Goal: Task Accomplishment & Management: Use online tool/utility

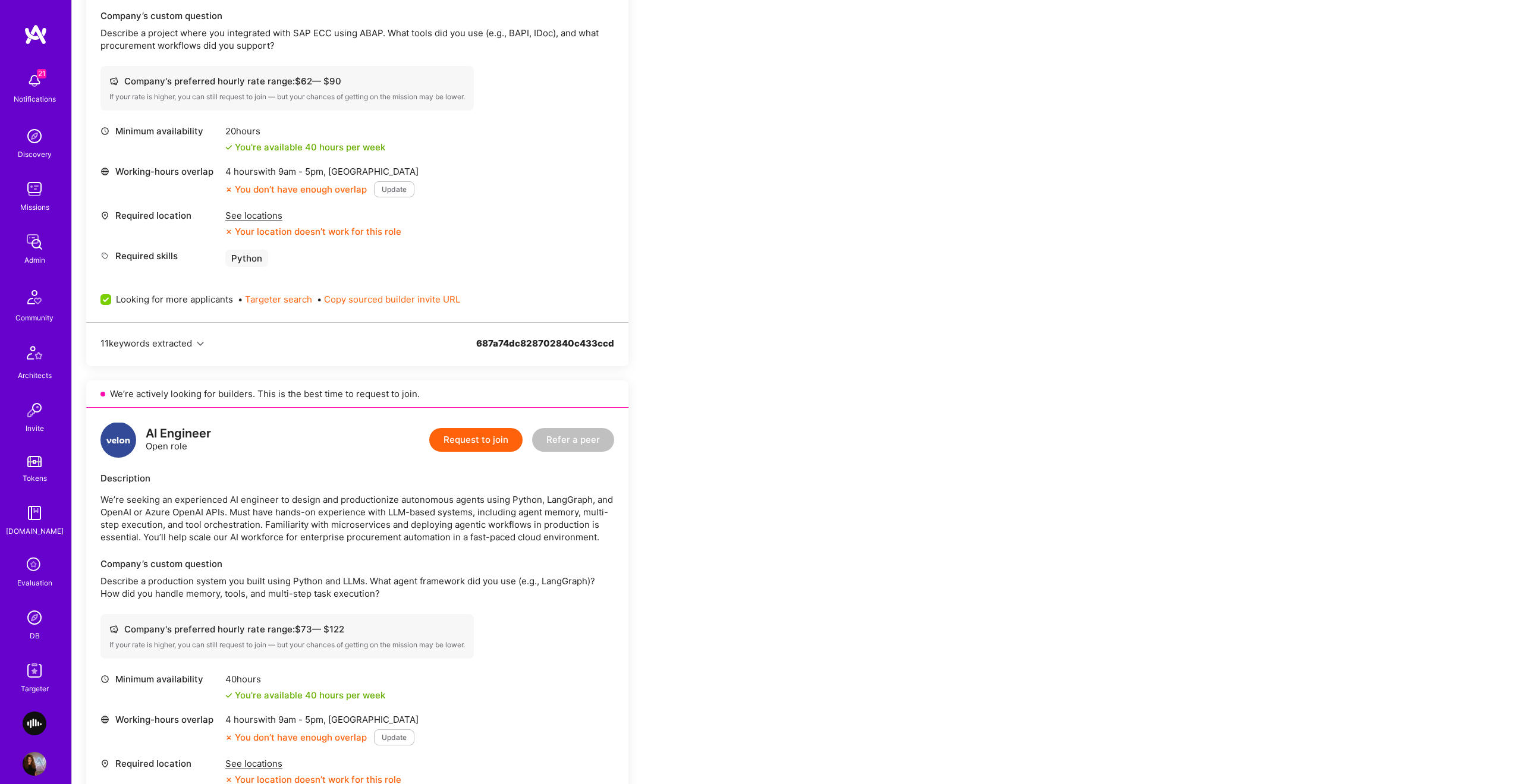
scroll to position [395, 0]
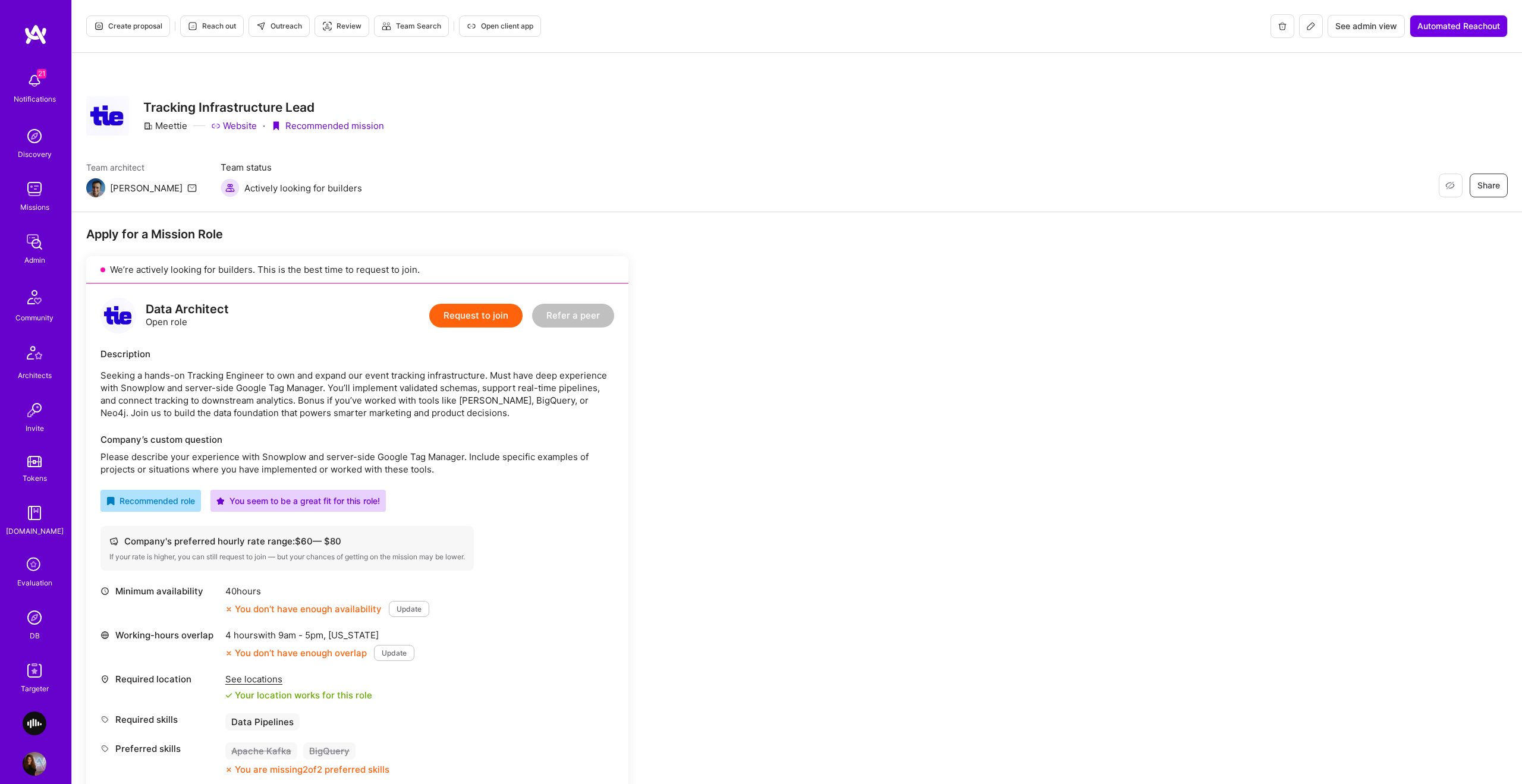
scroll to position [385, 0]
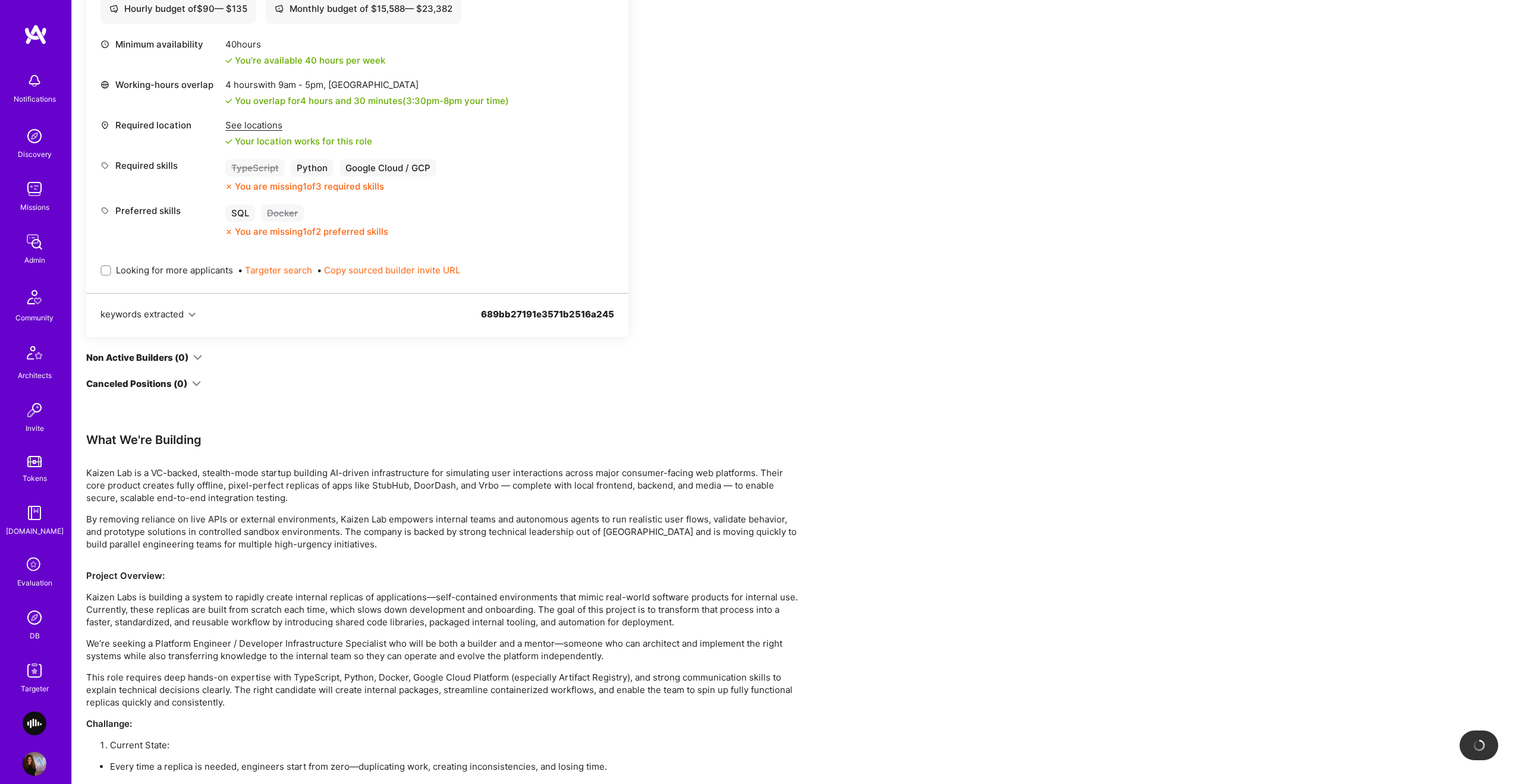
scroll to position [492, 0]
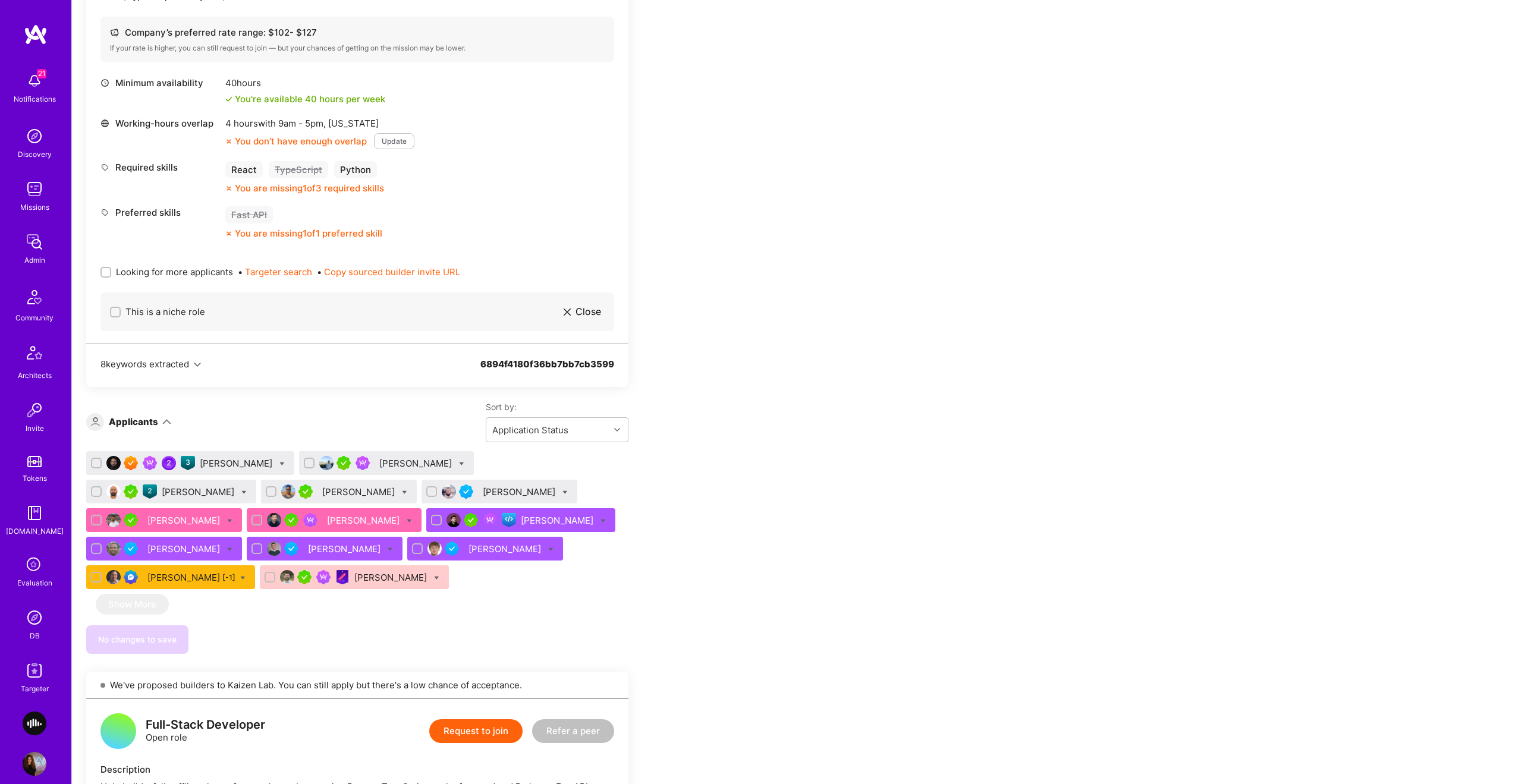
scroll to position [575, 0]
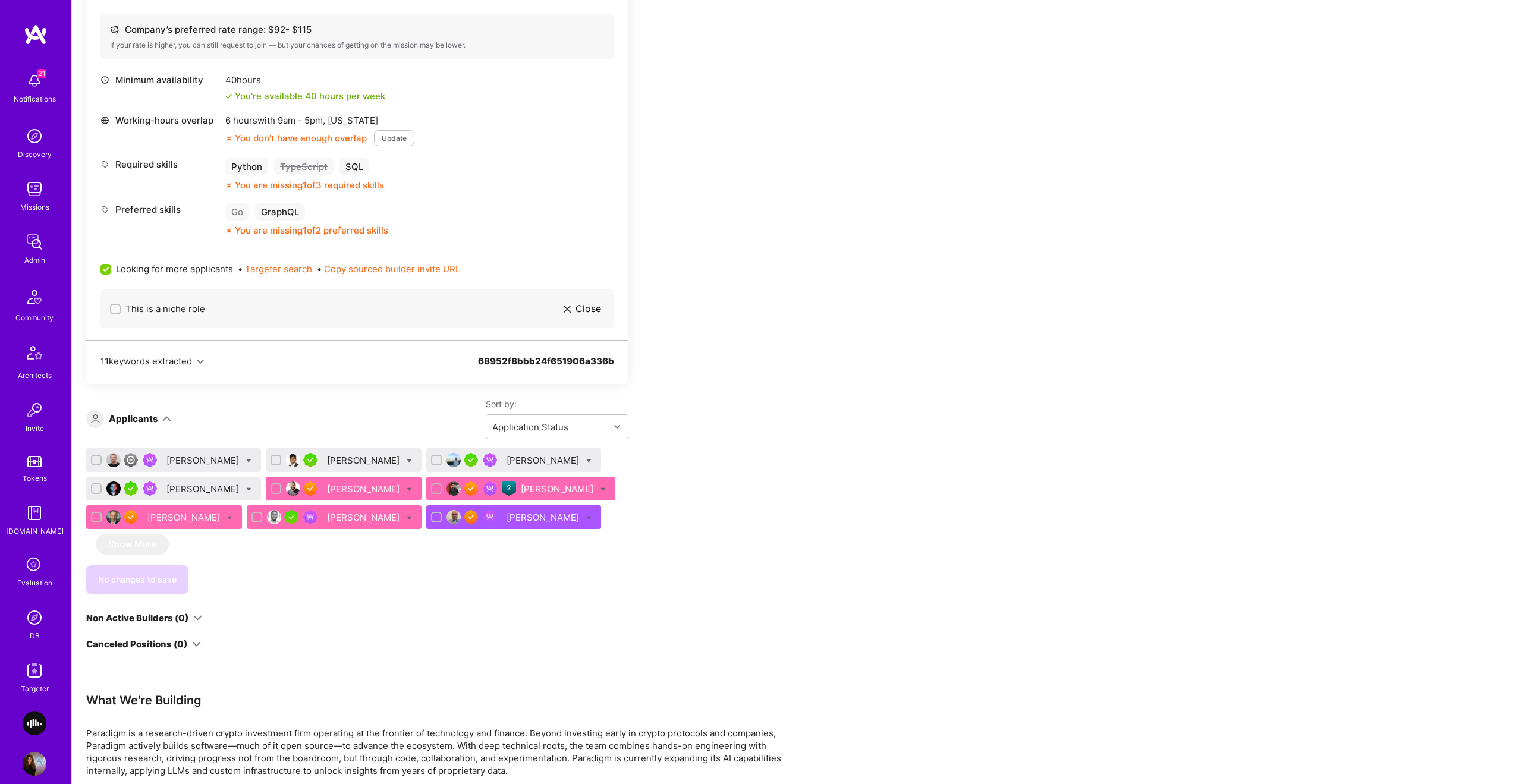
scroll to position [471, 0]
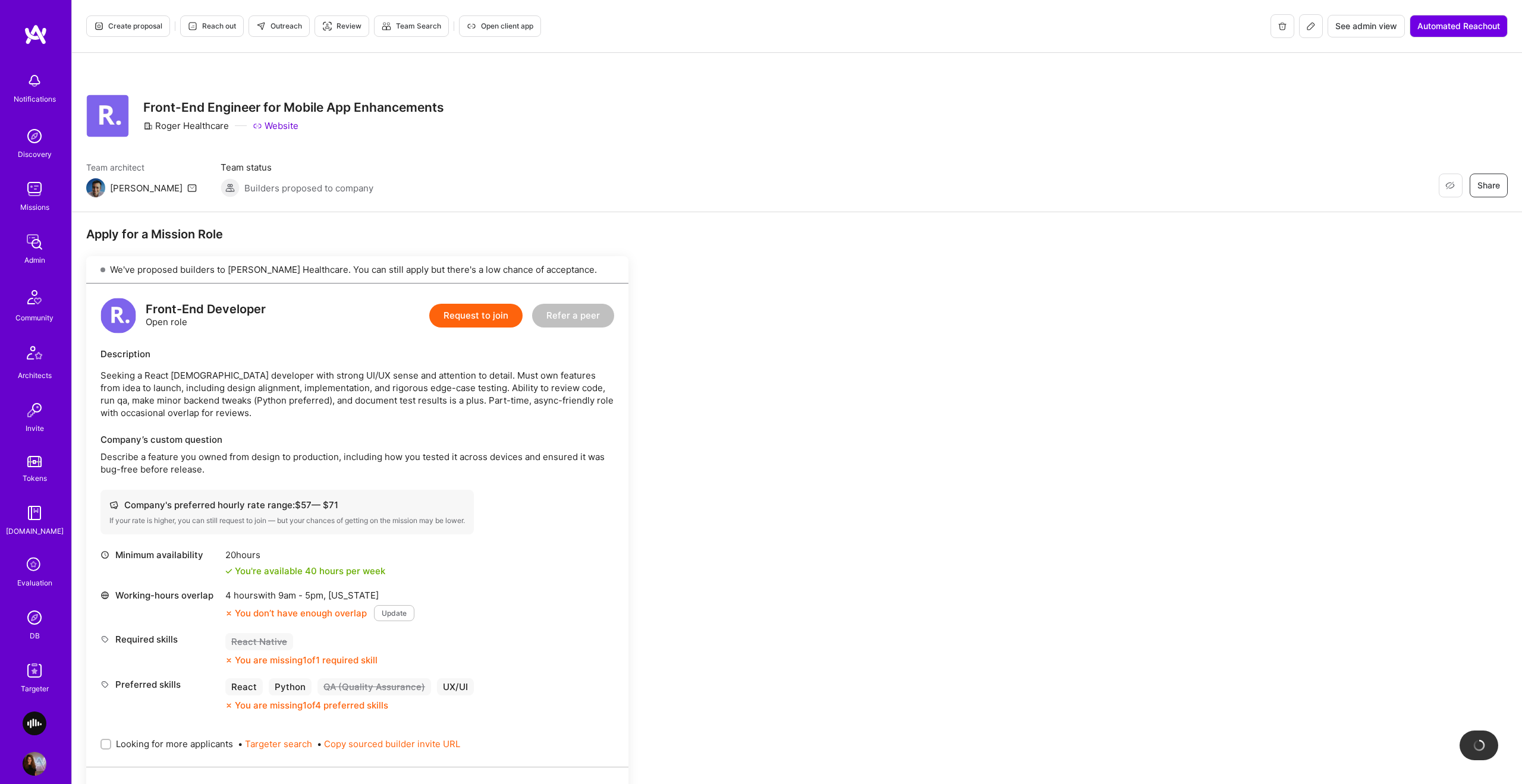
scroll to position [335, 0]
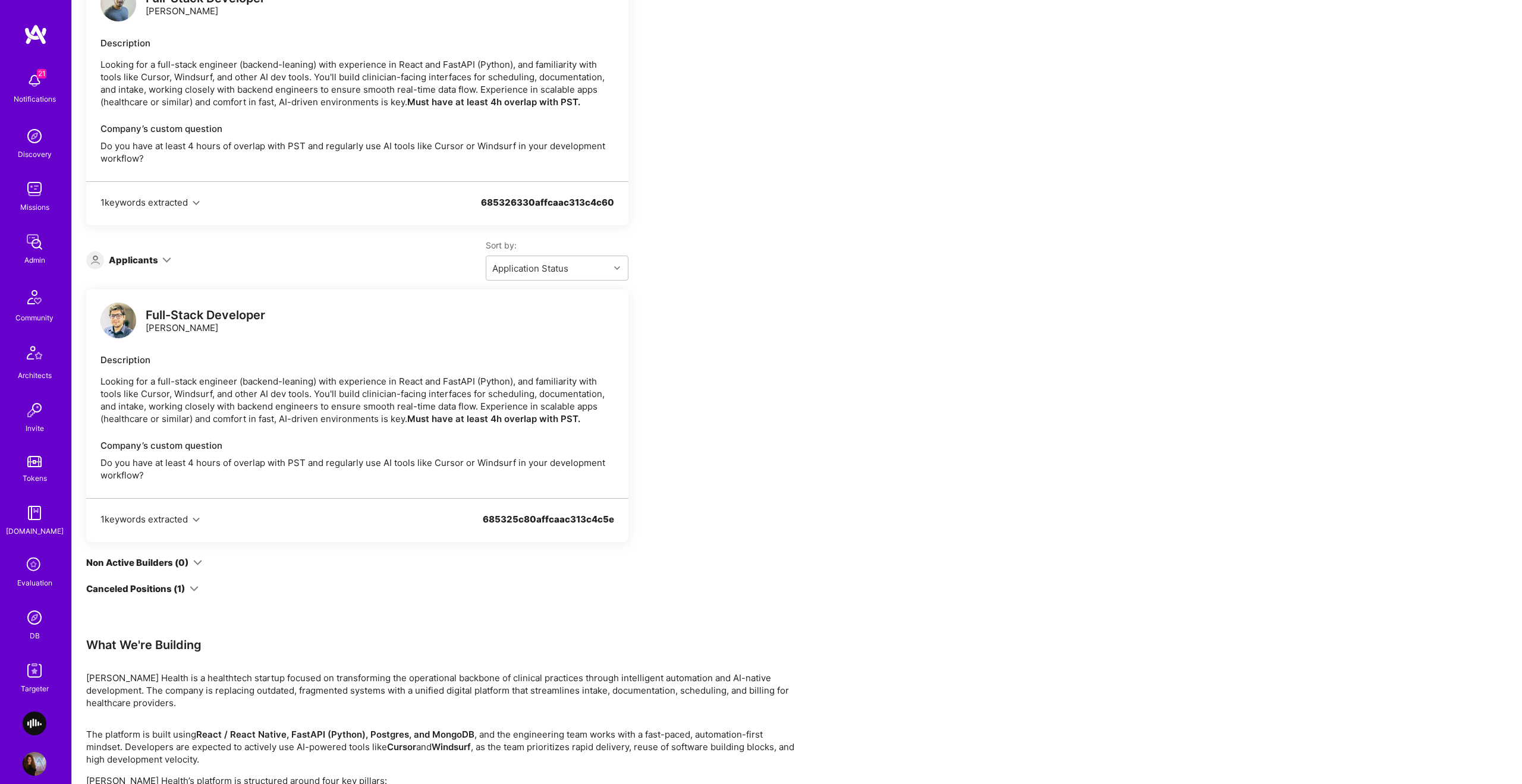
scroll to position [1599, 0]
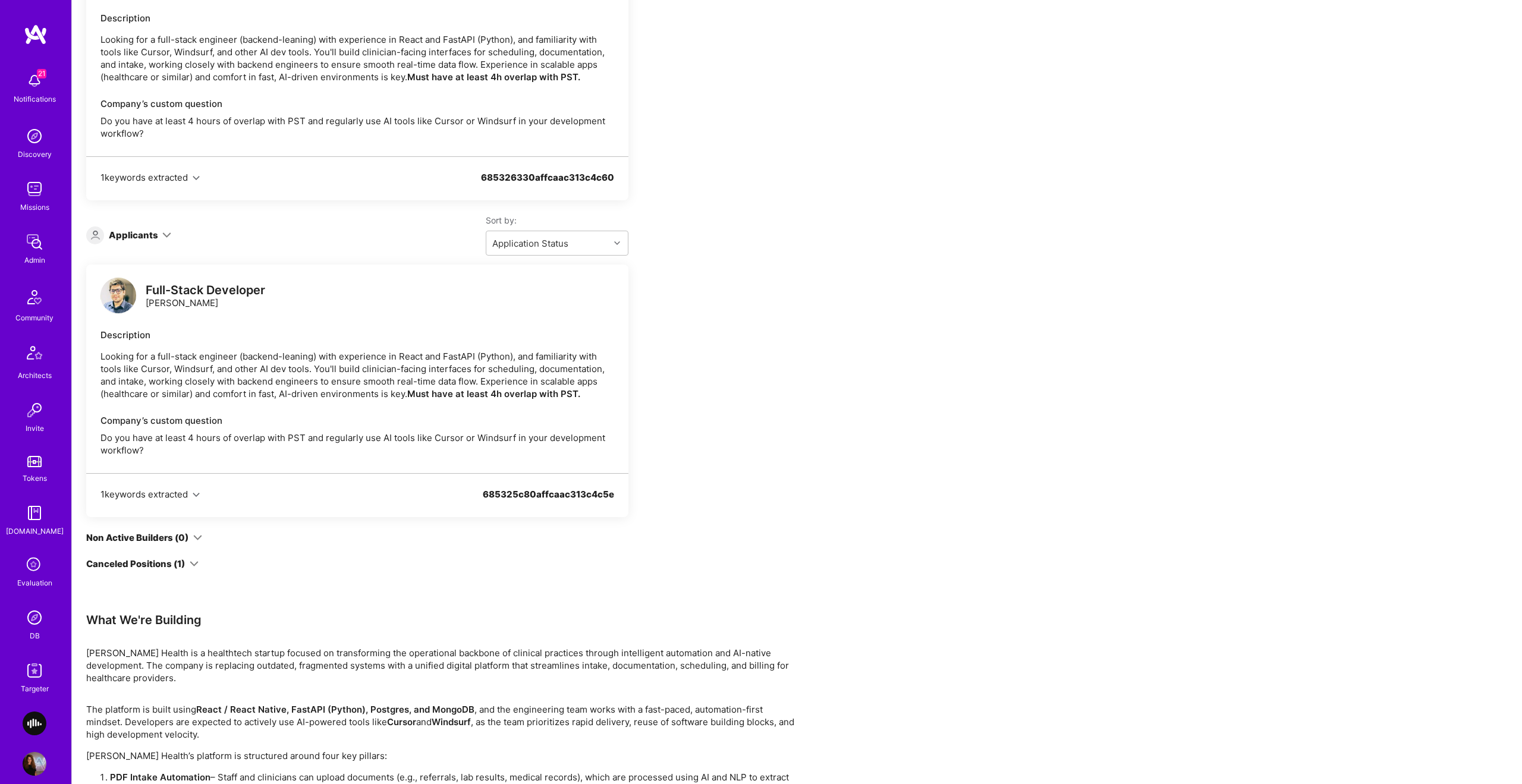
click at [186, 558] on div "Canceled Positions (1)" at bounding box center [142, 563] width 112 height 12
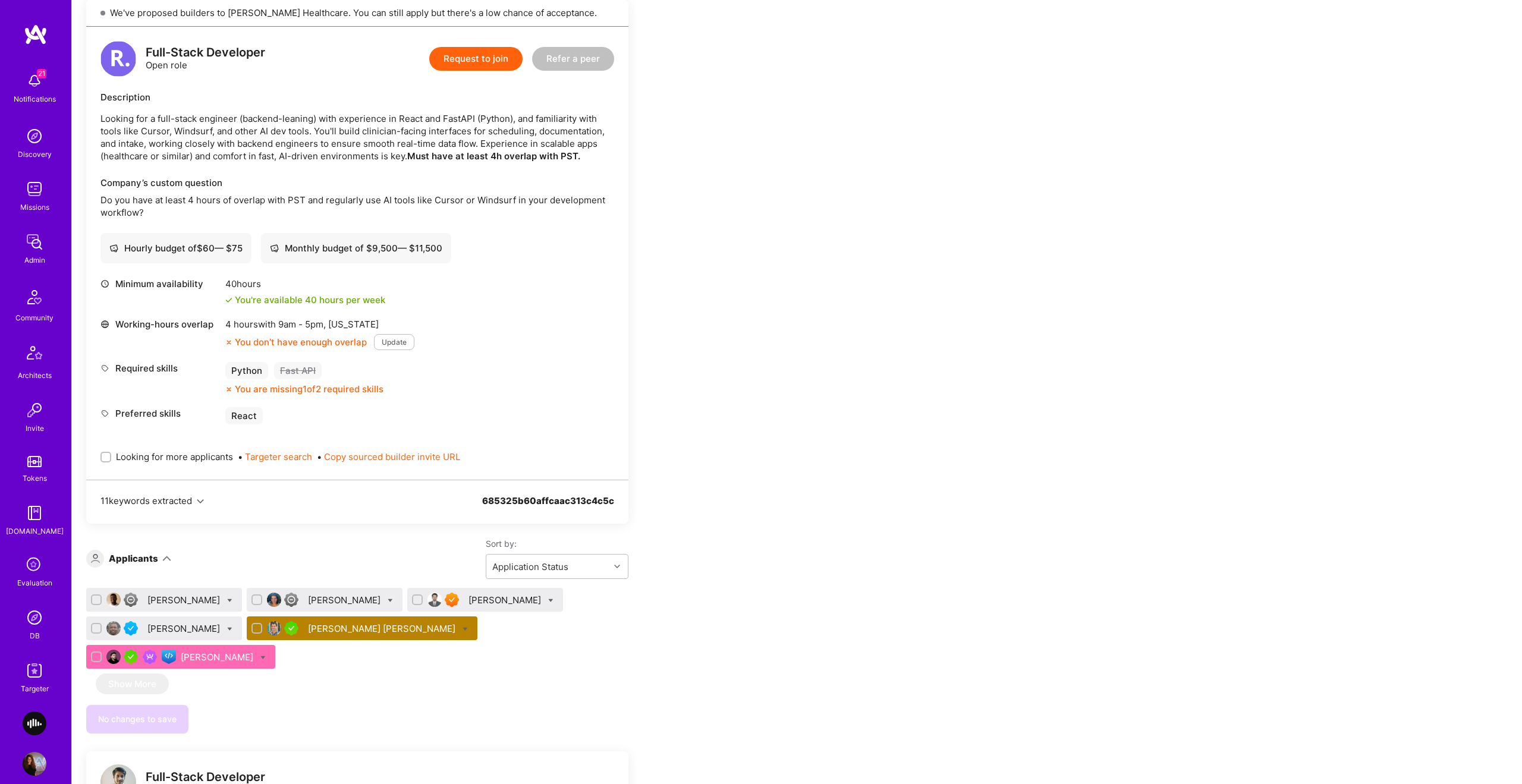
scroll to position [803, 0]
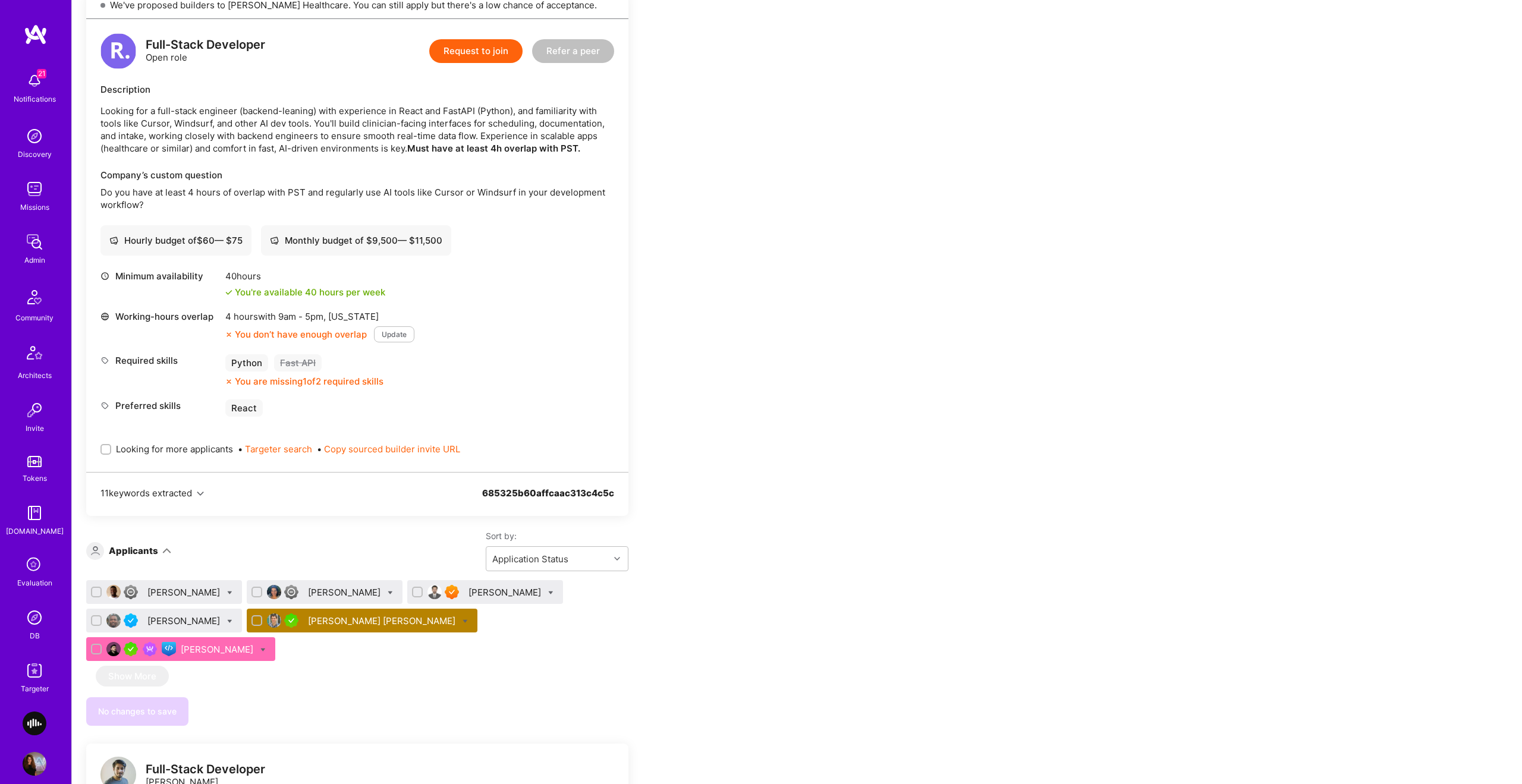
click at [462, 620] on icon at bounding box center [465, 621] width 6 height 6
checkbox input "true"
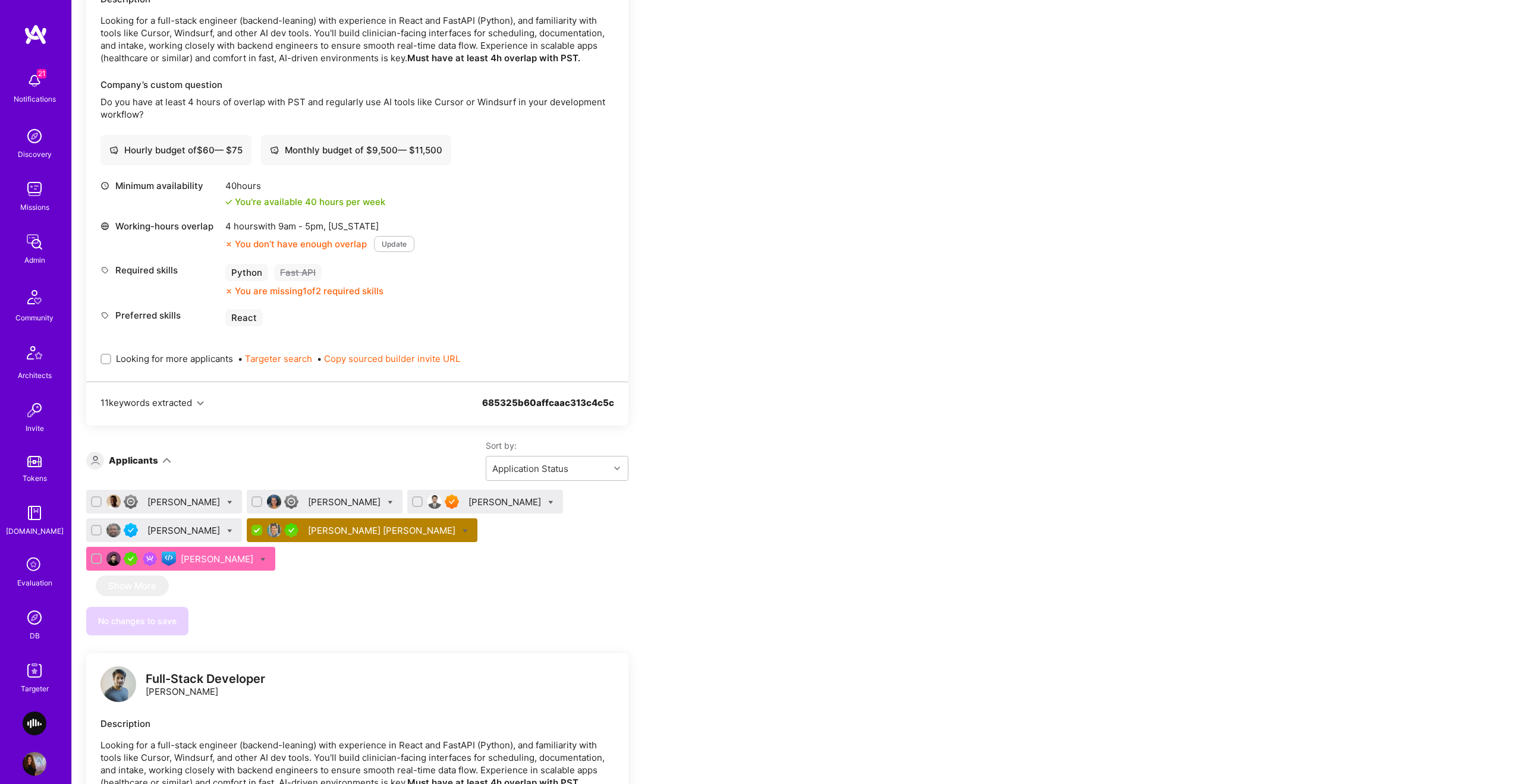
drag, startPoint x: 700, startPoint y: 588, endPoint x: 383, endPoint y: 559, distance: 318.3
click at [700, 588] on div "Team Members Only visible to admins Request optimization Full-Stack Developer O…" at bounding box center [443, 620] width 713 height 2575
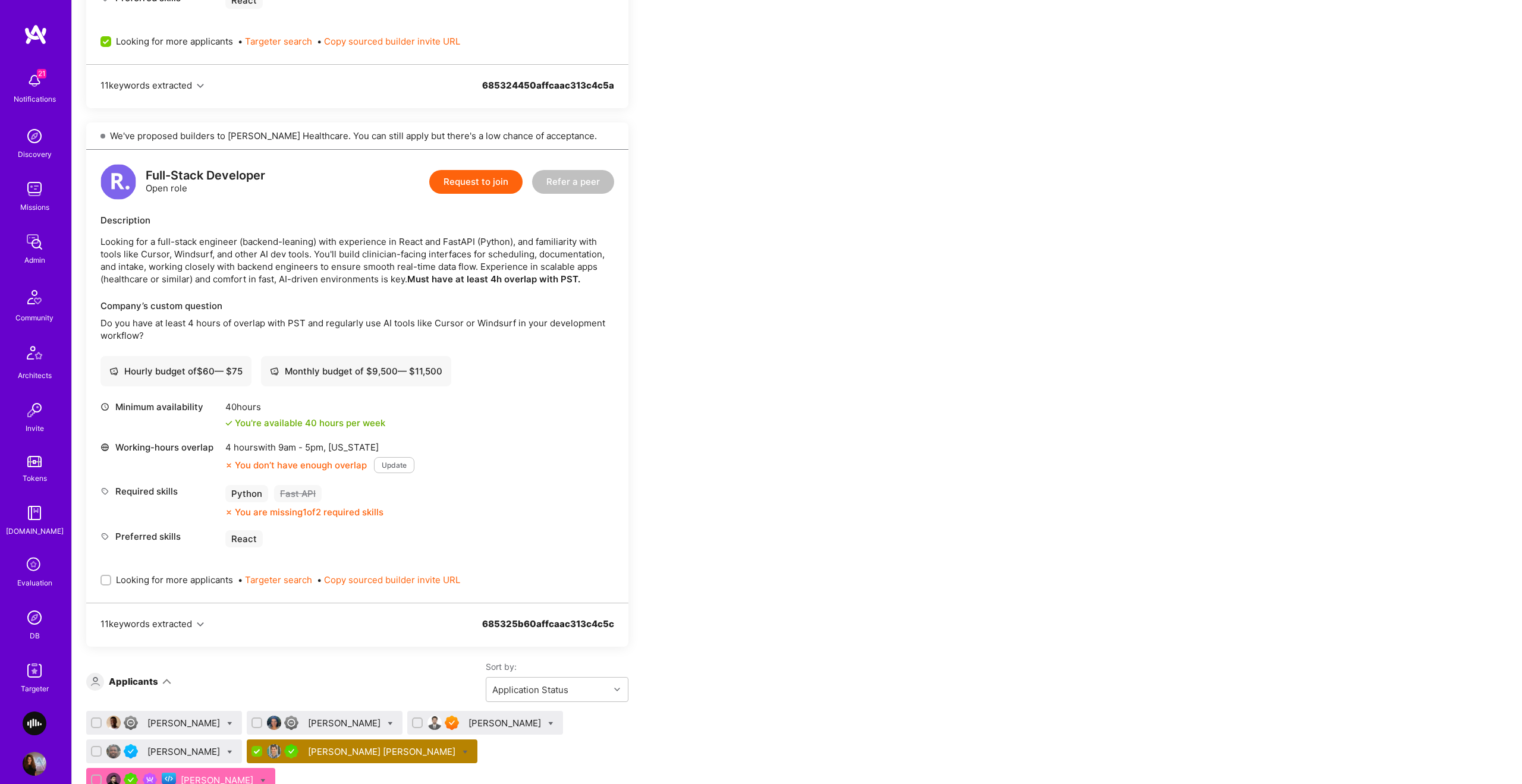
scroll to position [0, 0]
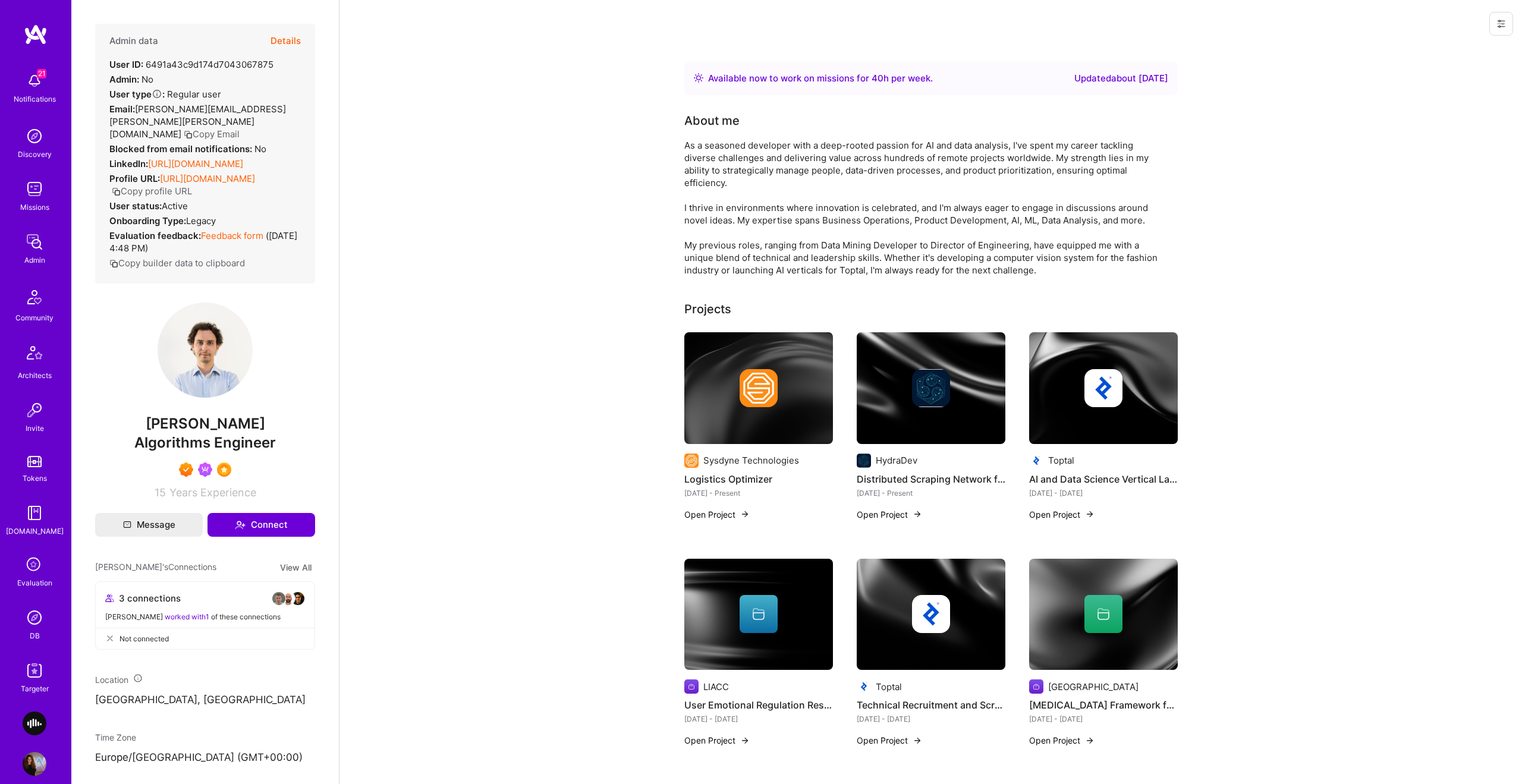
click at [197, 433] on span "[PERSON_NAME]" at bounding box center [205, 423] width 220 height 18
copy span "[PERSON_NAME]"
click at [28, 674] on img at bounding box center [34, 670] width 23 height 23
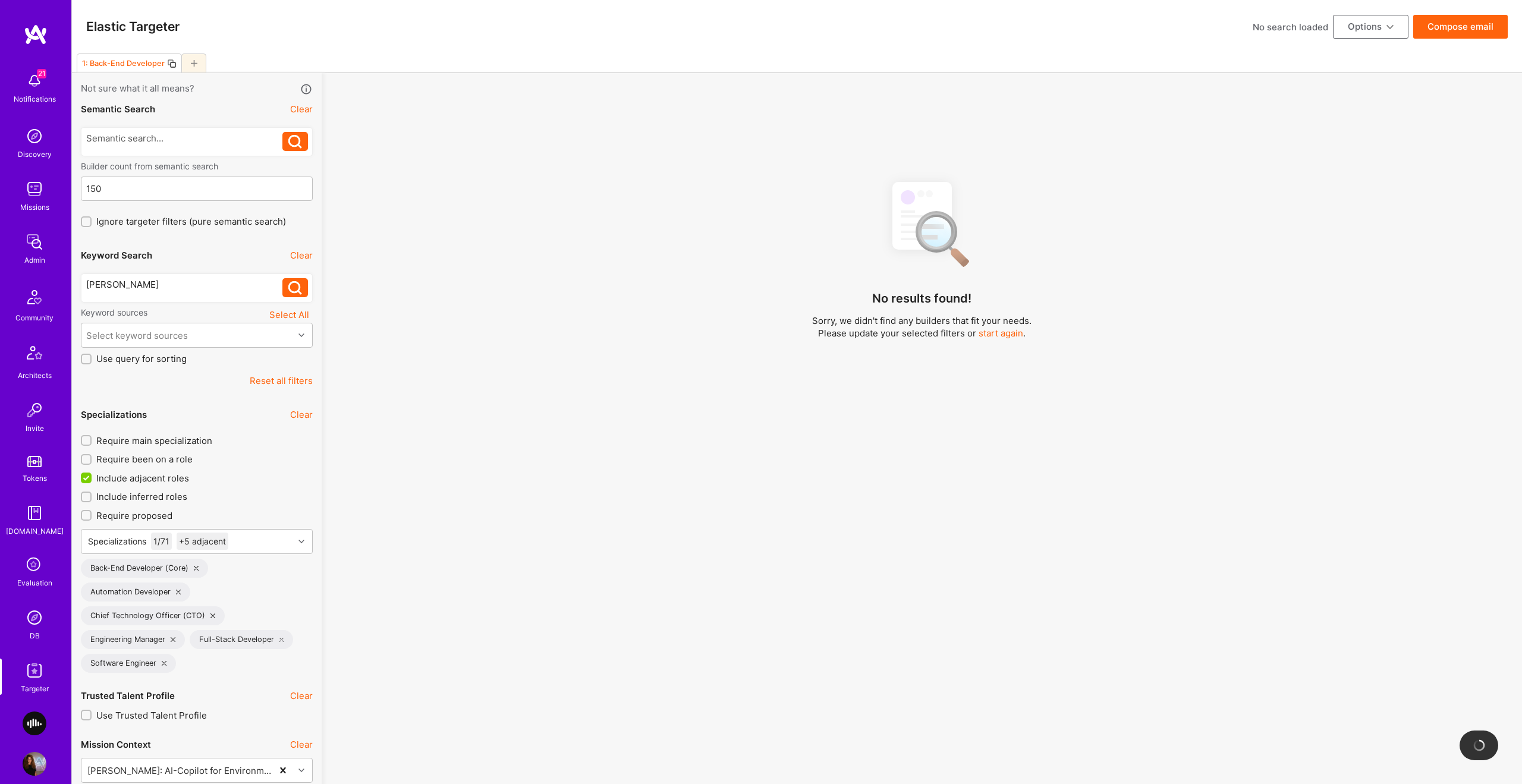
drag, startPoint x: 260, startPoint y: 383, endPoint x: 241, endPoint y: 383, distance: 19.0
click at [260, 383] on button "Reset all filters" at bounding box center [281, 380] width 63 height 12
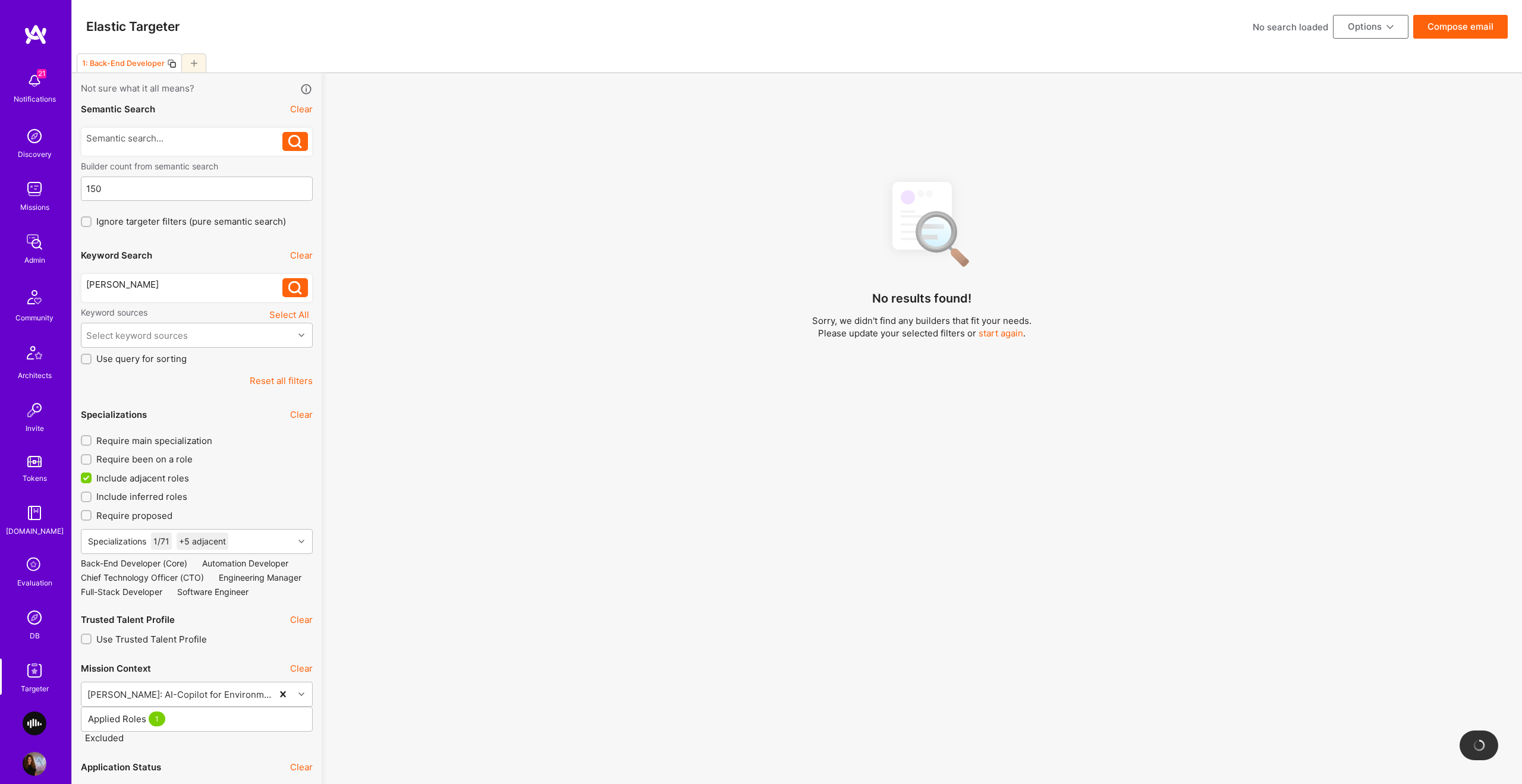
checkbox input "false"
type input "[DATE]"
checkbox input "false"
type input "0"
checkbox input "false"
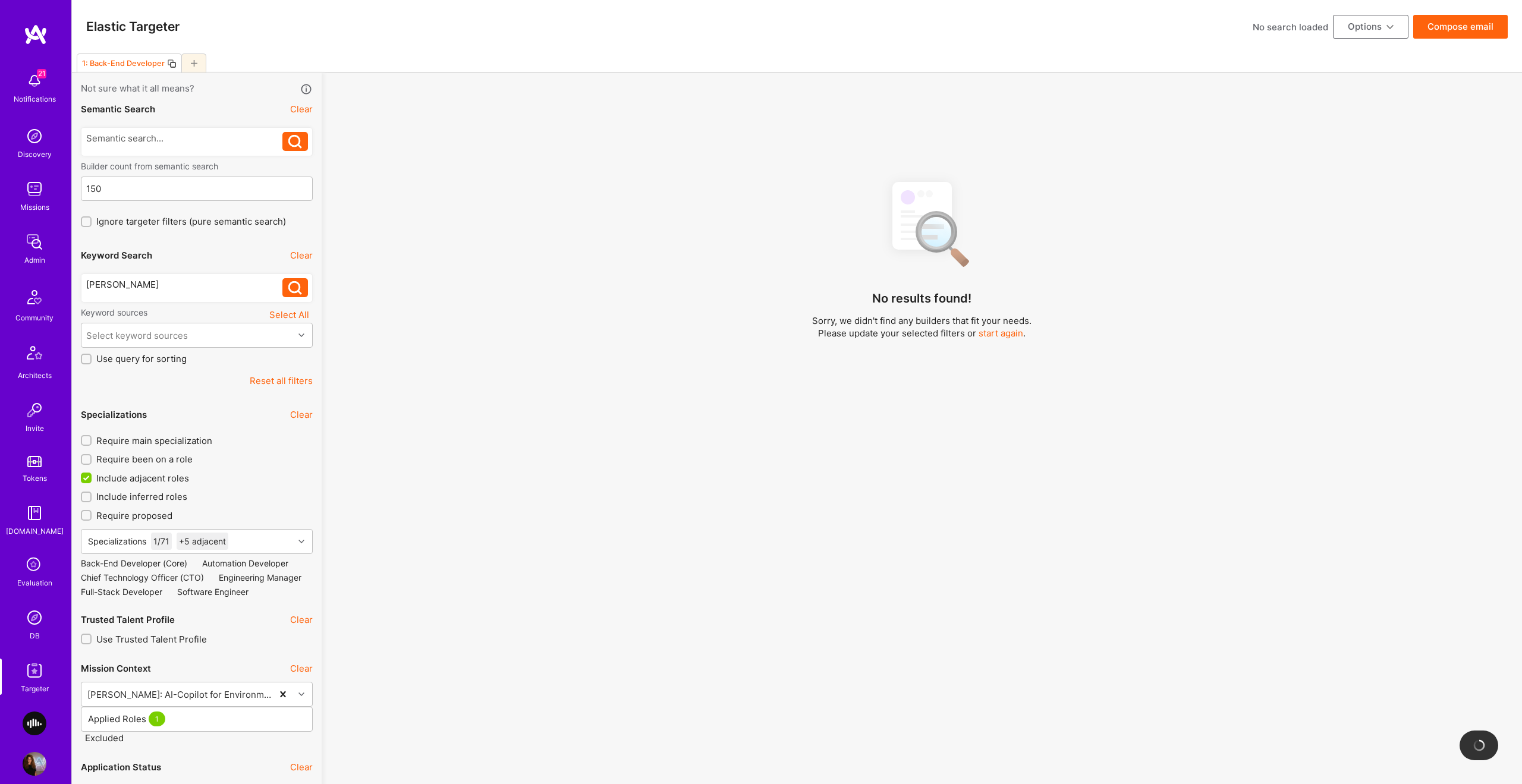
checkbox input "false"
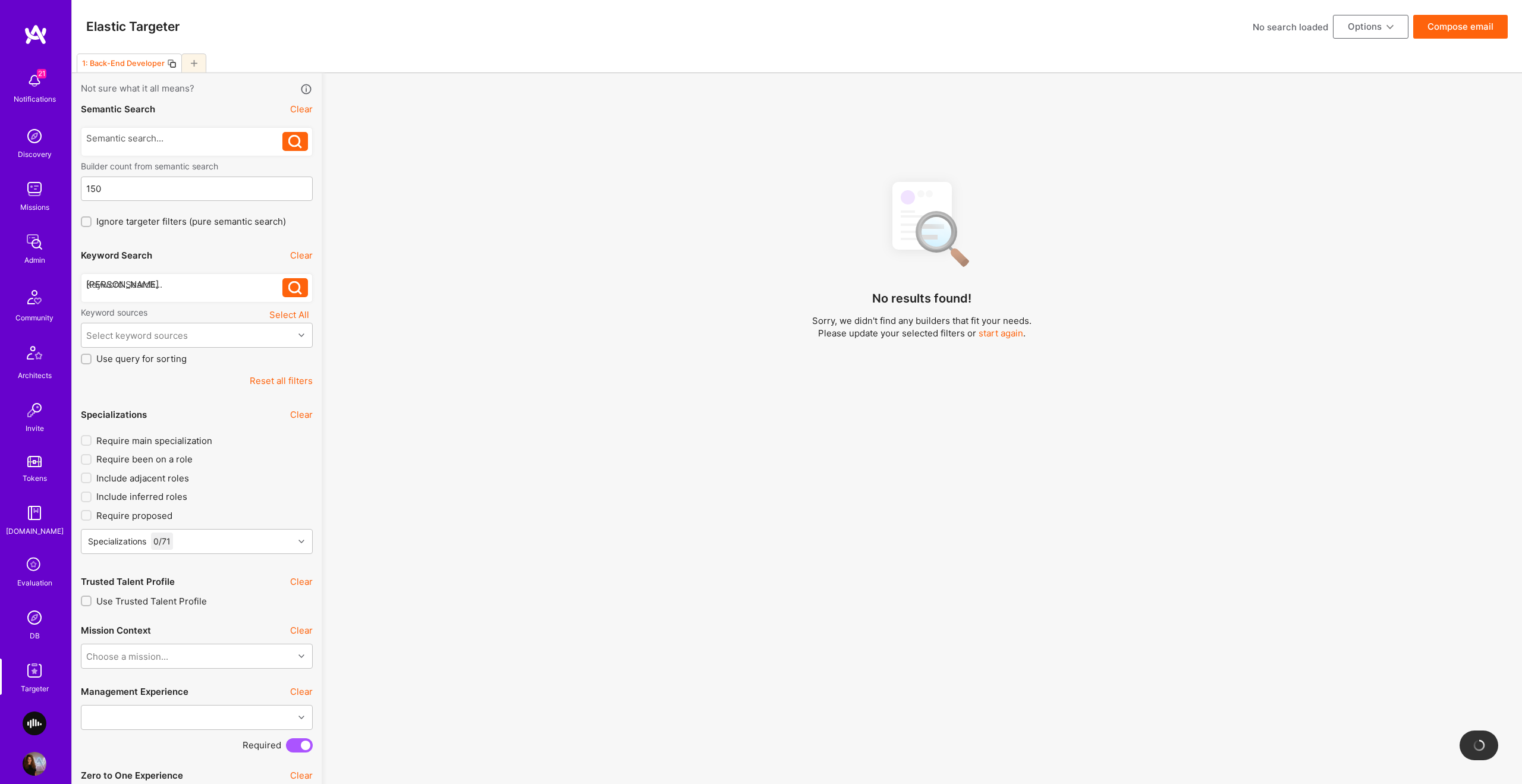
click at [161, 294] on div "[PERSON_NAME]" at bounding box center [184, 287] width 197 height 19
drag, startPoint x: 161, startPoint y: 286, endPoint x: 336, endPoint y: 289, distance: 175.0
click at [161, 286] on div at bounding box center [184, 283] width 197 height 12
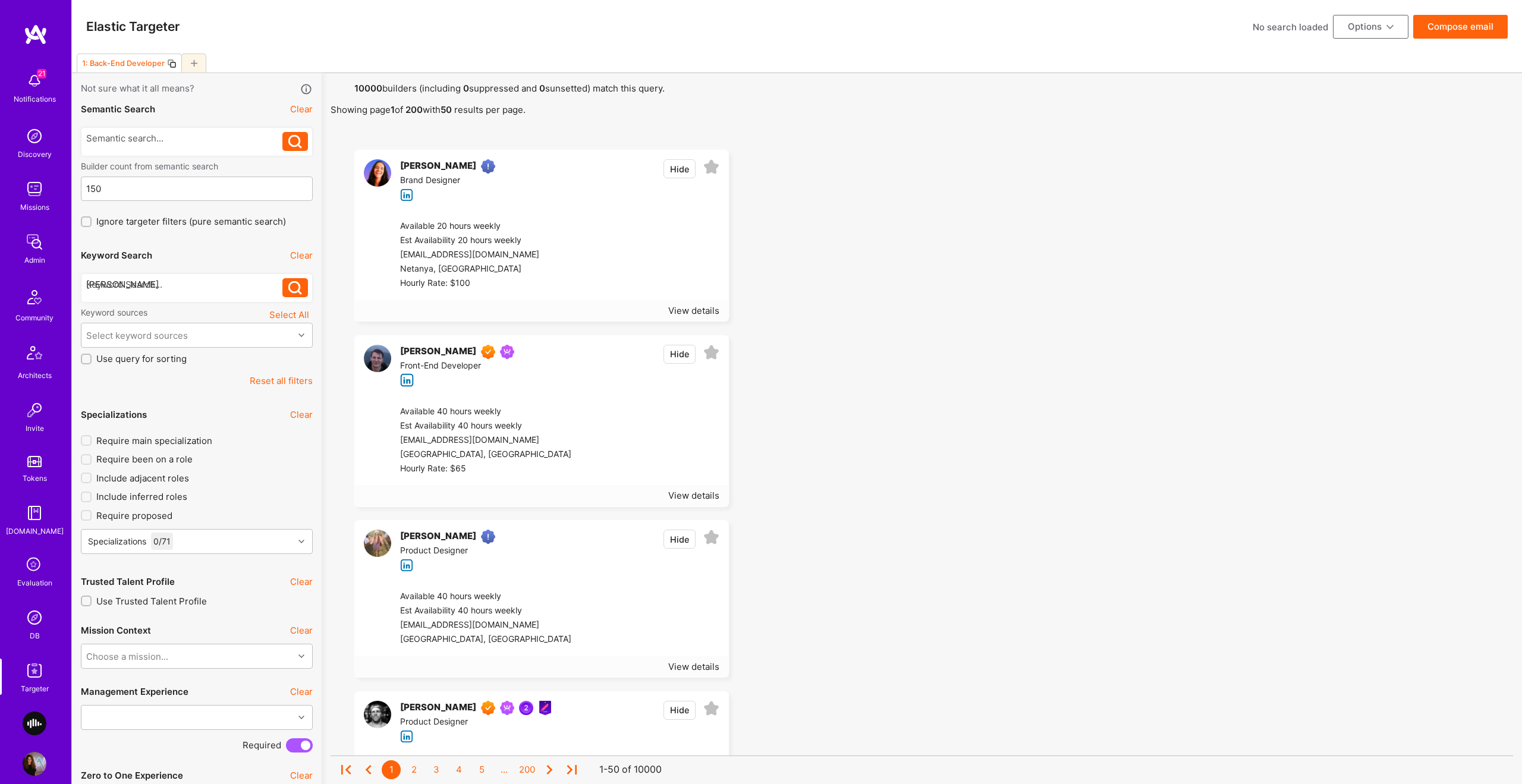
click at [206, 292] on div "[PERSON_NAME]" at bounding box center [184, 287] width 197 height 19
click at [294, 286] on icon at bounding box center [295, 288] width 14 height 14
drag, startPoint x: 173, startPoint y: 294, endPoint x: 190, endPoint y: 290, distance: 17.5
click at [173, 294] on div at bounding box center [184, 287] width 197 height 19
click at [201, 284] on div at bounding box center [184, 283] width 197 height 12
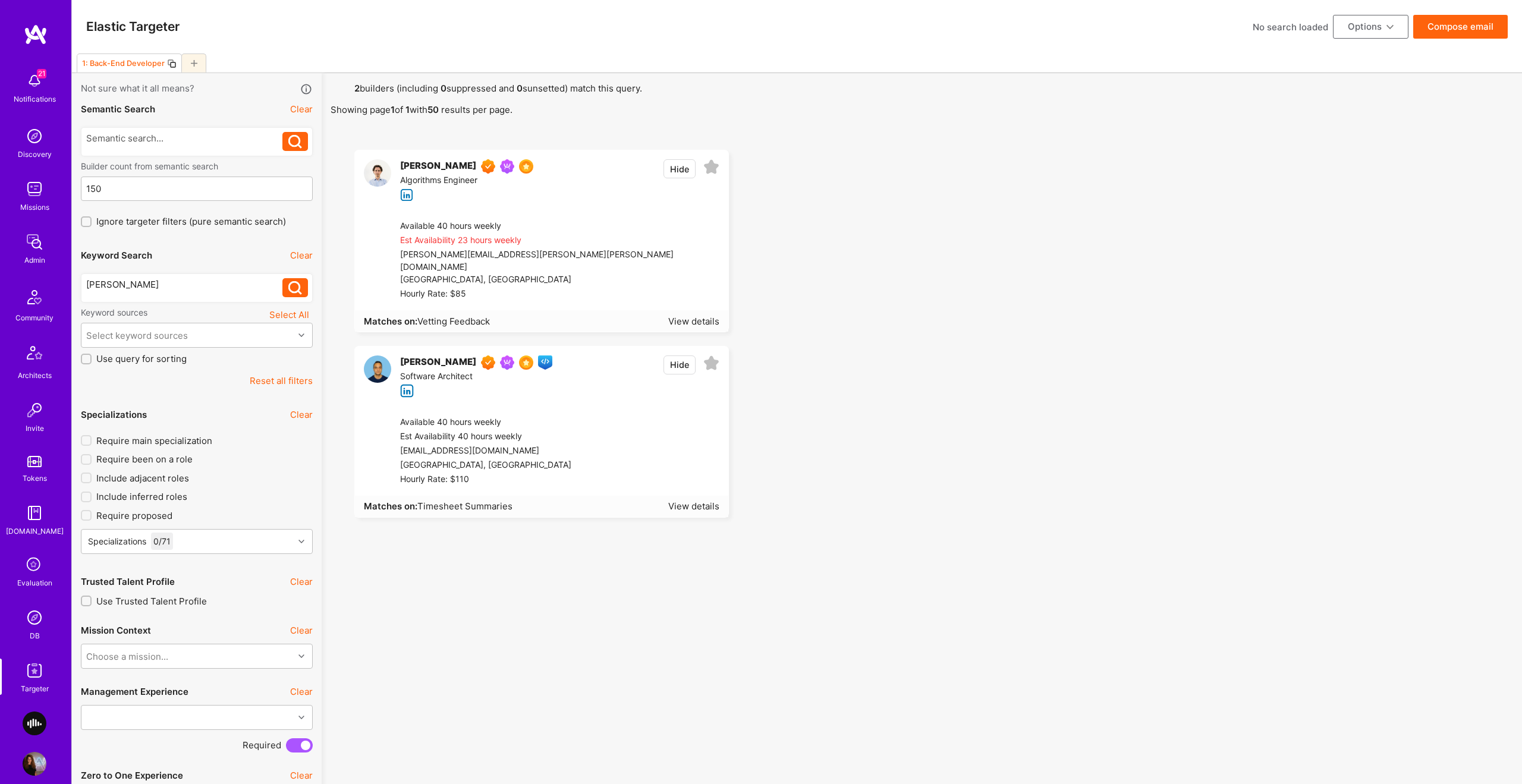
drag, startPoint x: 709, startPoint y: 164, endPoint x: 711, endPoint y: 189, distance: 25.1
click at [709, 164] on icon at bounding box center [711, 167] width 16 height 16
click at [1391, 32] on button "Options" at bounding box center [1370, 26] width 76 height 23
click at [1379, 83] on button "Create team proposal" at bounding box center [1354, 84] width 109 height 30
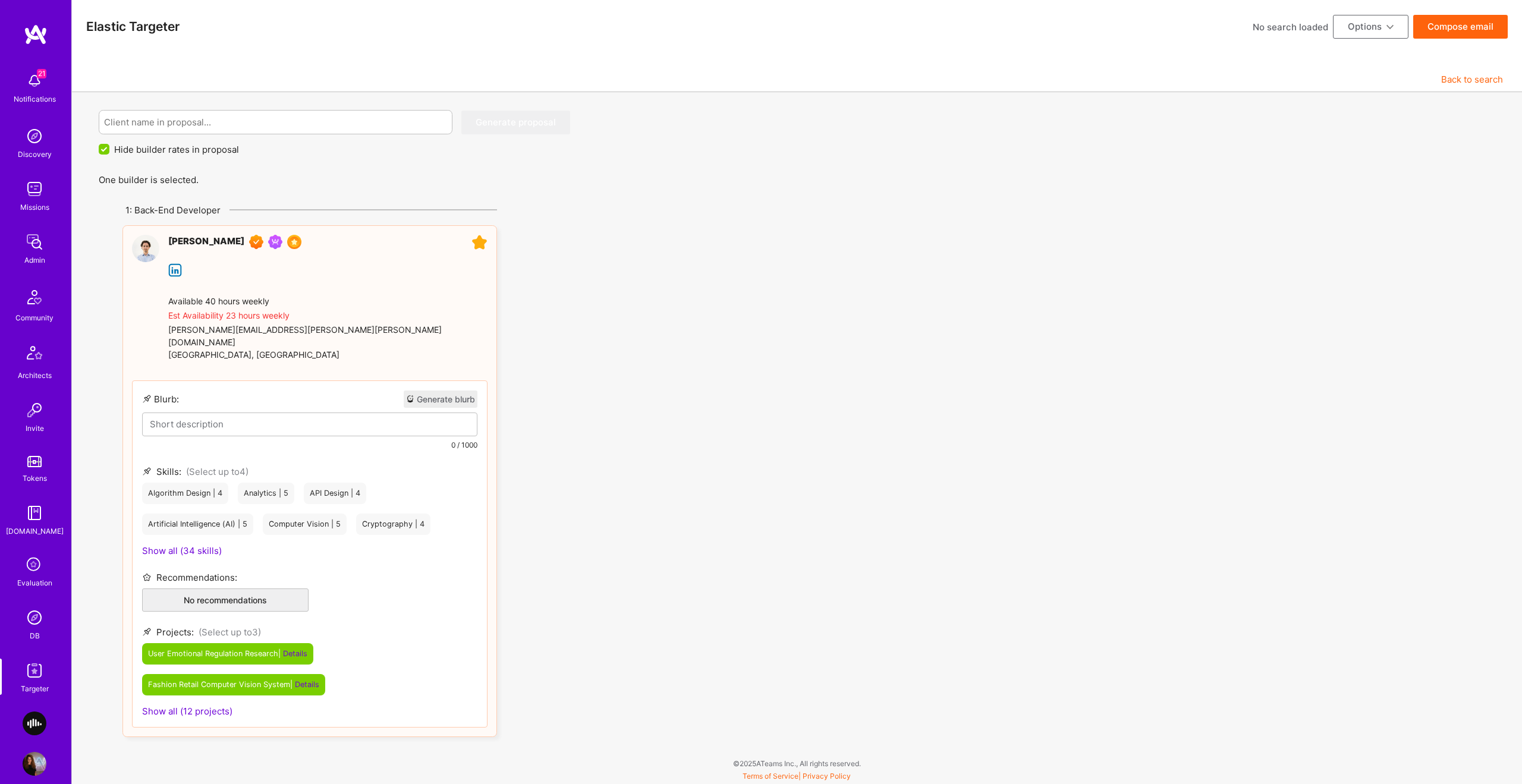
click at [441, 390] on button "Generate blurb" at bounding box center [440, 399] width 74 height 17
click at [243, 126] on input at bounding box center [275, 122] width 344 height 30
click at [272, 123] on input at bounding box center [275, 122] width 344 height 30
paste input "Savananut"
type input "Savananut"
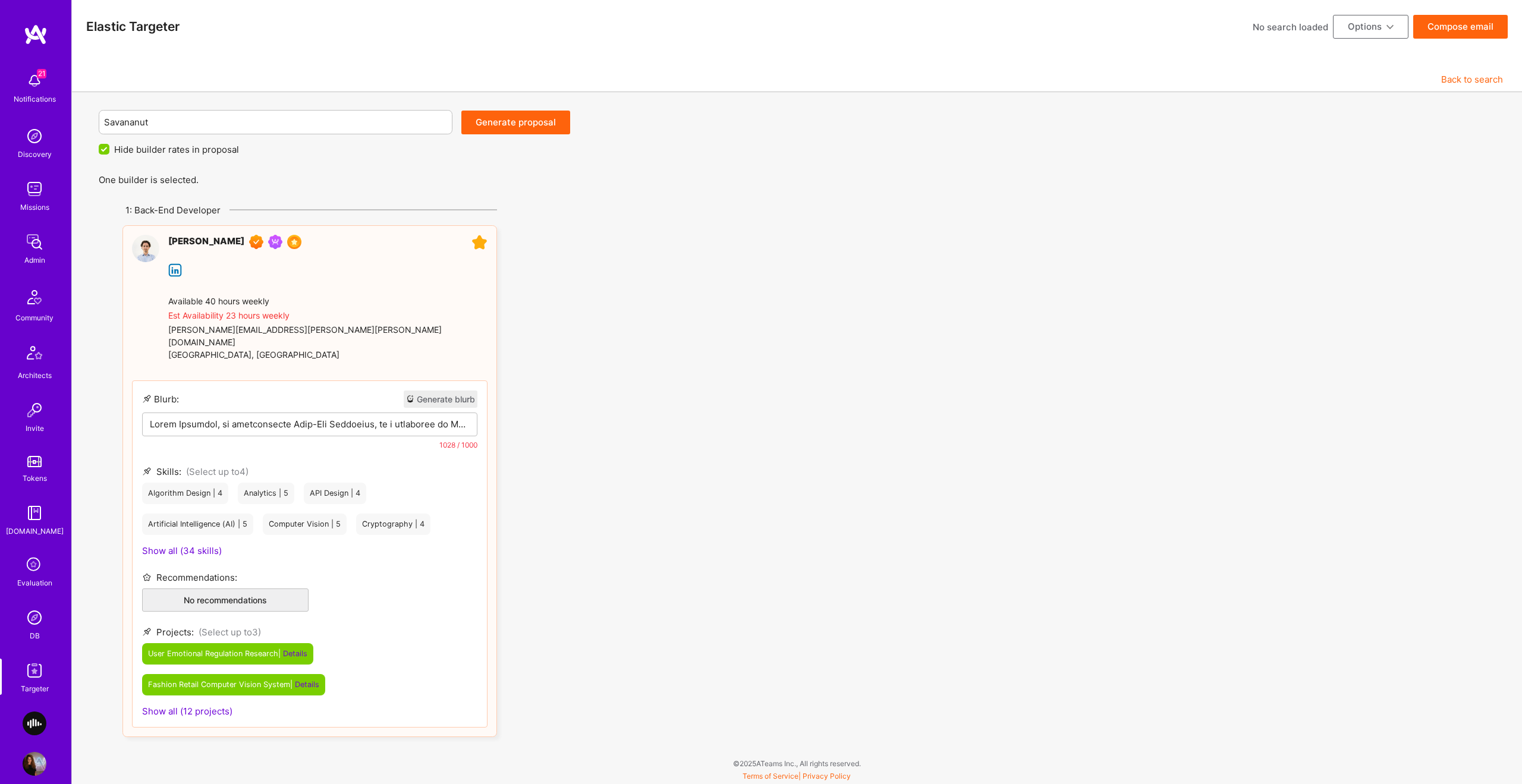
click at [565, 124] on button "Generate proposal" at bounding box center [516, 122] width 109 height 23
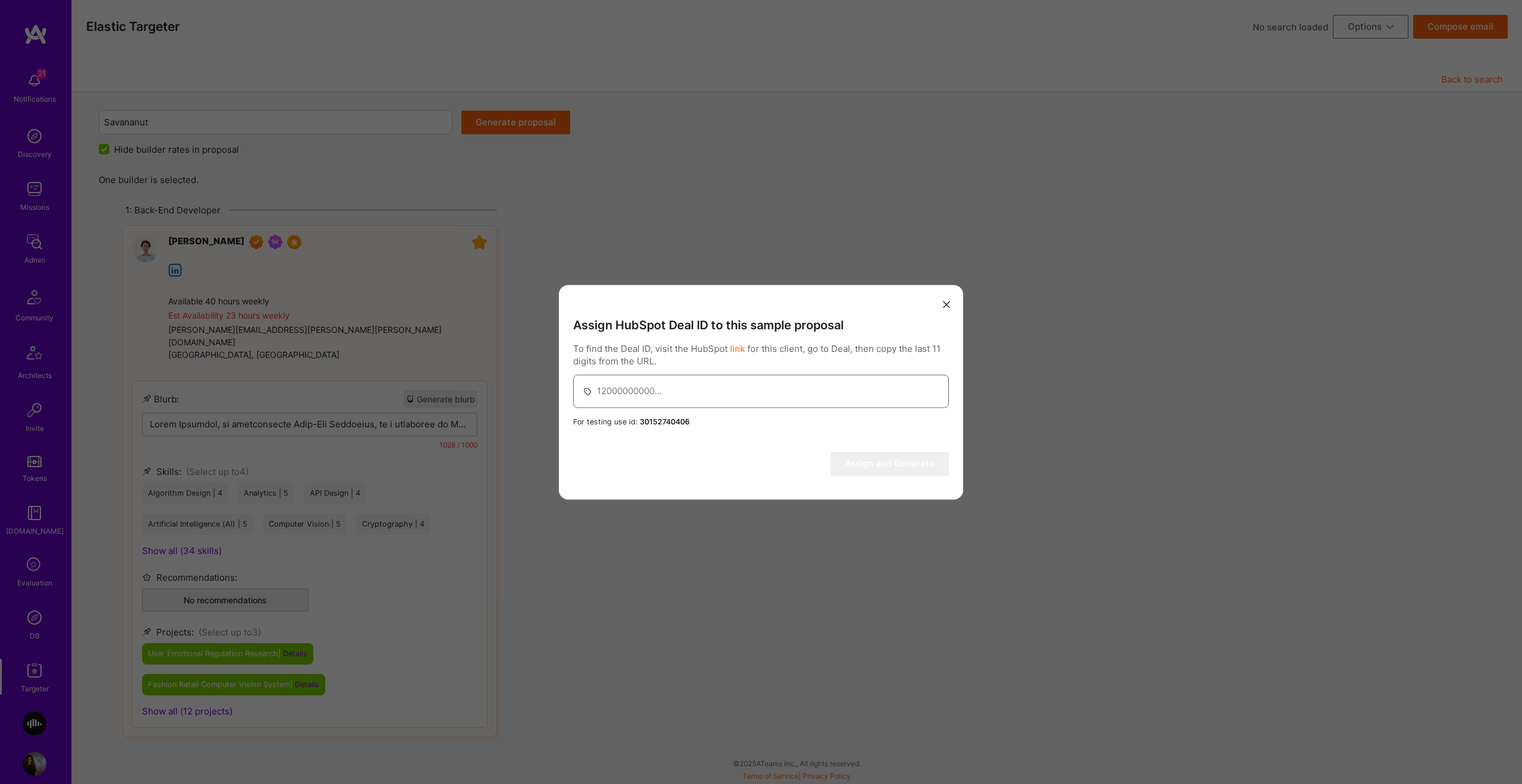
click at [716, 402] on input "modal" at bounding box center [768, 391] width 343 height 30
paste input "41703675505"
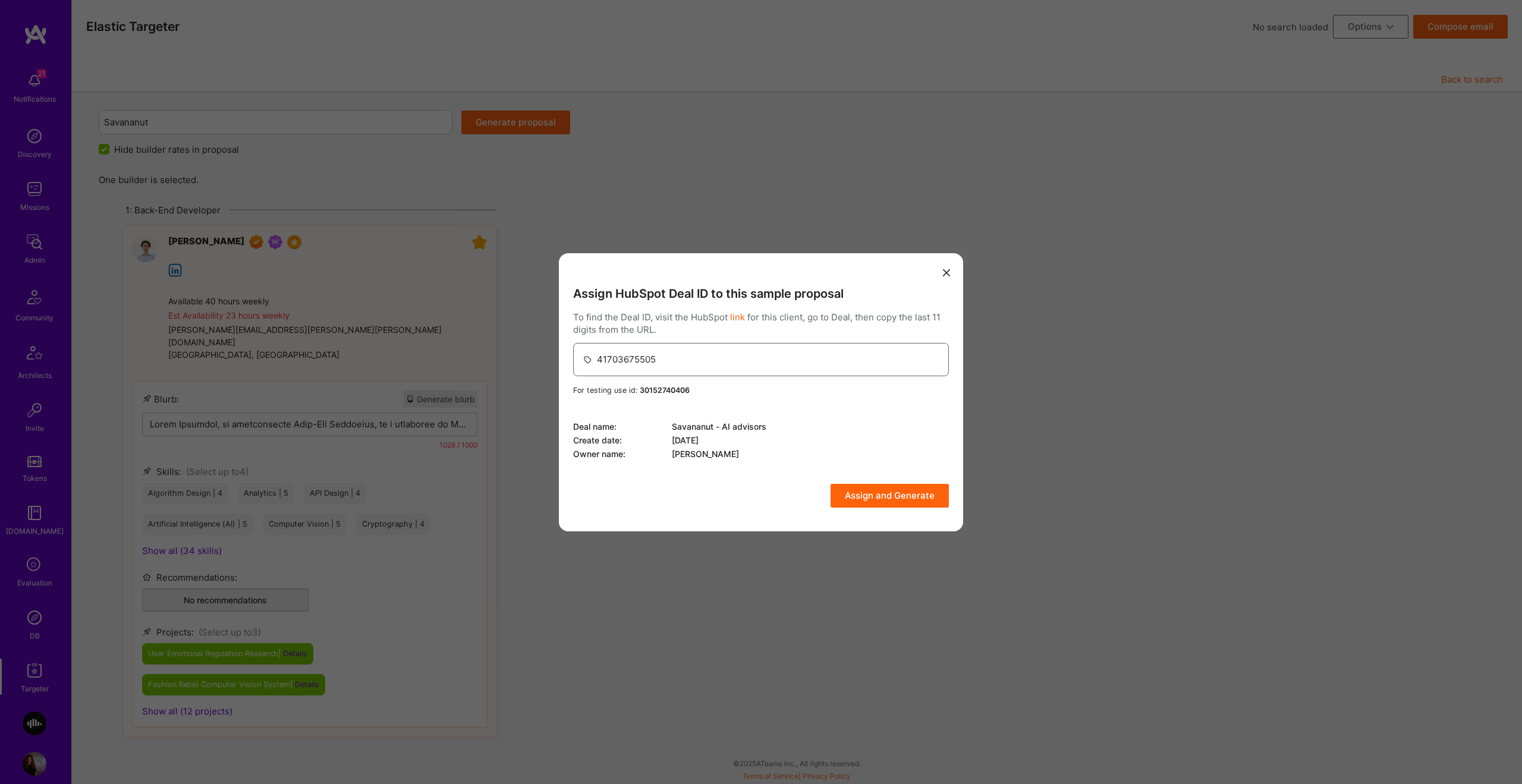
type input "41703675505"
click at [947, 276] on button "modal" at bounding box center [946, 271] width 14 height 20
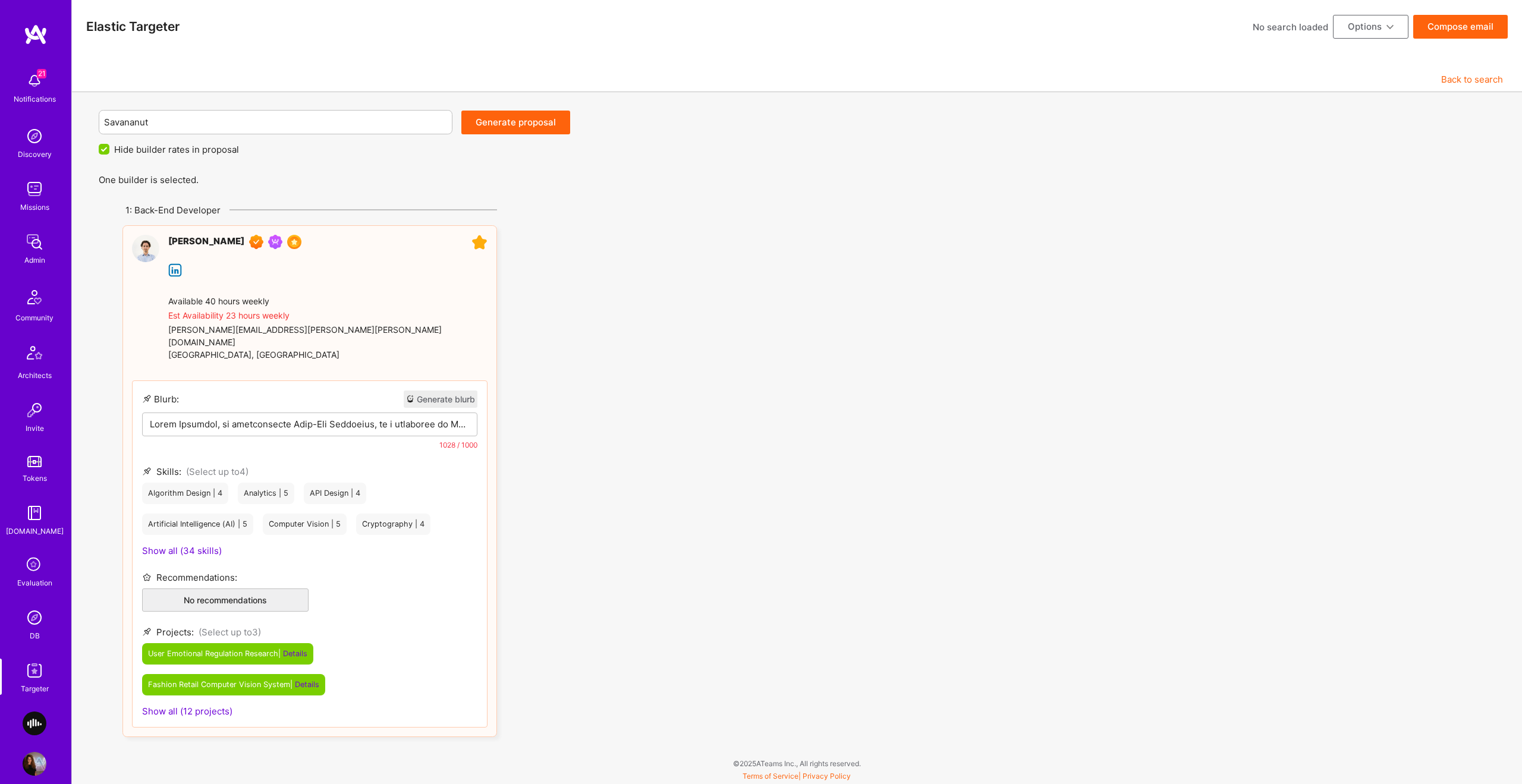
click at [1471, 82] on button "Back to search" at bounding box center [1472, 79] width 62 height 12
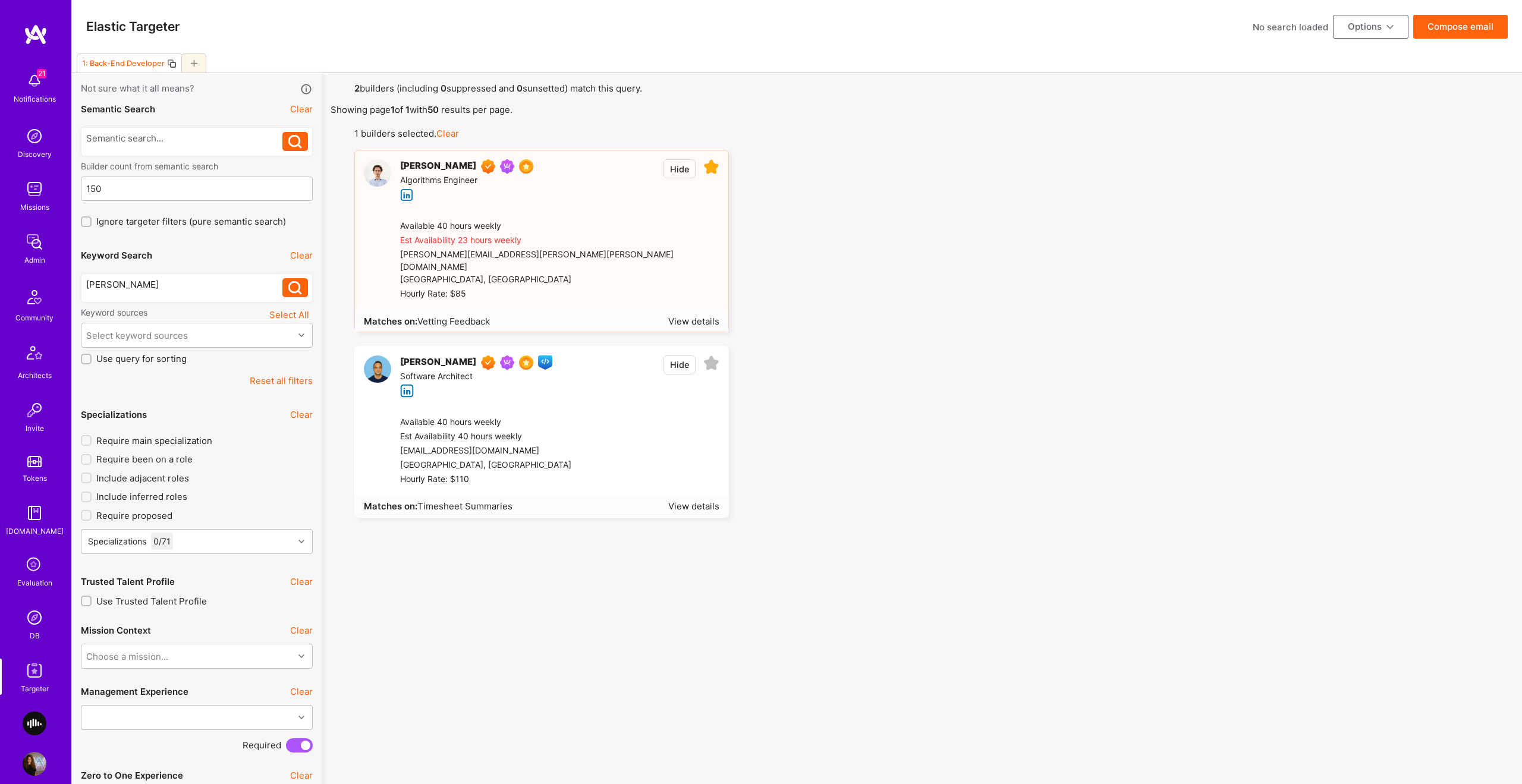
click at [123, 67] on div "1: Back-End Developer" at bounding box center [121, 63] width 87 height 17
click at [123, 67] on input at bounding box center [141, 63] width 128 height 20
type input "AI Engineer"
click at [358, 59] on div "AI Engineer" at bounding box center [798, 61] width 1451 height 20
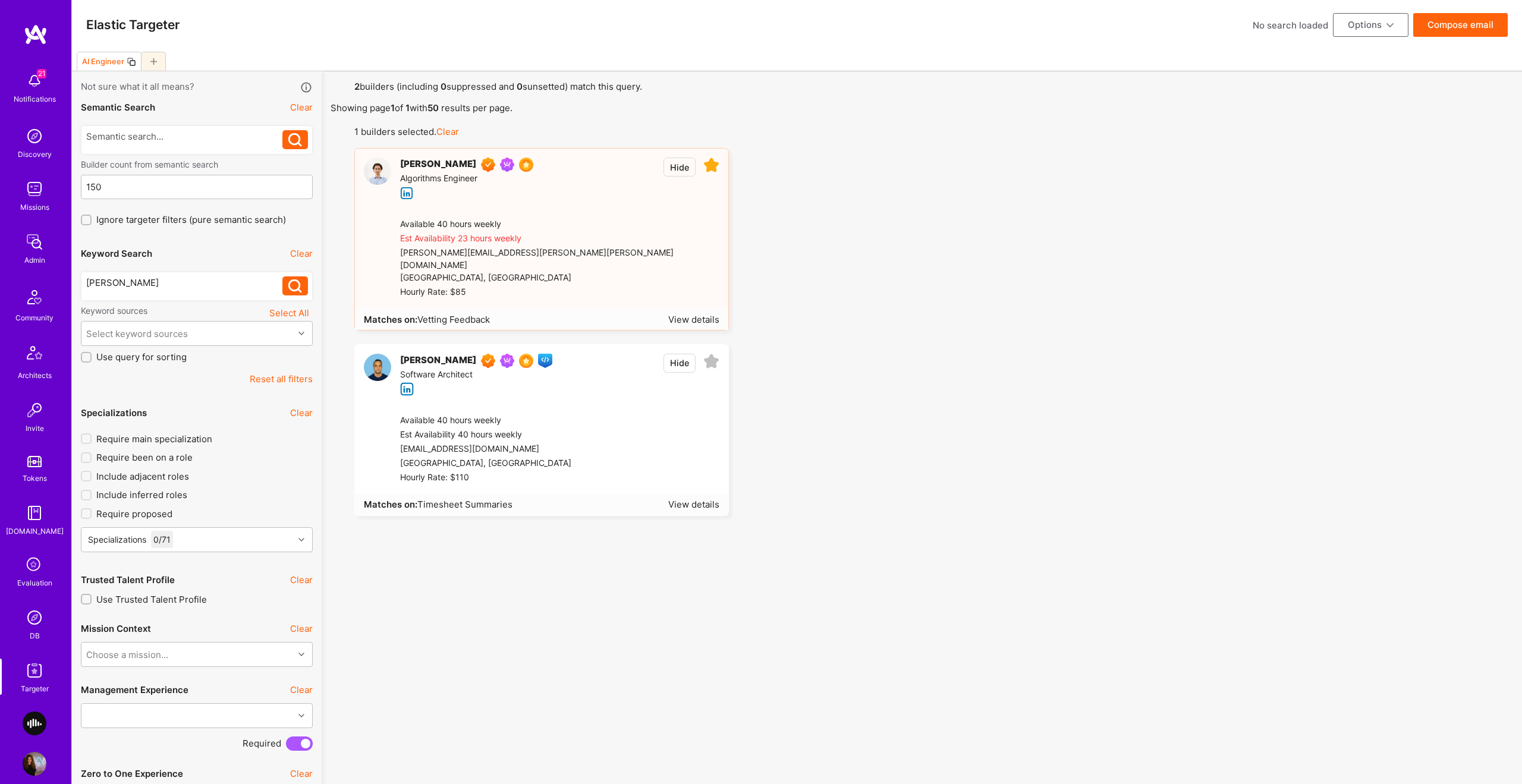
click at [1370, 37] on div "Elastic Targeter No search loaded Options Compose email" at bounding box center [798, 24] width 1451 height 53
click at [1370, 34] on button "Options" at bounding box center [1370, 24] width 76 height 23
click at [1368, 82] on button "Create team proposal" at bounding box center [1354, 82] width 109 height 30
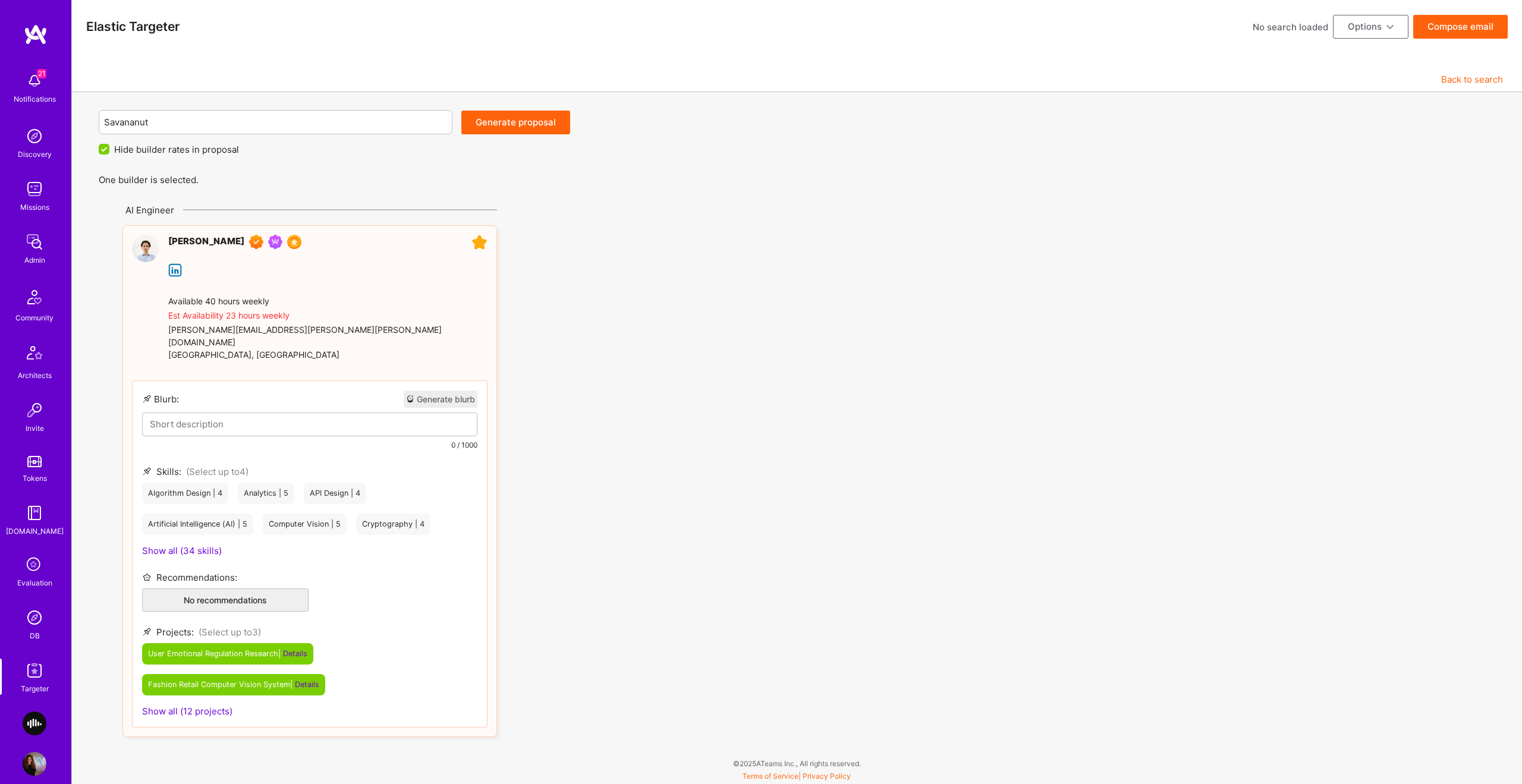
click at [495, 129] on button "Generate proposal" at bounding box center [516, 122] width 109 height 23
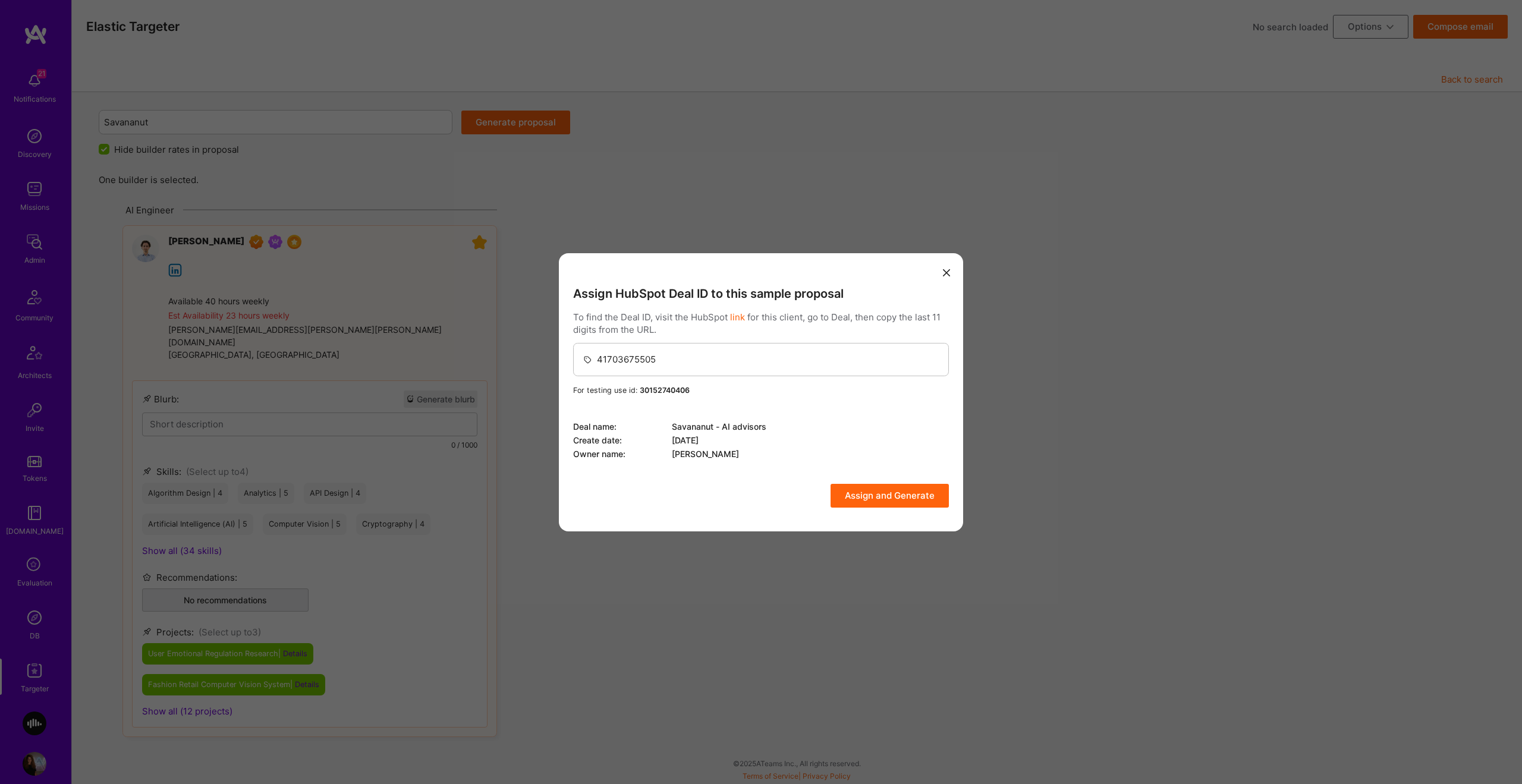
click at [912, 495] on button "Assign and Generate" at bounding box center [890, 495] width 118 height 23
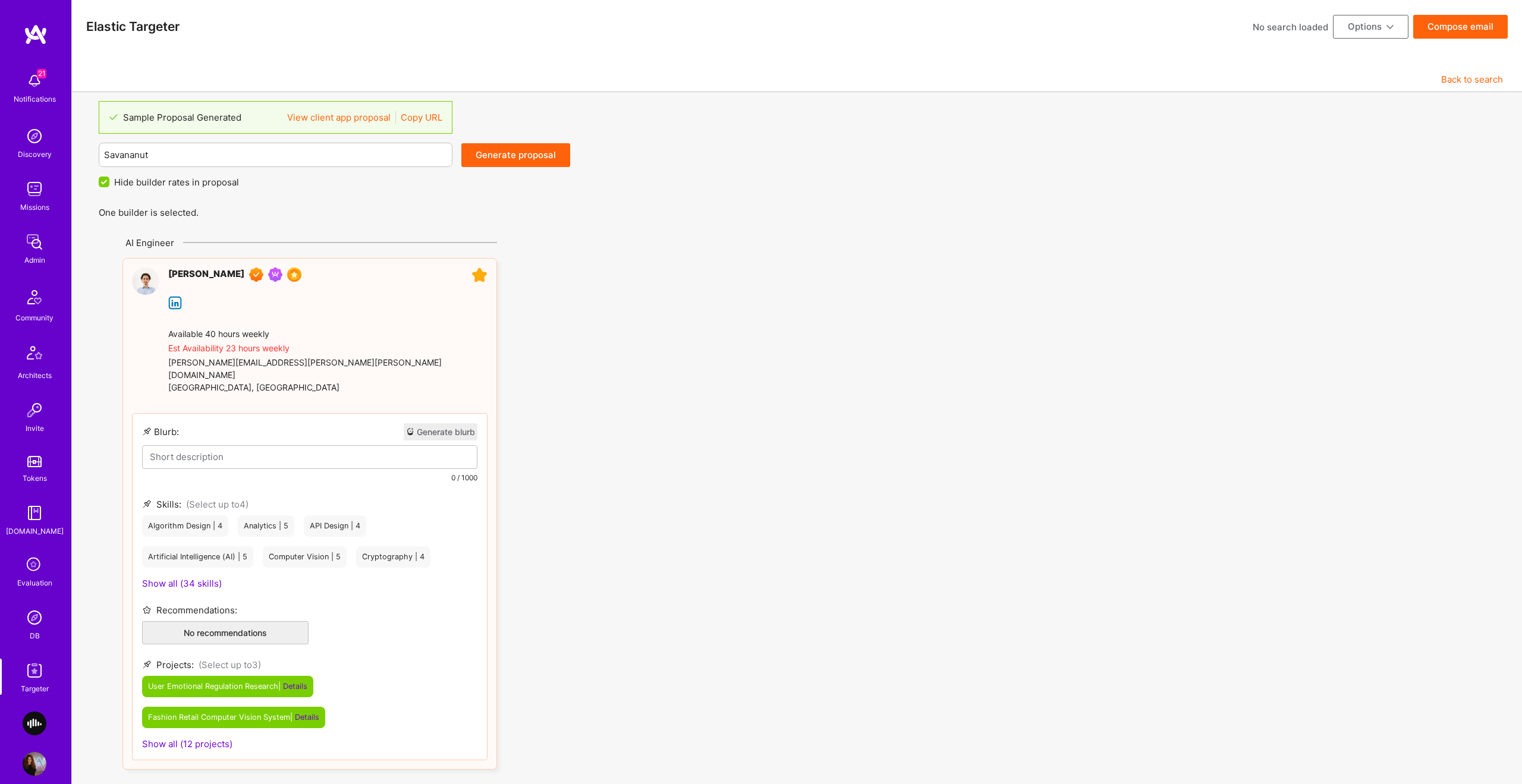
click at [123, 181] on span "Hide builder rates in proposal" at bounding box center [176, 181] width 124 height 12
click at [110, 181] on input "Hide builder rates in proposal" at bounding box center [105, 181] width 10 height 10
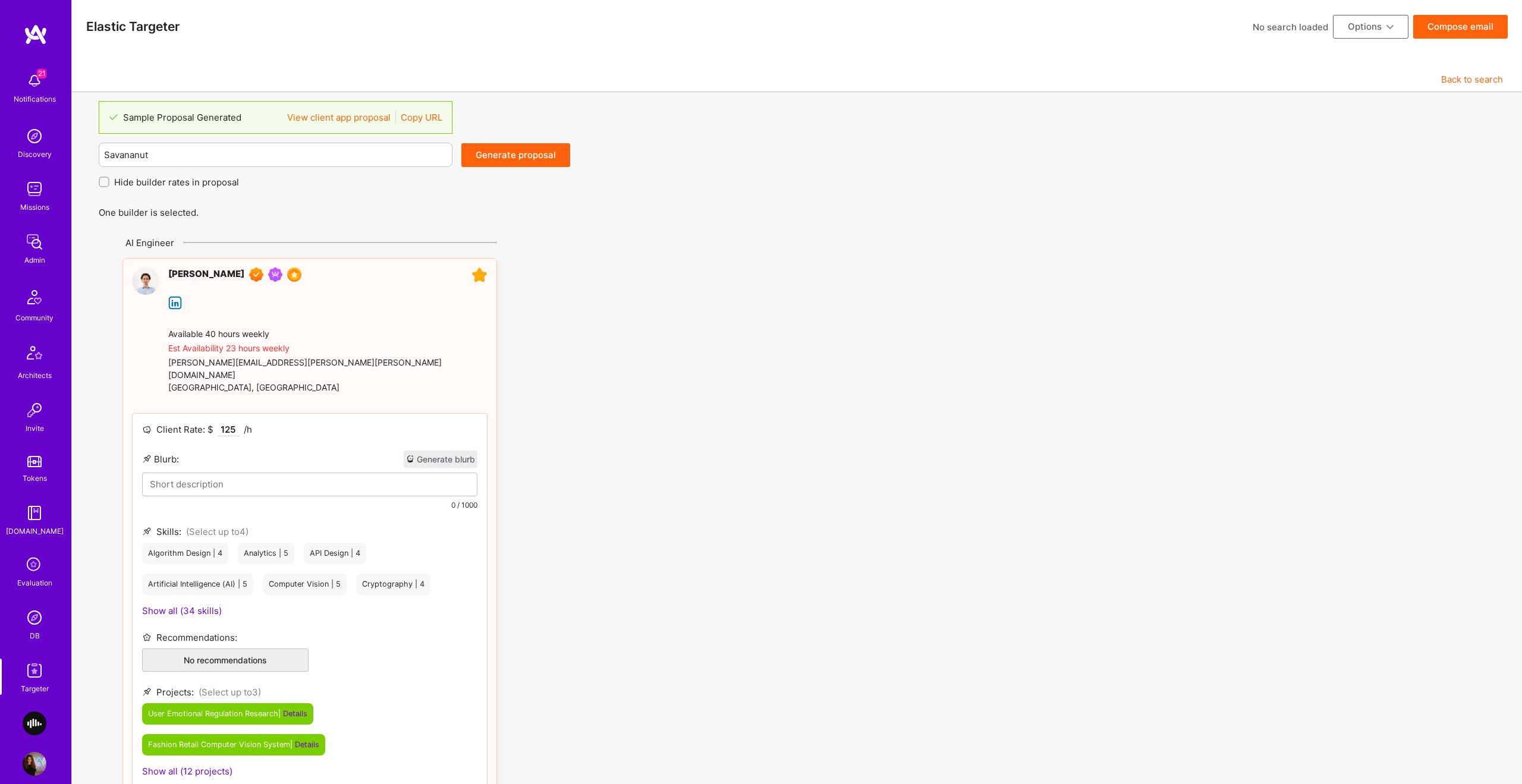
scroll to position [1, 0]
click at [123, 181] on span "Hide builder rates in proposal" at bounding box center [176, 181] width 124 height 12
click at [110, 181] on input "Hide builder rates in proposal" at bounding box center [105, 181] width 8 height 8
checkbox input "true"
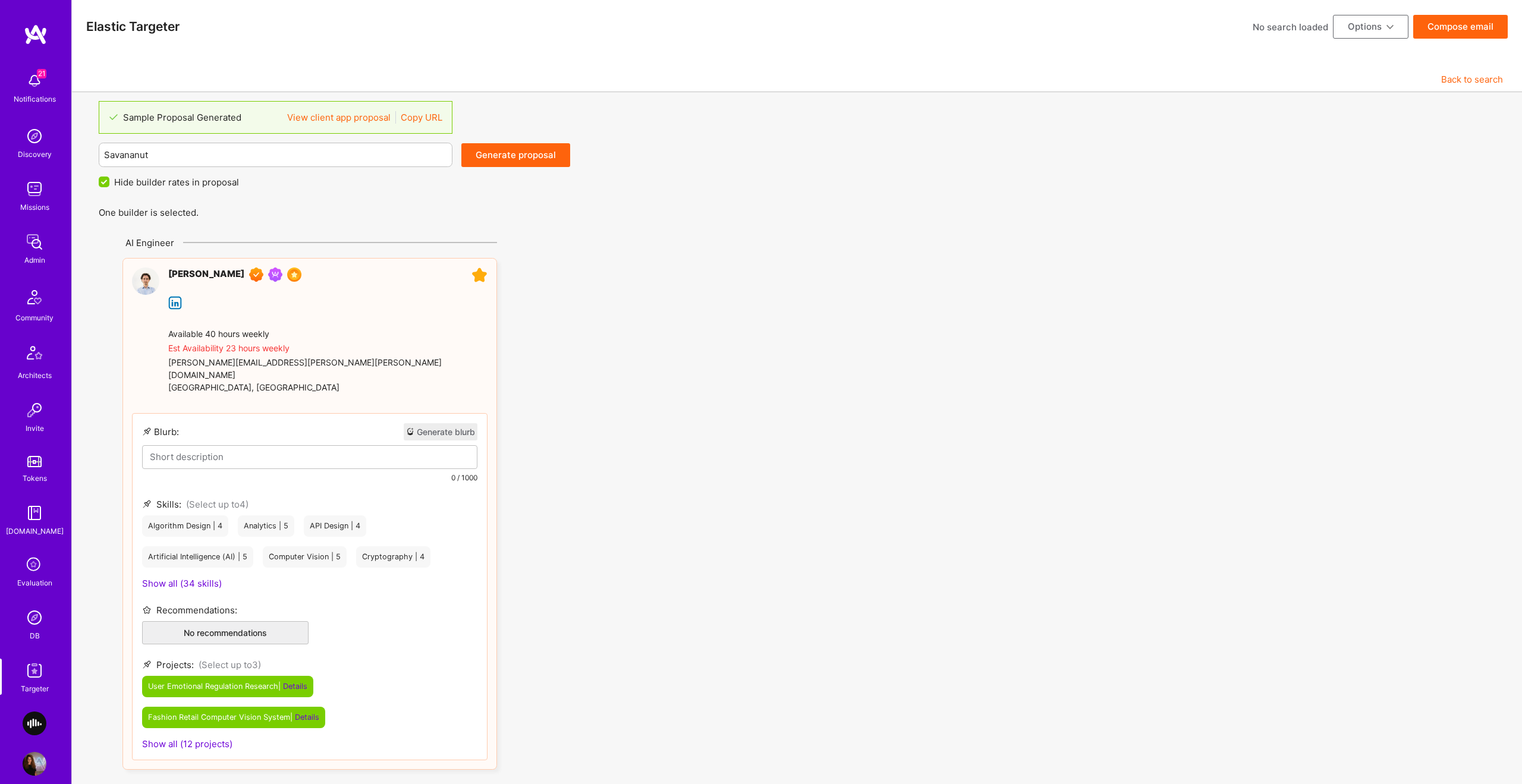
scroll to position [0, 0]
click at [1475, 85] on button "Back to search" at bounding box center [1472, 79] width 62 height 12
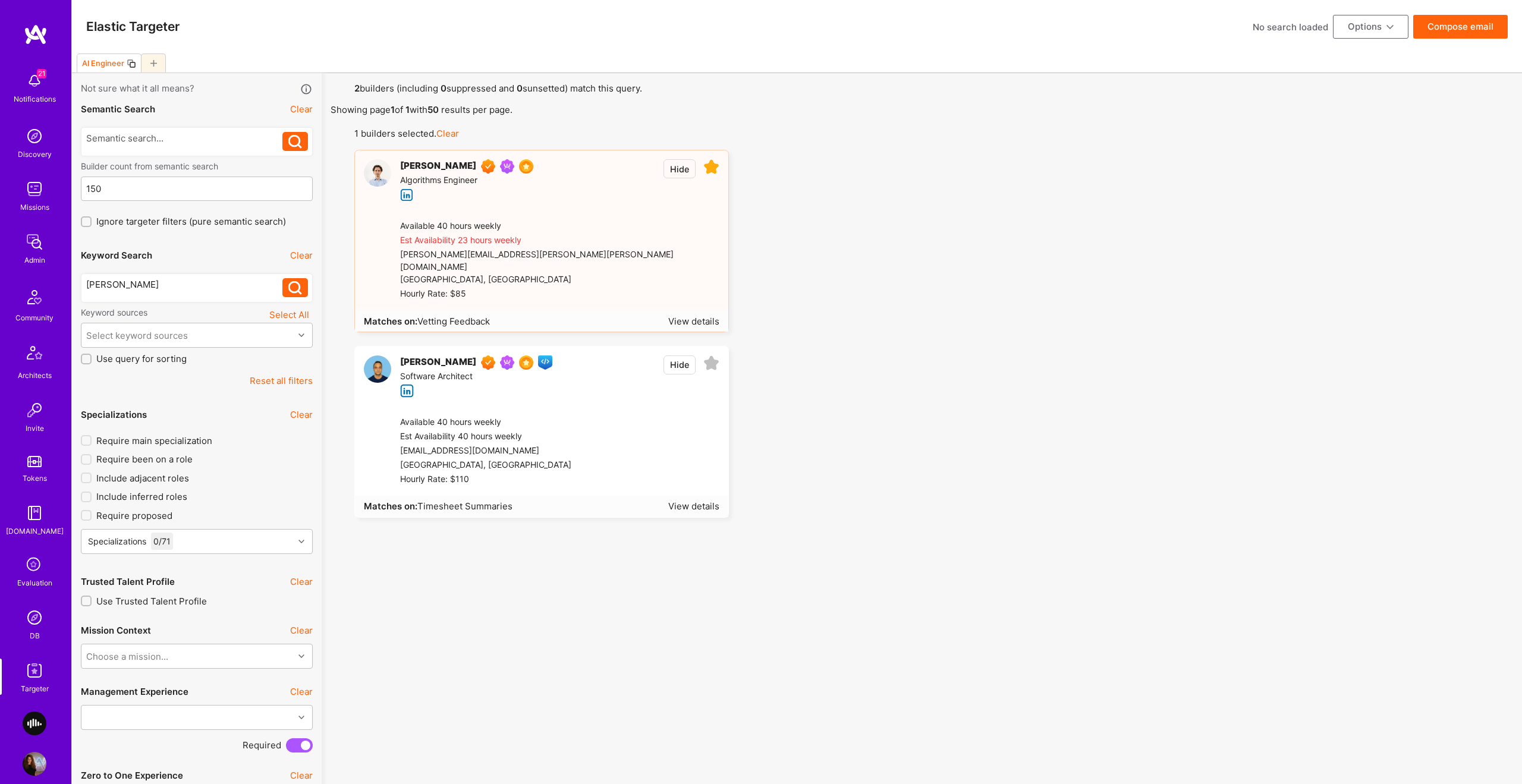
click at [285, 380] on button "Reset all filters" at bounding box center [281, 380] width 63 height 12
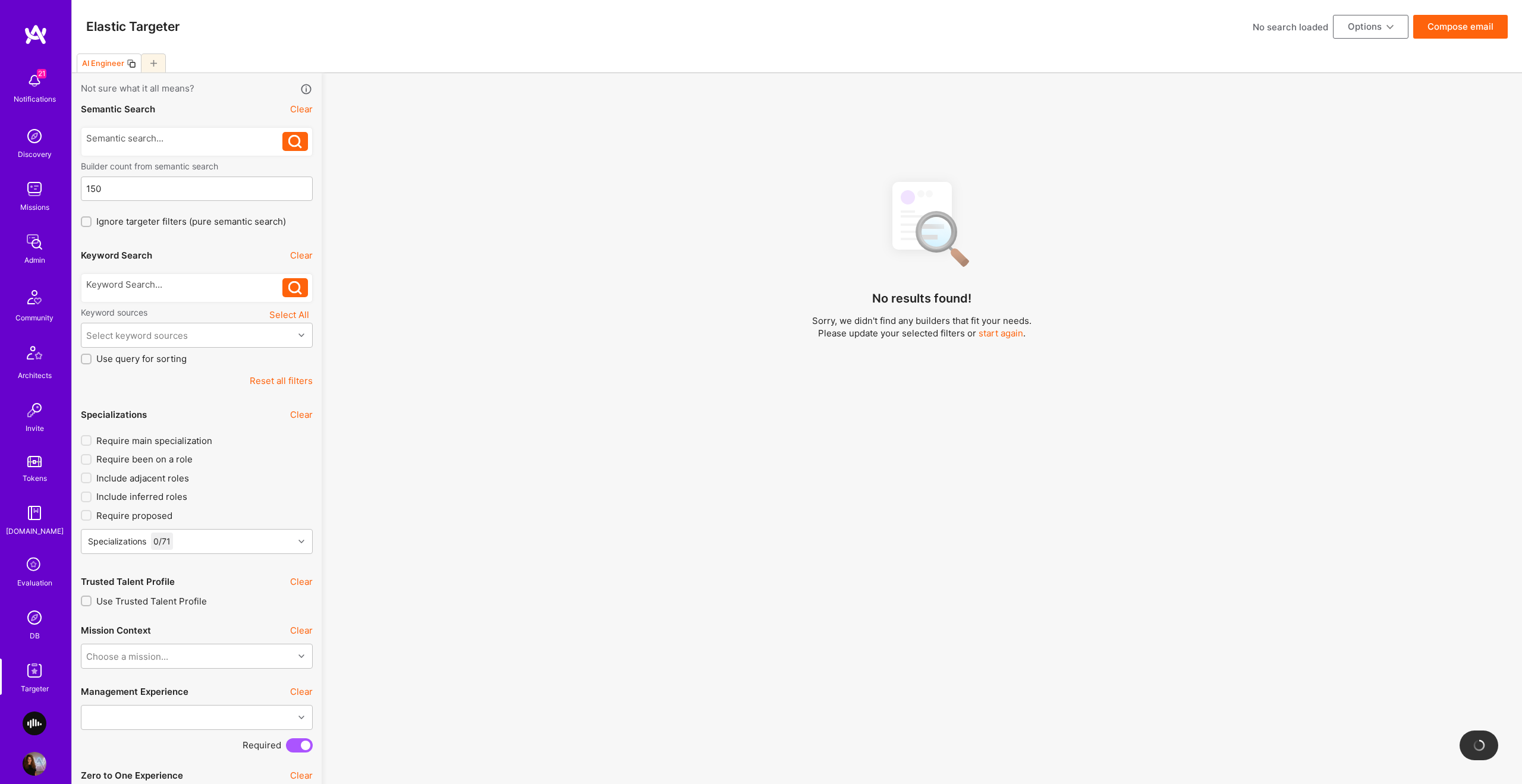
scroll to position [919, 0]
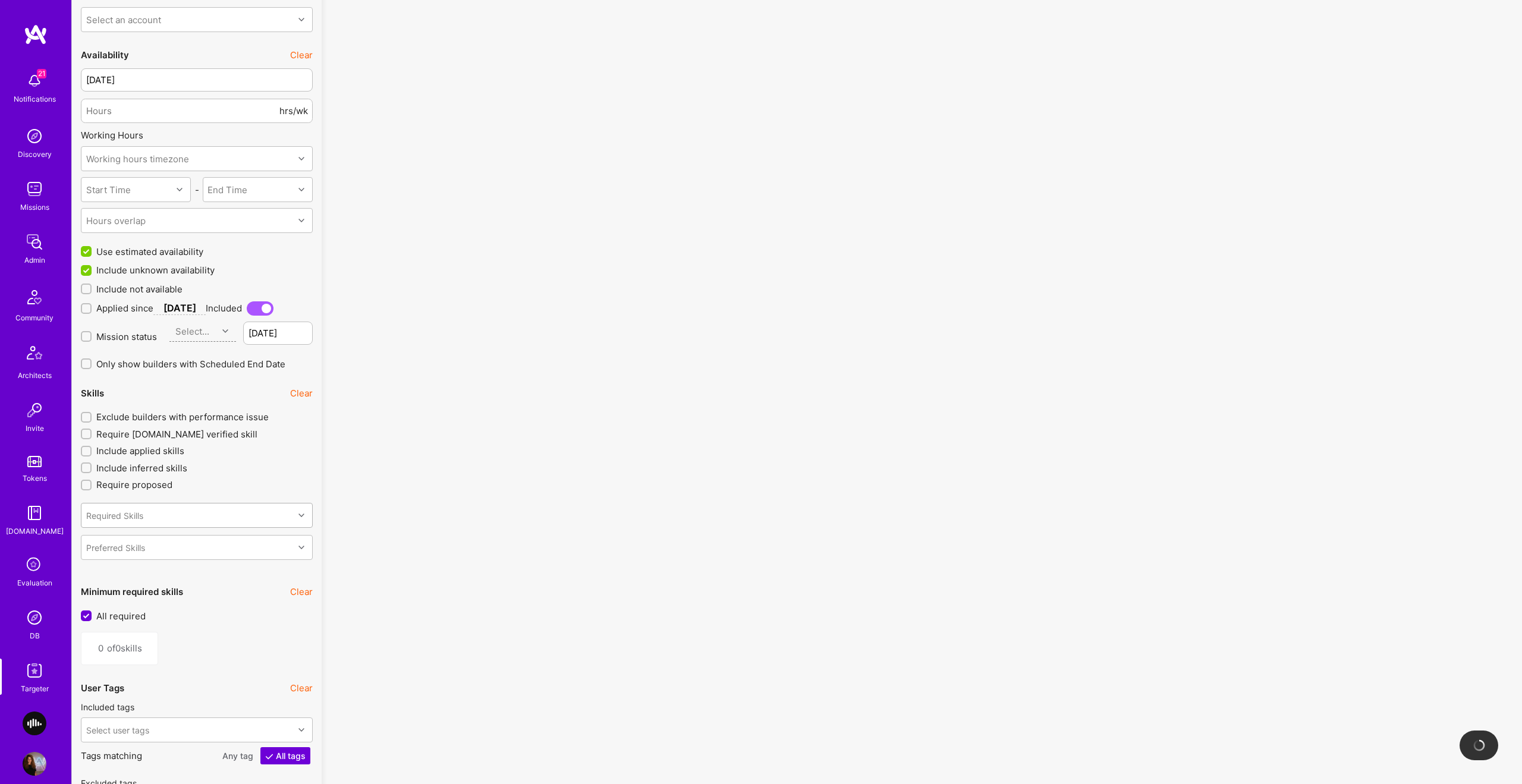
click at [259, 511] on div "Required Skills" at bounding box center [187, 515] width 212 height 23
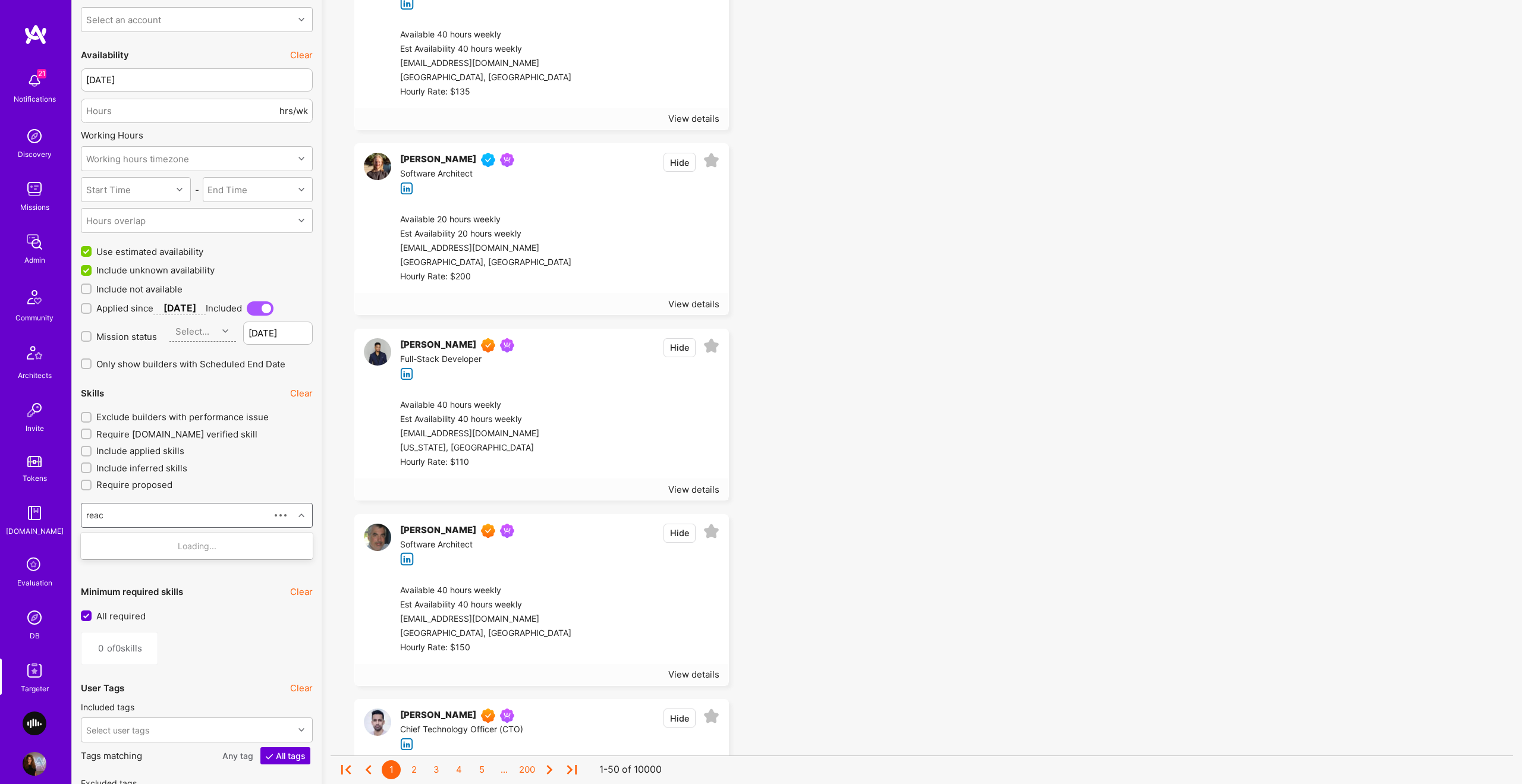
type input "react"
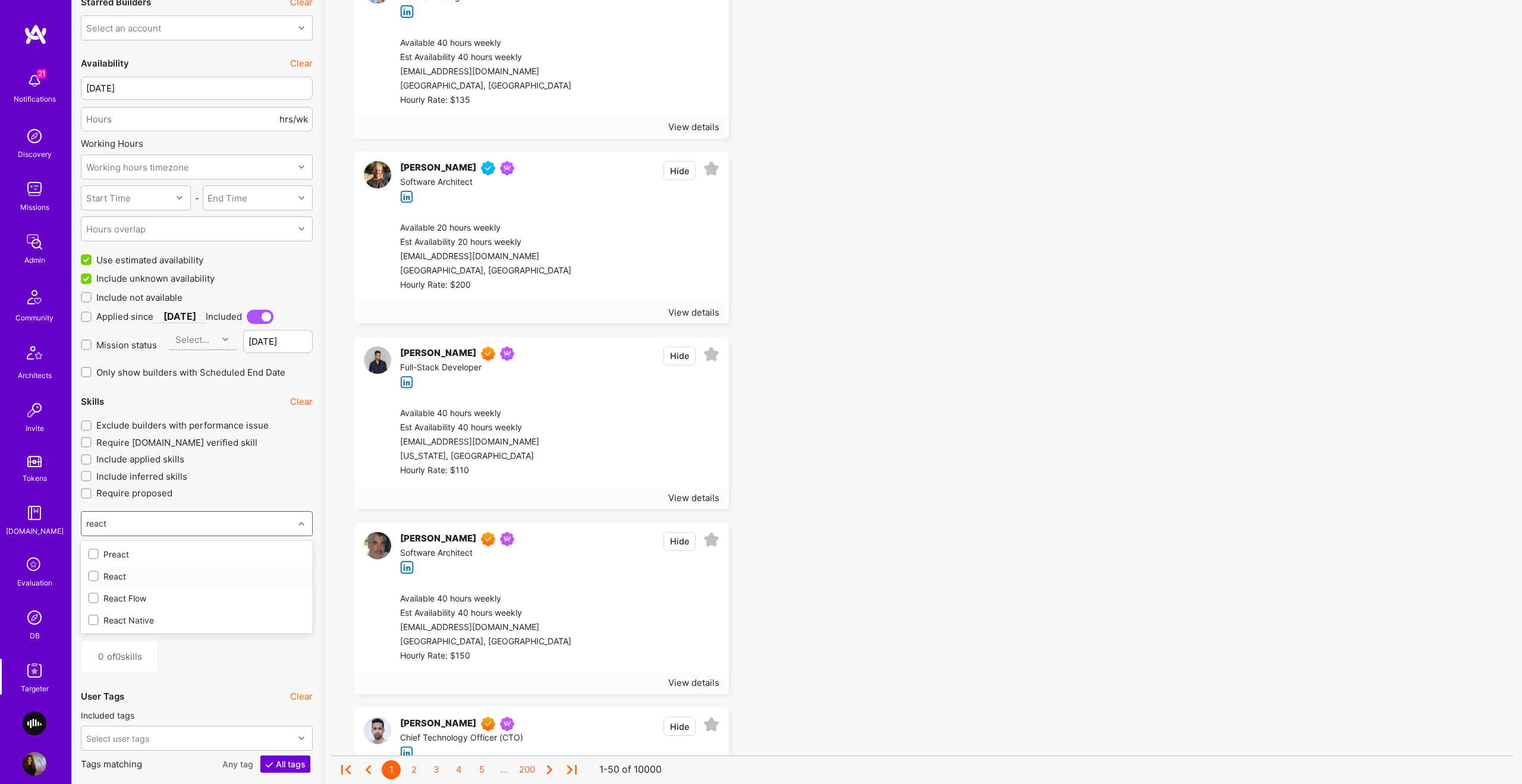
click at [157, 576] on div "React" at bounding box center [197, 575] width 218 height 12
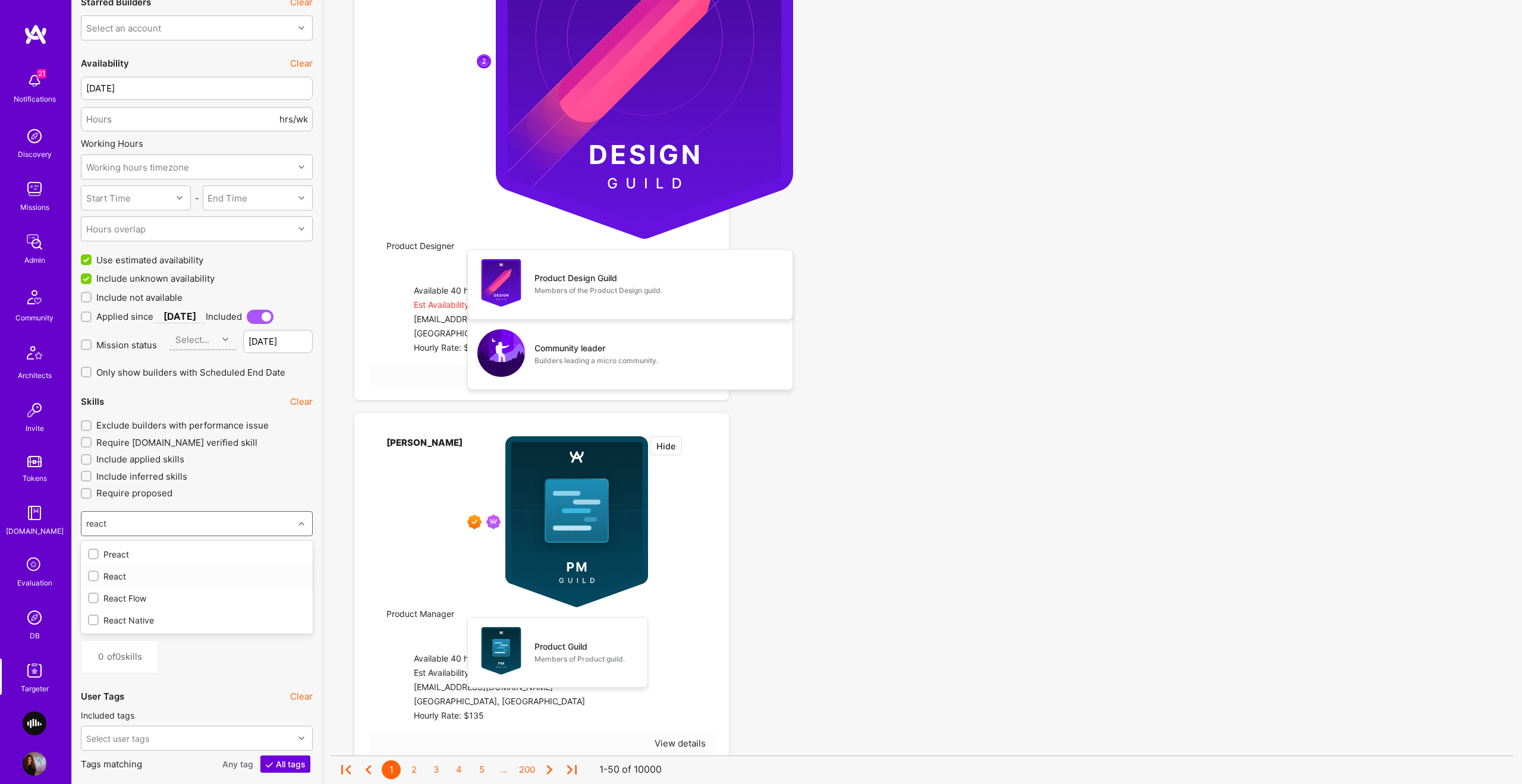
type input "1"
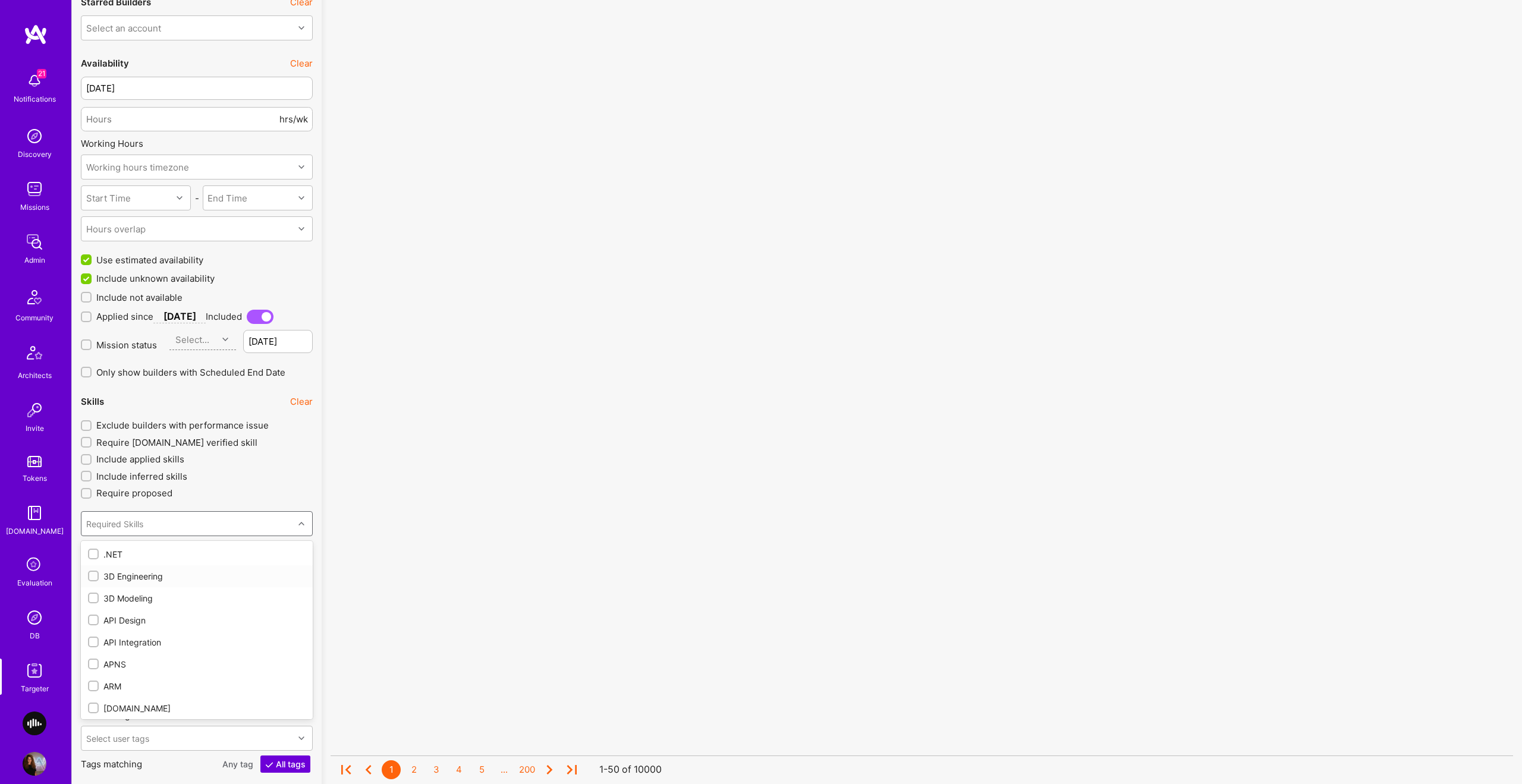
checkbox input "true"
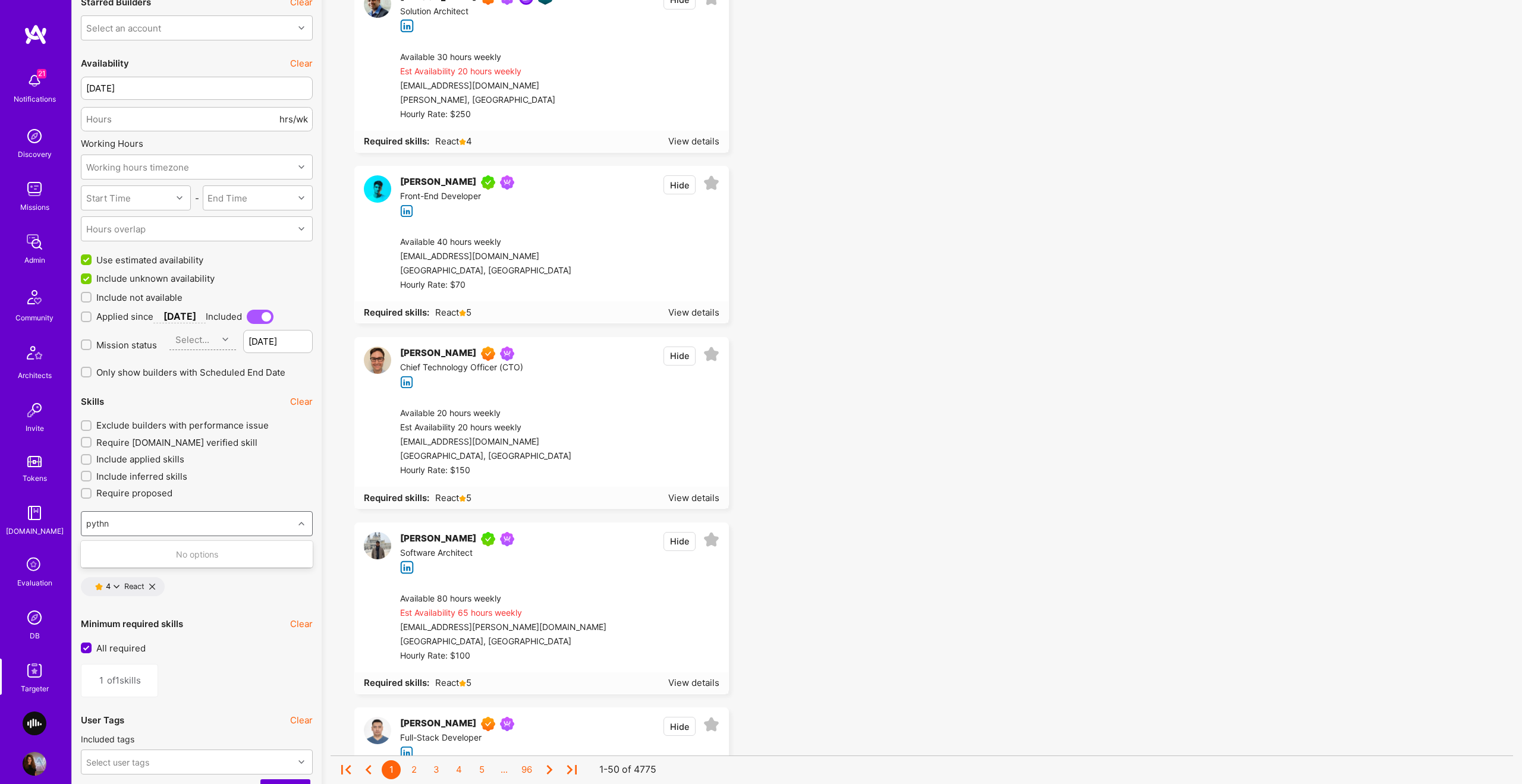
type input "pyth"
drag, startPoint x: 122, startPoint y: 549, endPoint x: 134, endPoint y: 544, distance: 13.0
click at [124, 550] on div "Python" at bounding box center [197, 554] width 218 height 12
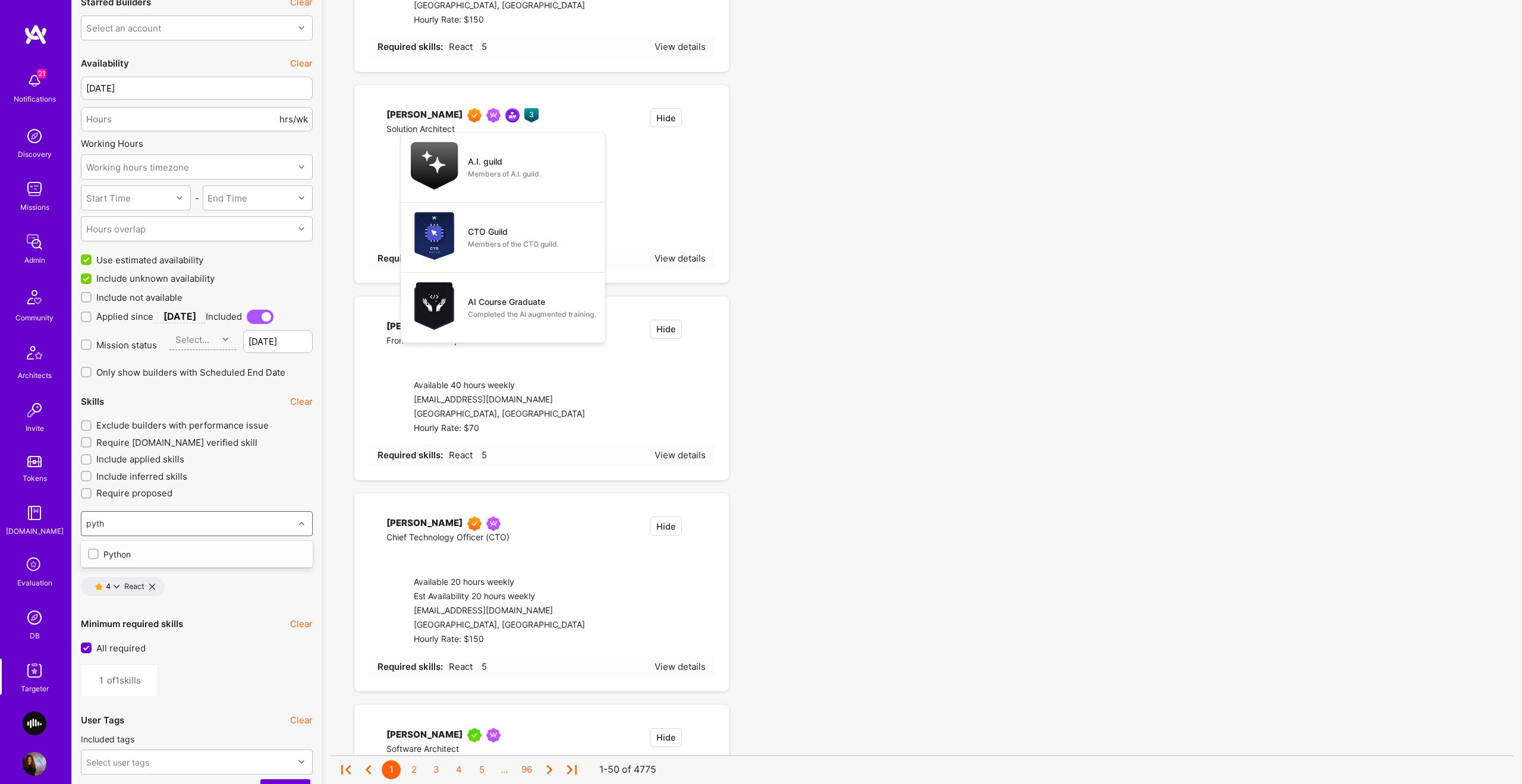
type input "2"
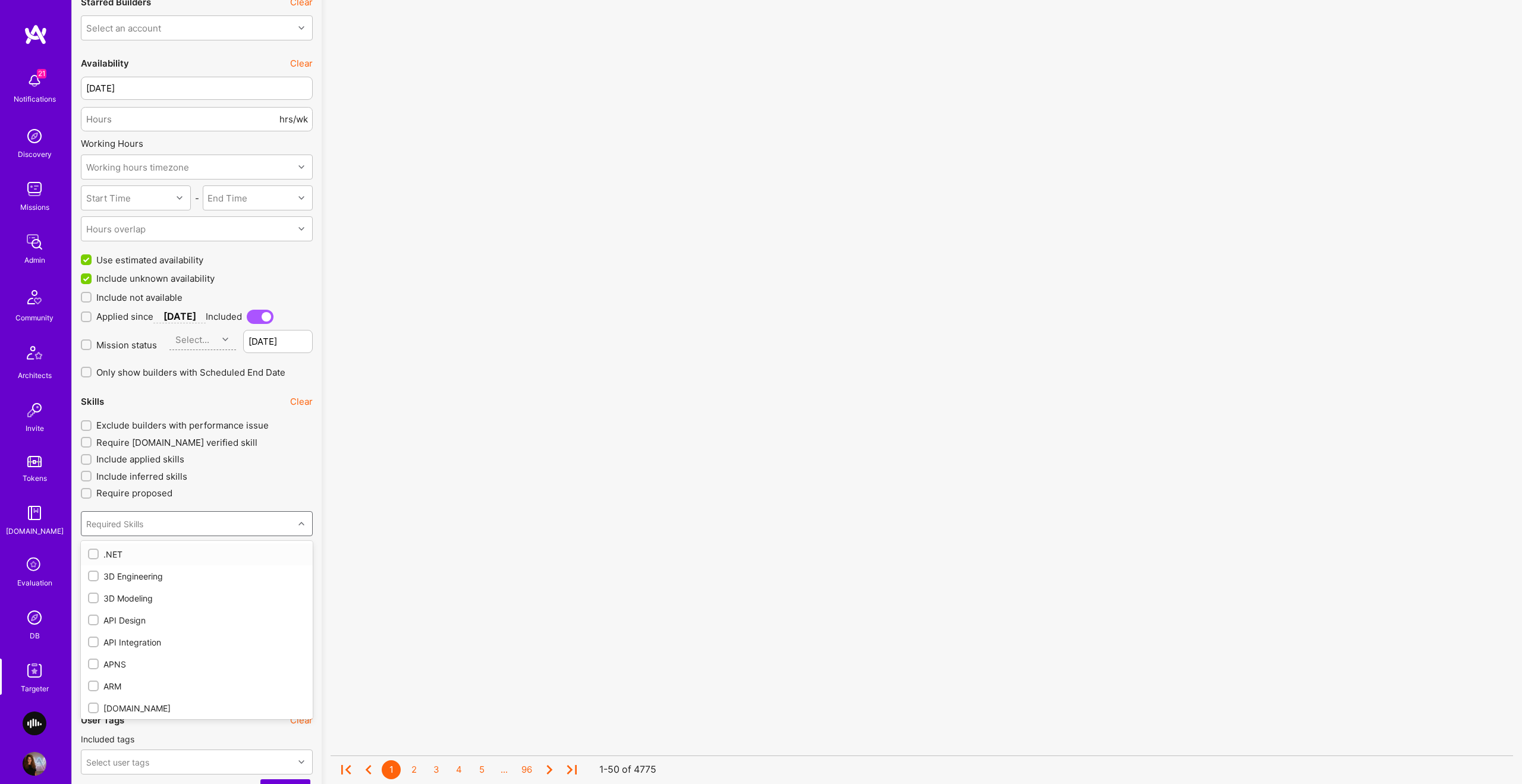
checkbox input "true"
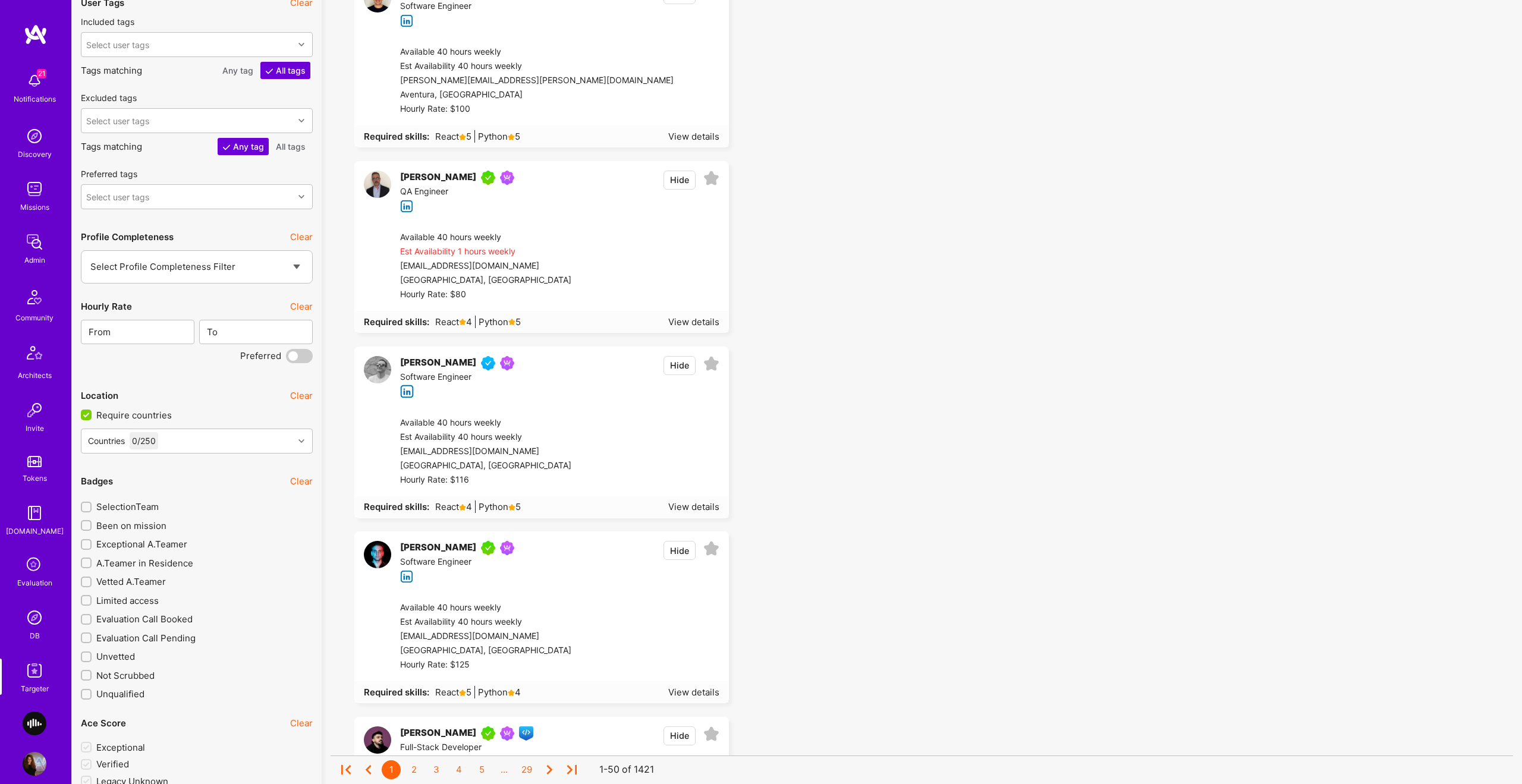
scroll to position [1638, 0]
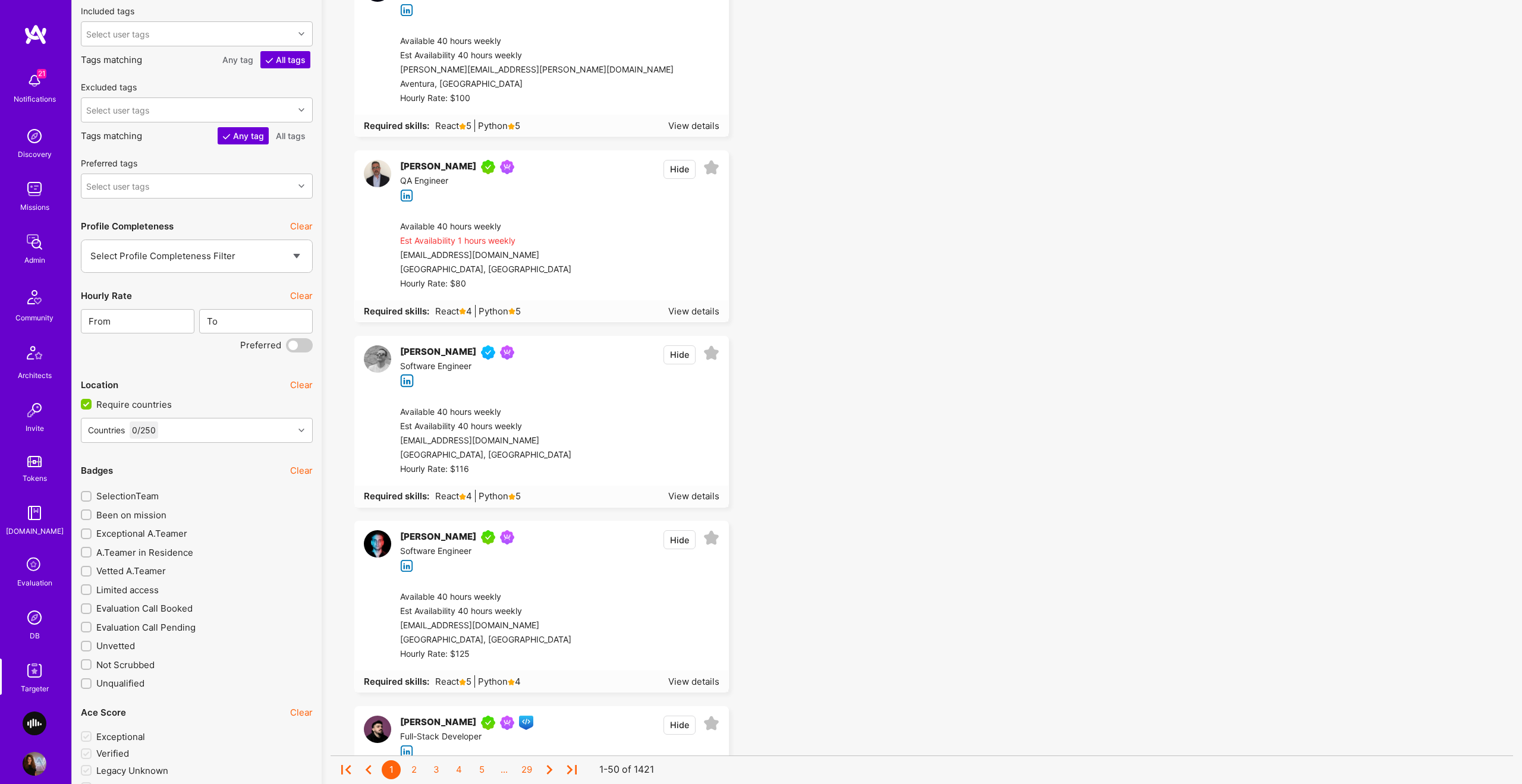
drag, startPoint x: 135, startPoint y: 535, endPoint x: 1291, endPoint y: 625, distance: 1159.5
click at [135, 535] on span "Exceptional A.Teamer" at bounding box center [141, 533] width 91 height 12
click at [92, 535] on input "Exceptional A.Teamer" at bounding box center [87, 534] width 8 height 8
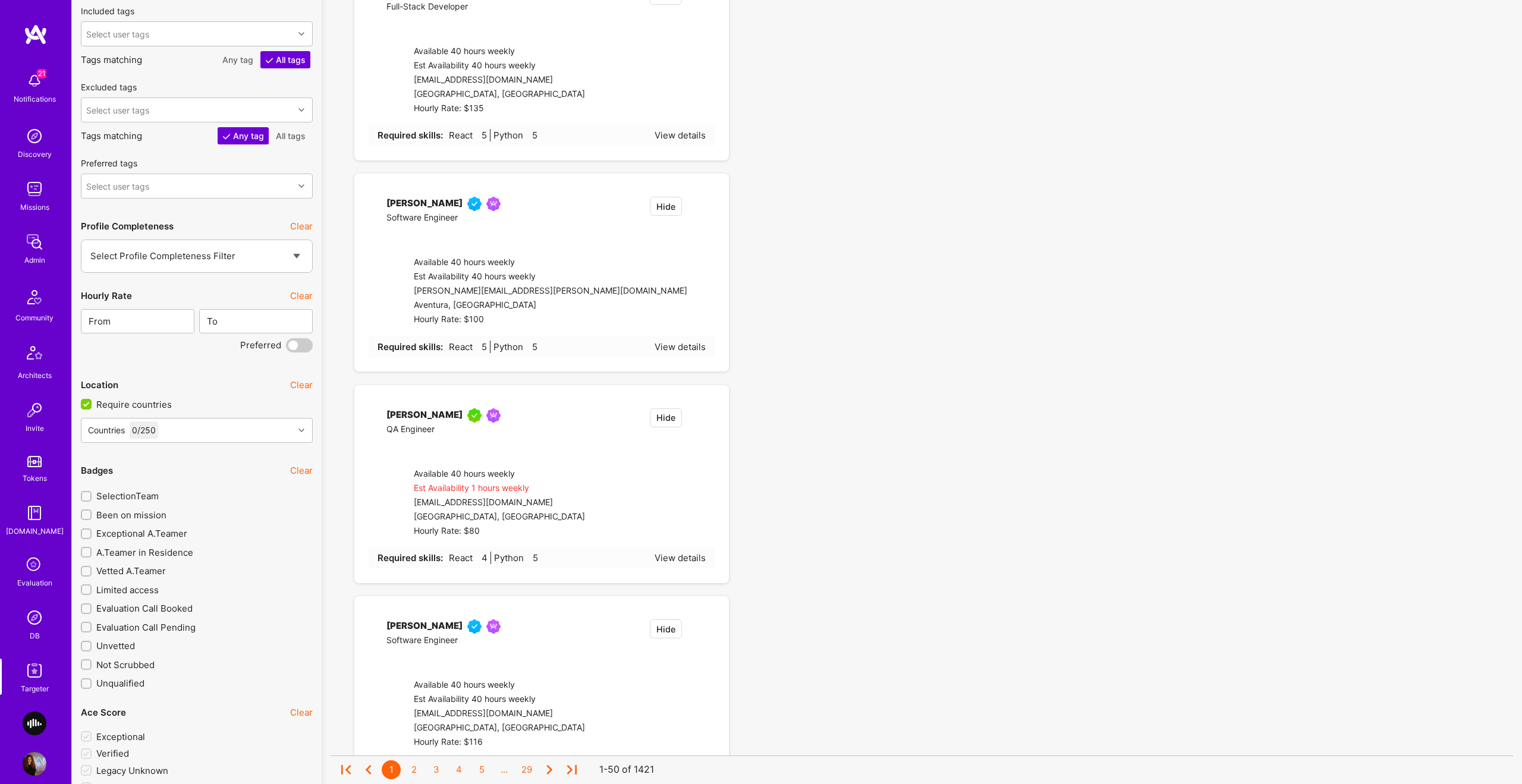
checkbox input "true"
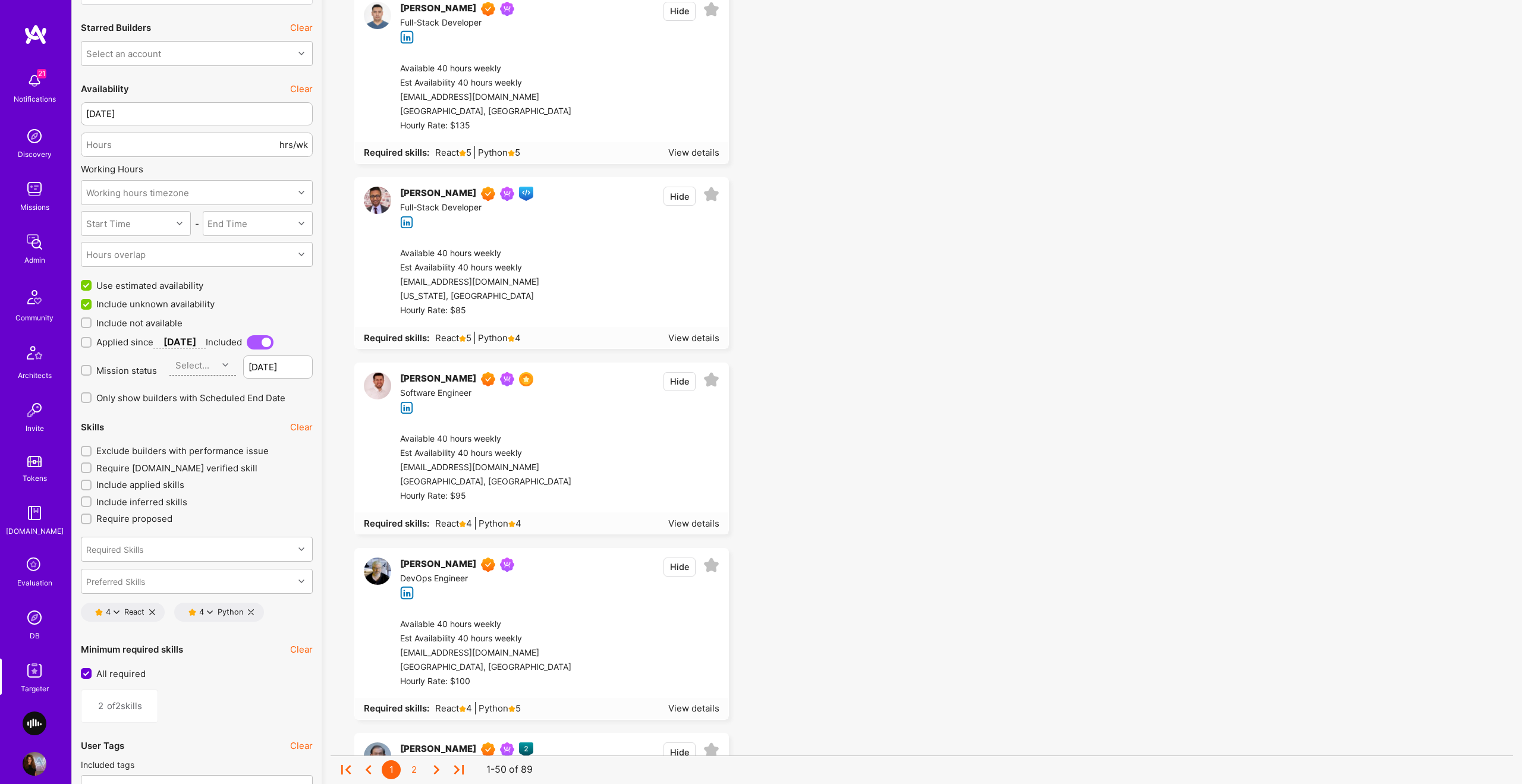
scroll to position [1018, 0]
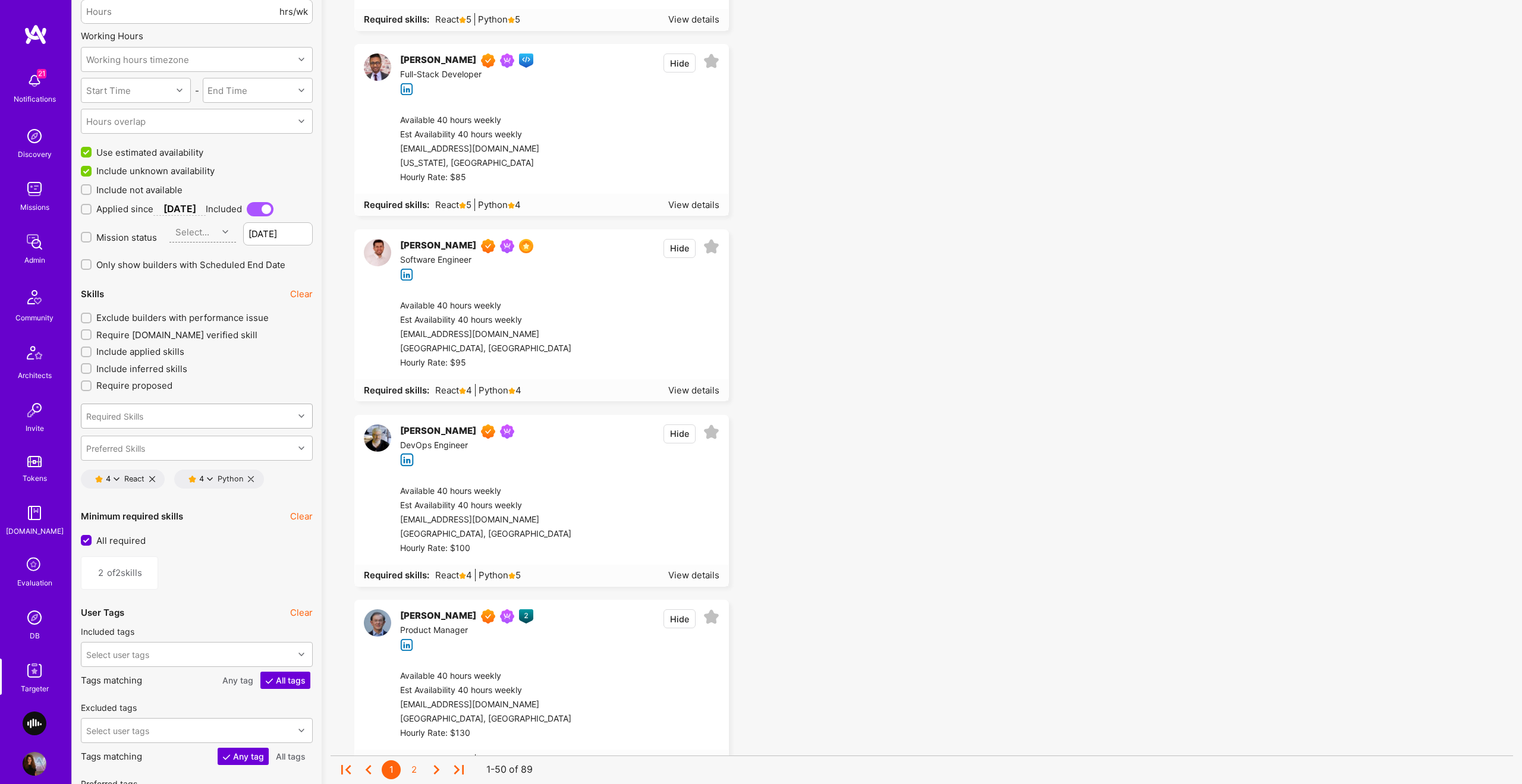
click at [243, 423] on div "Required Skills" at bounding box center [187, 415] width 212 height 23
type input "azur"
click at [154, 456] on div "Azure" at bounding box center [197, 446] width 232 height 27
click at [148, 451] on div "Azure" at bounding box center [197, 446] width 218 height 12
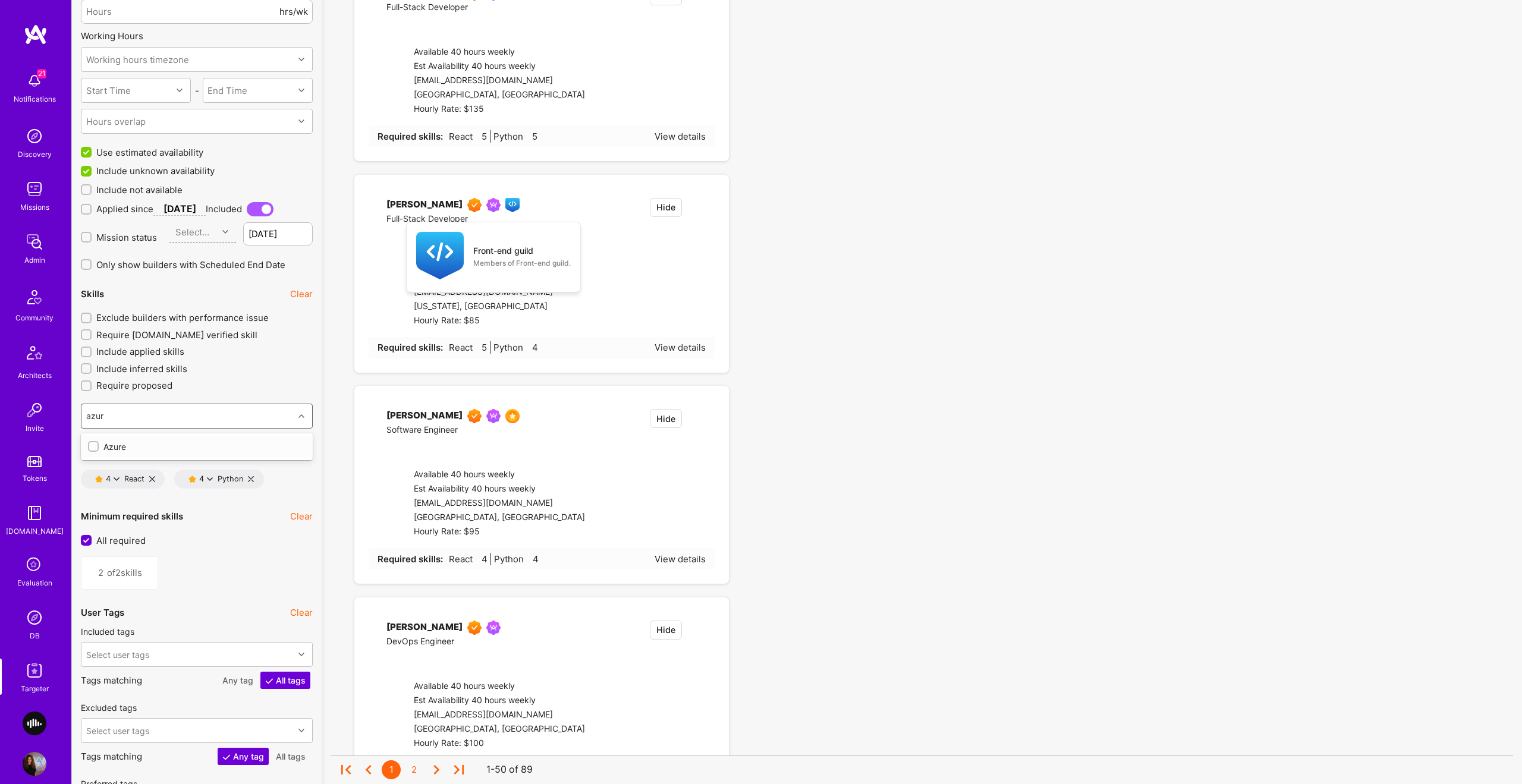
type input "3"
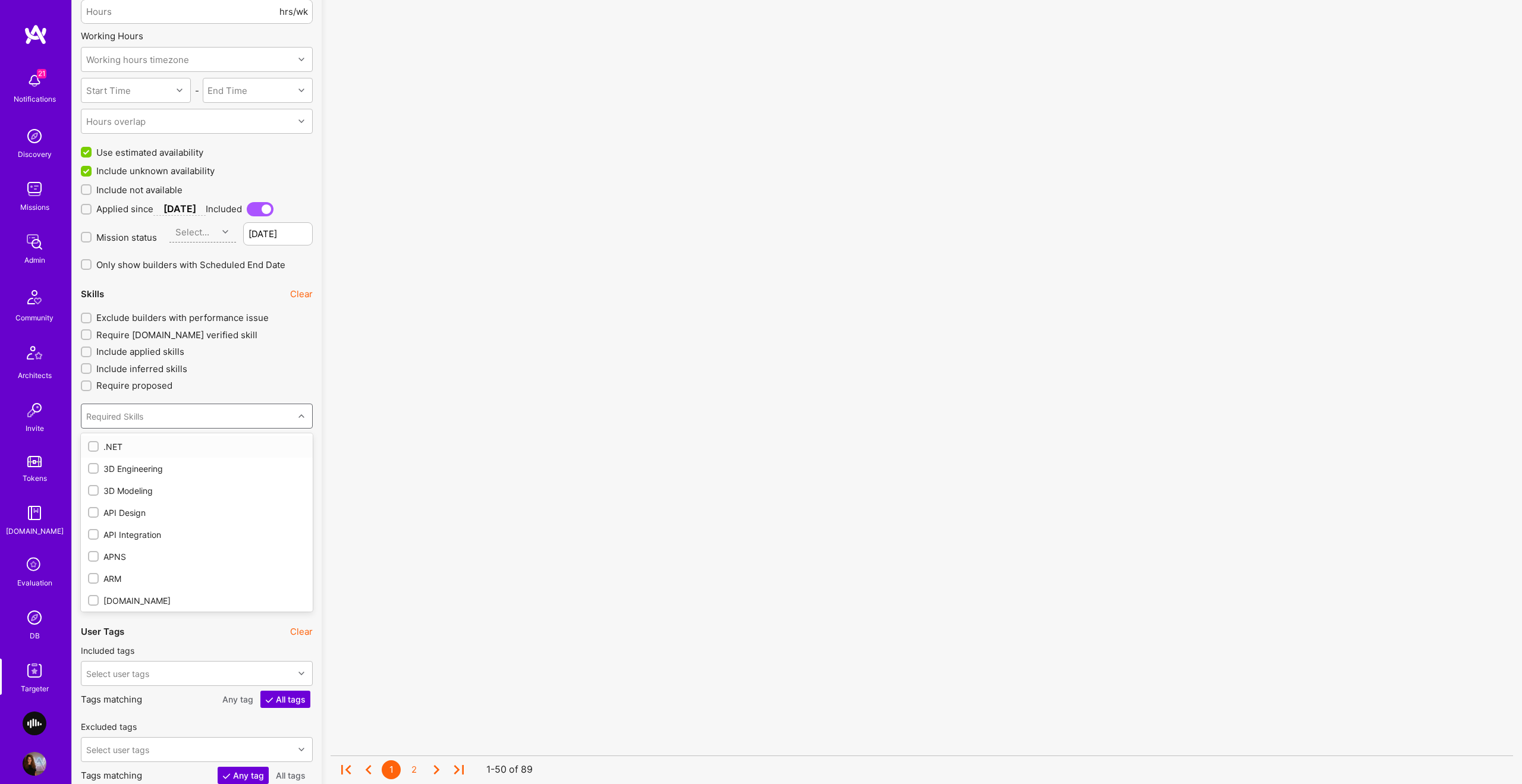
checkbox input "true"
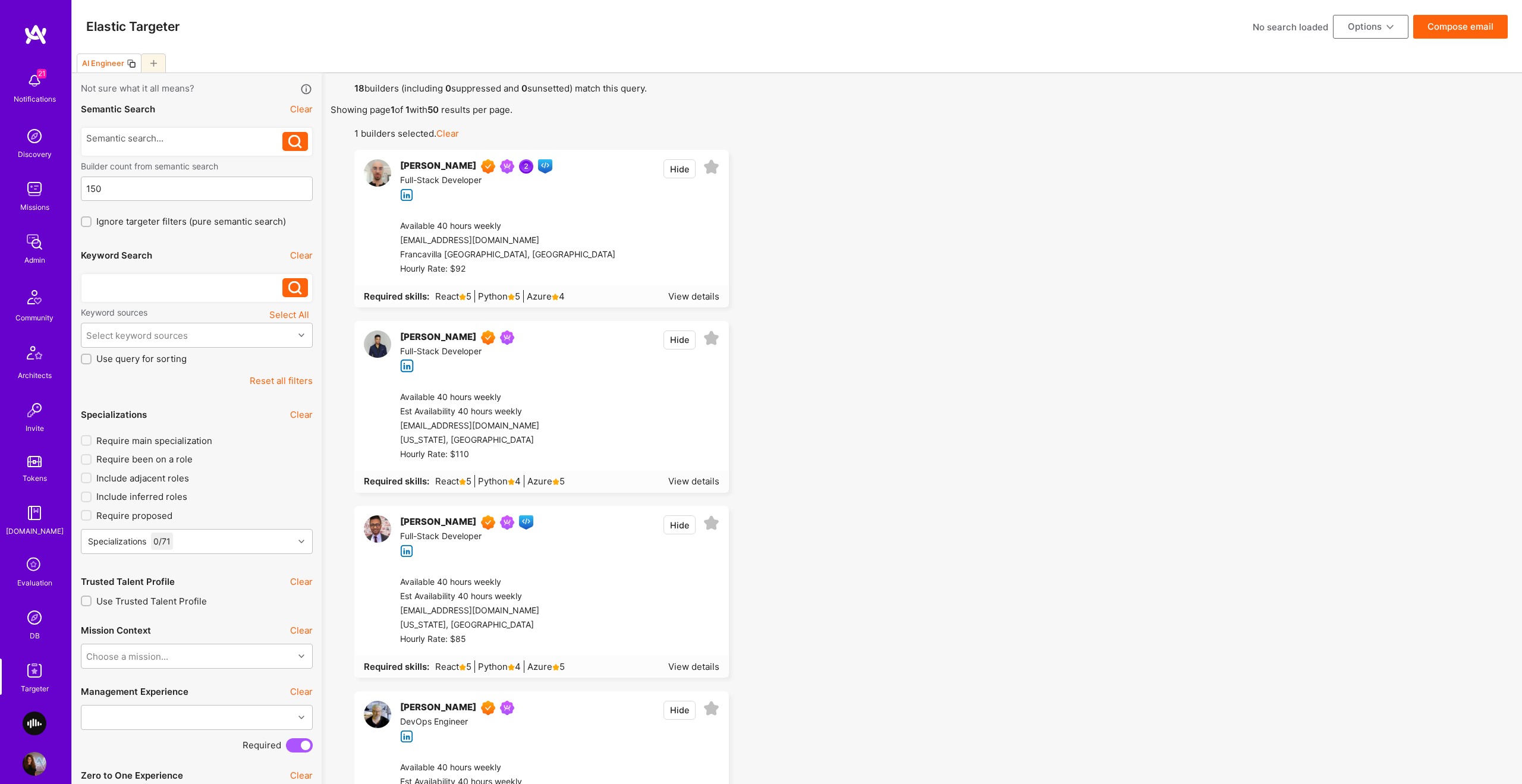
click at [118, 283] on div at bounding box center [184, 283] width 197 height 12
click at [291, 290] on icon at bounding box center [295, 288] width 14 height 14
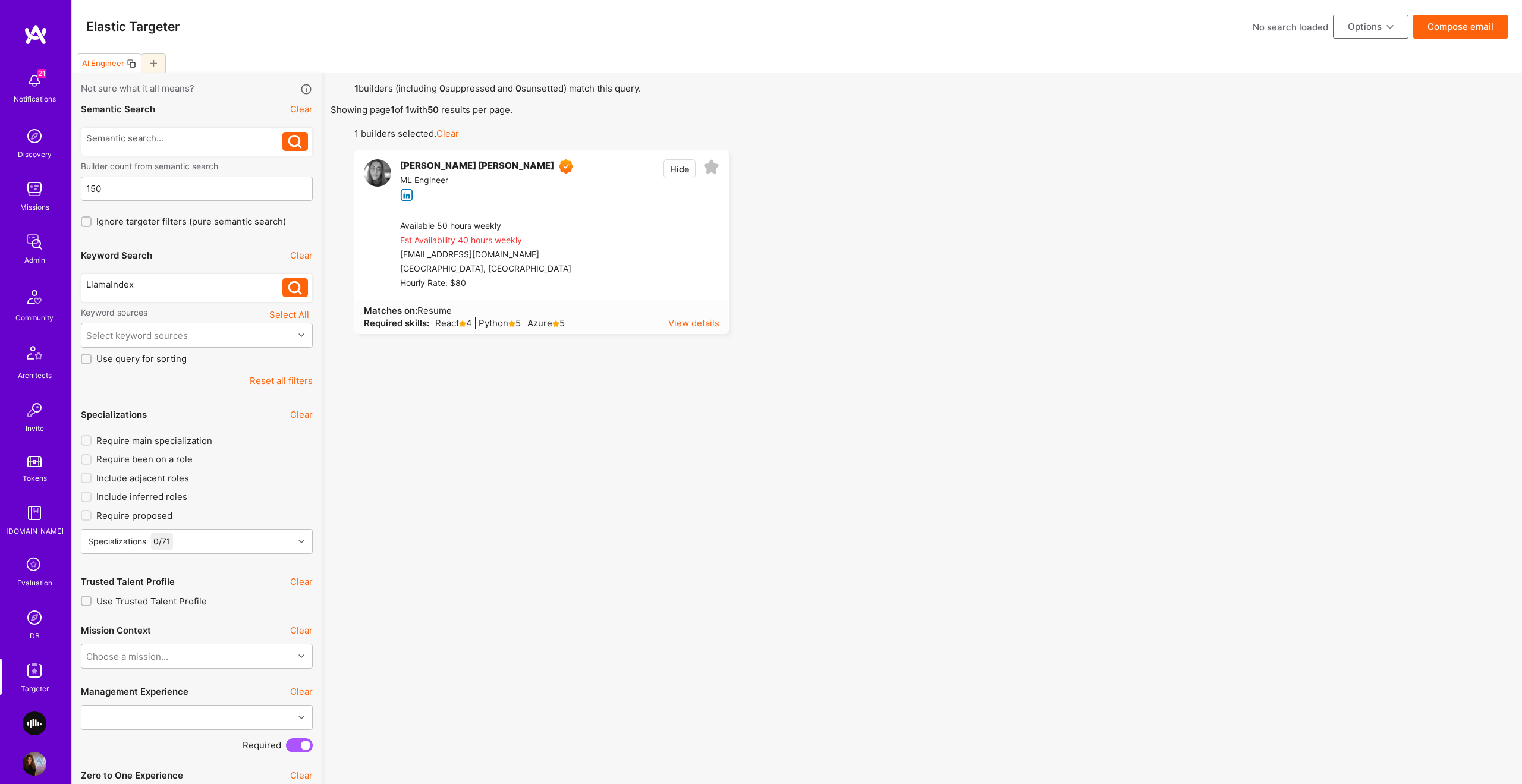
click at [698, 327] on div "View details" at bounding box center [694, 323] width 51 height 12
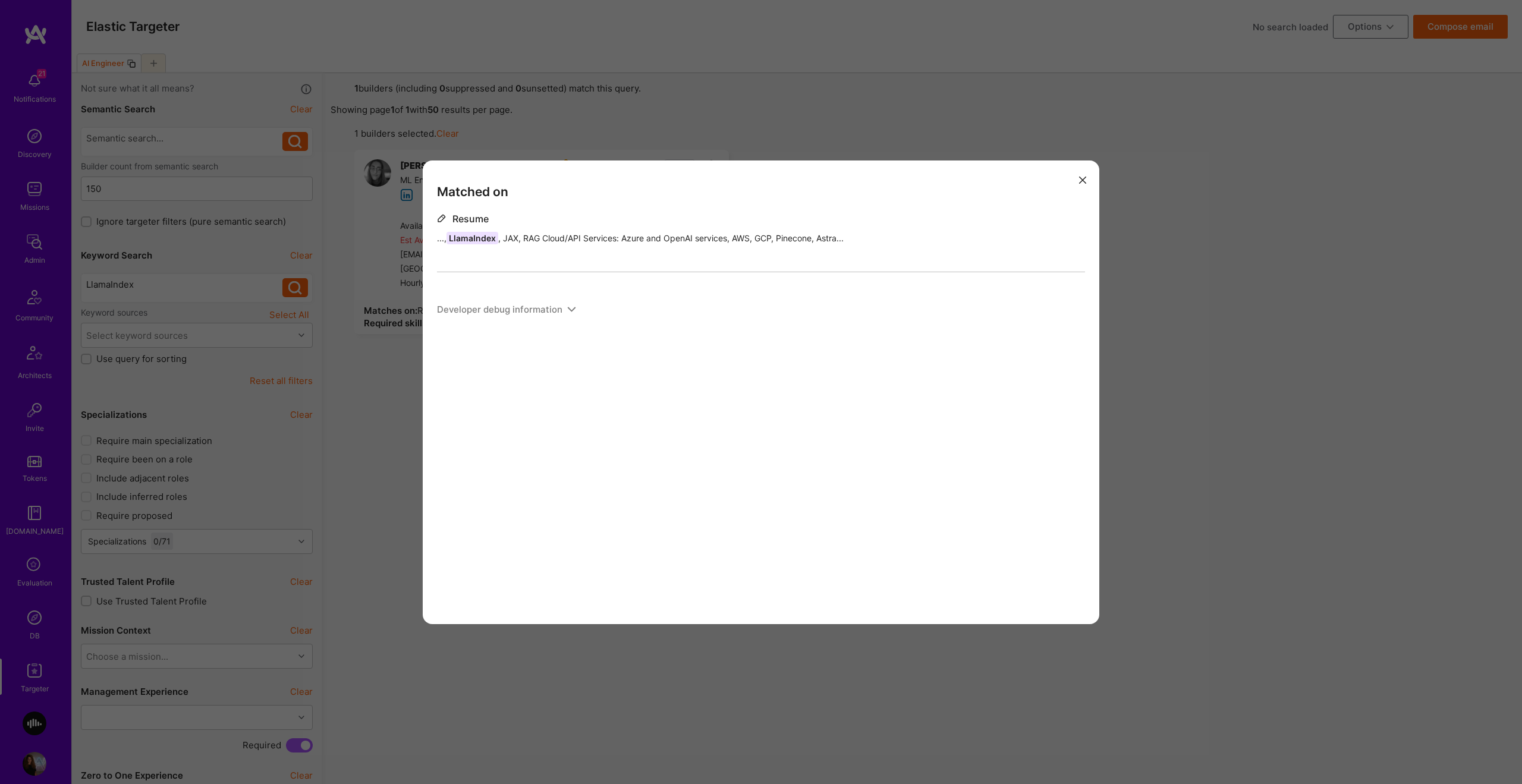
click at [388, 420] on div "Matched on Resume ..., LlamaIndex , JAX, RAG Cloud/API Services: Azure and Open…" at bounding box center [761, 392] width 1522 height 784
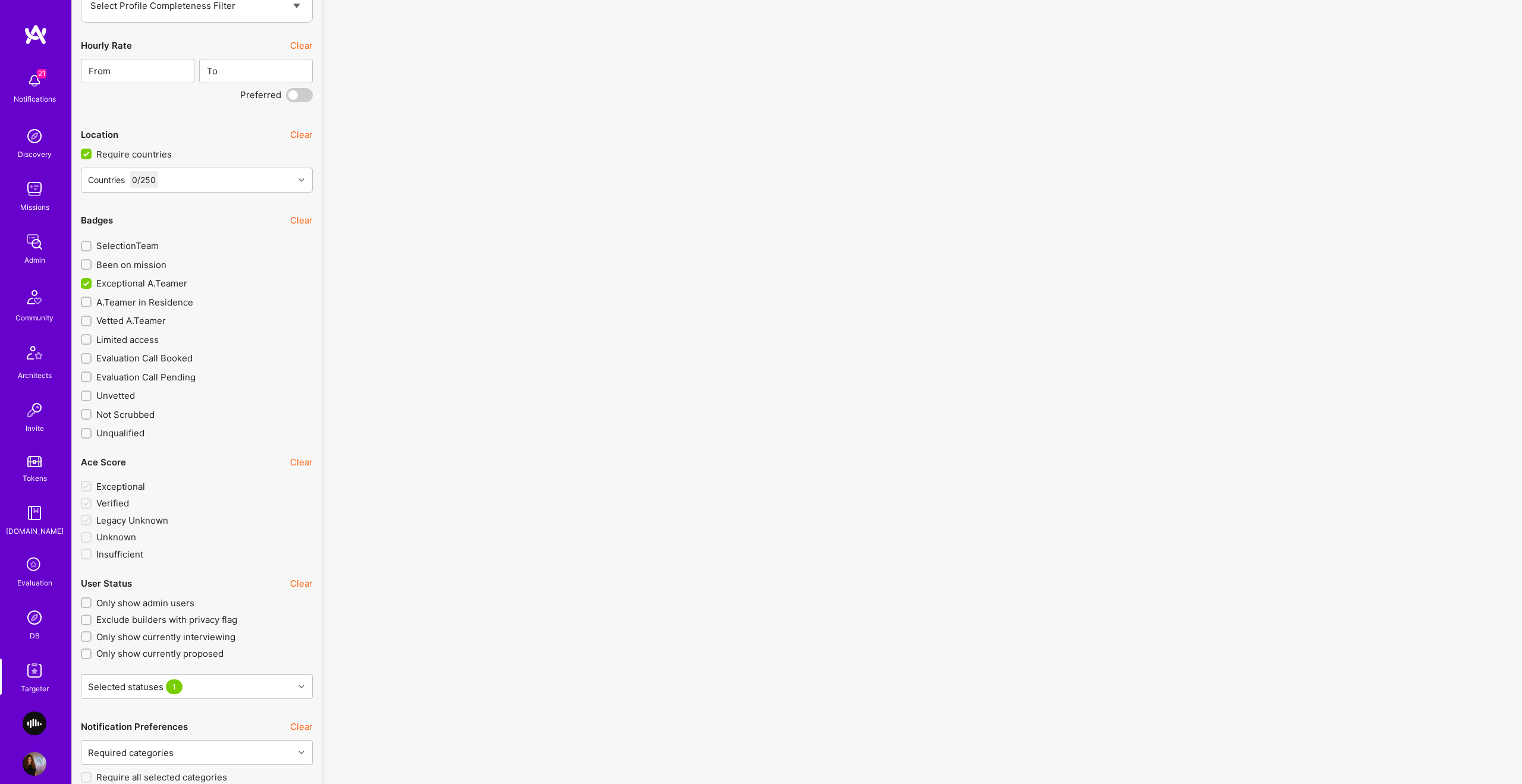
scroll to position [1784, 0]
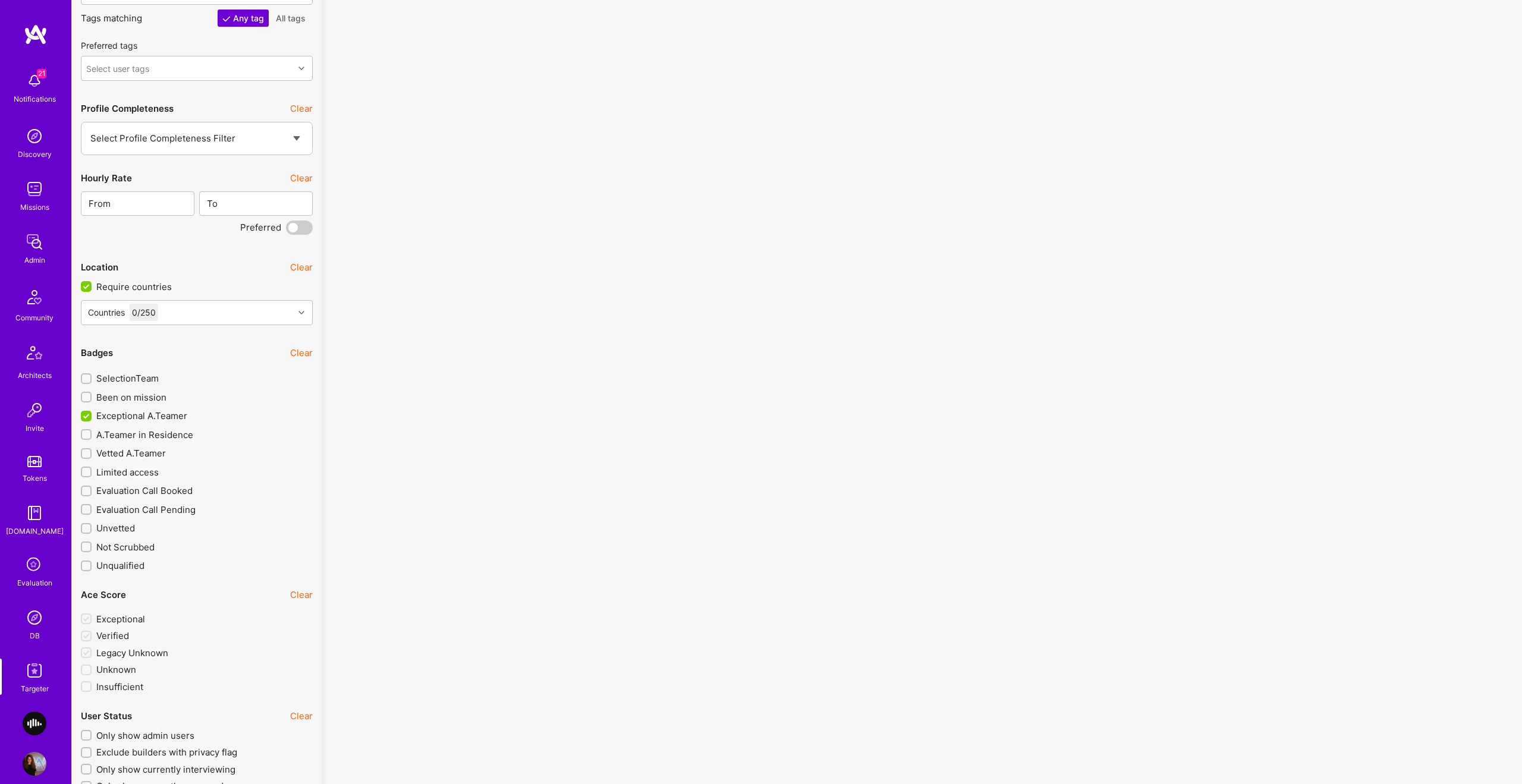
drag, startPoint x: 148, startPoint y: 432, endPoint x: 166, endPoint y: 428, distance: 18.4
click at [148, 432] on span "A.Teamer in Residence" at bounding box center [145, 434] width 97 height 12
click at [92, 432] on input "A.Teamer in Residence" at bounding box center [87, 435] width 8 height 8
checkbox input "true"
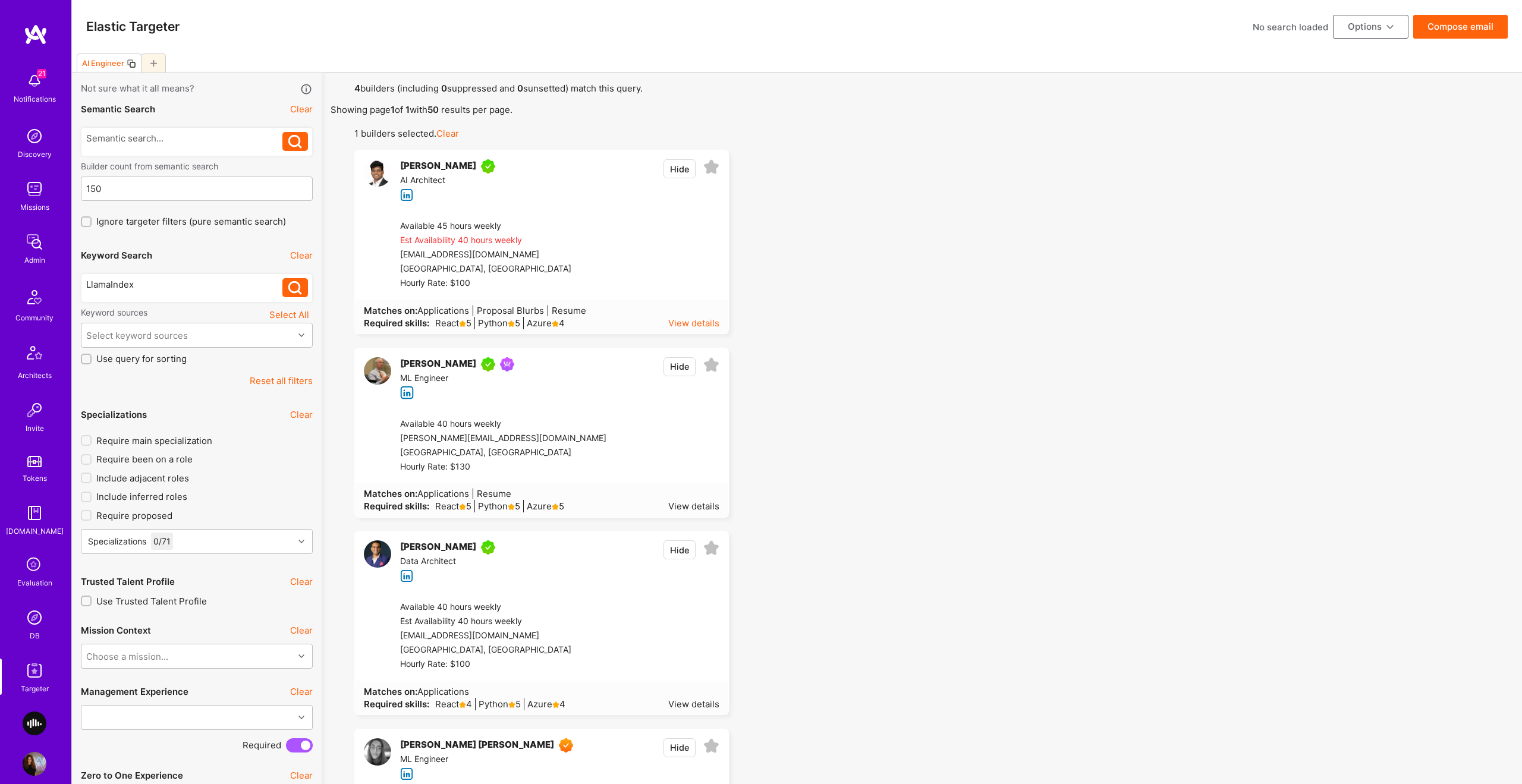
click at [695, 320] on div "View details" at bounding box center [694, 323] width 51 height 12
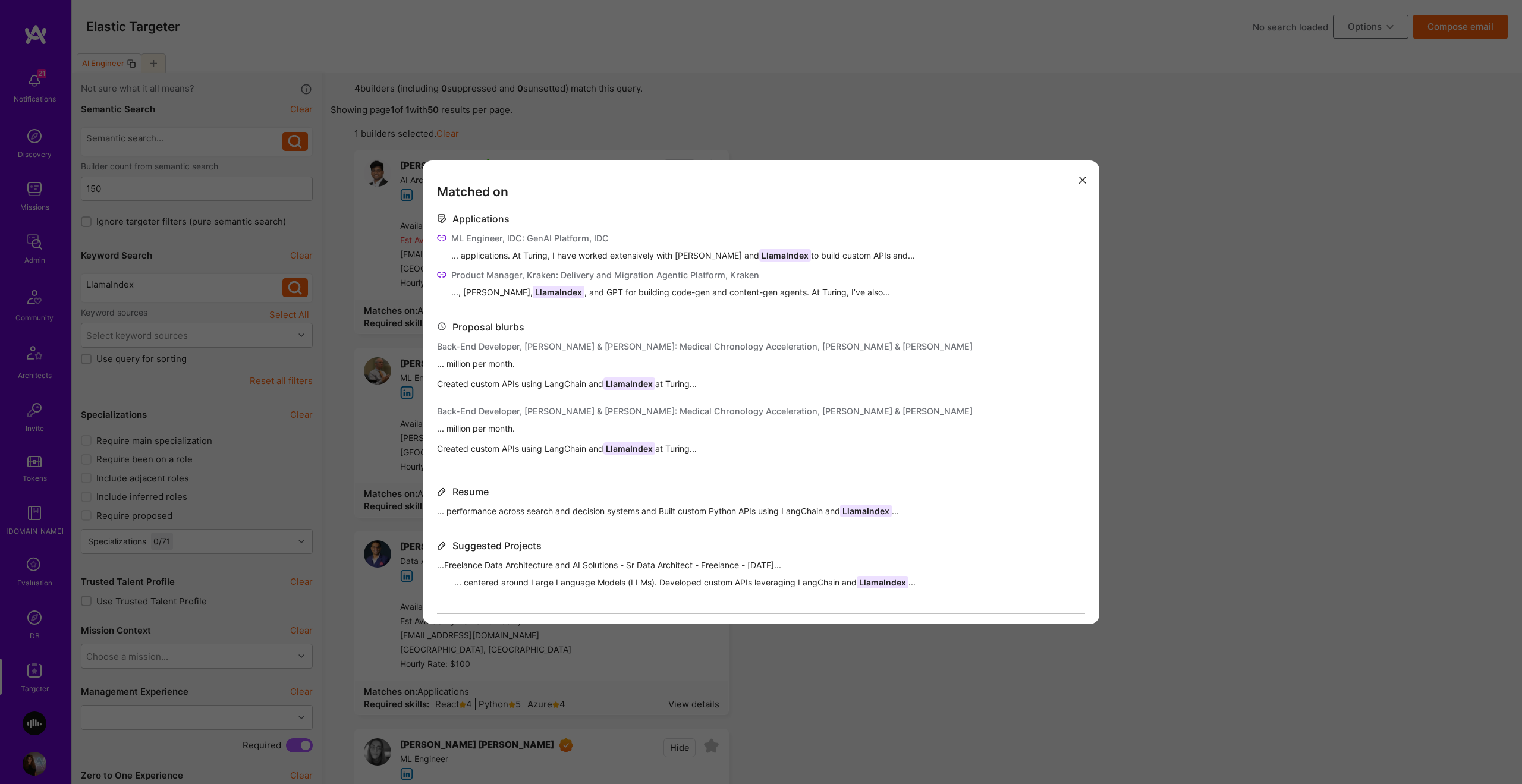
click at [959, 138] on div "Matched on Applications ML Engineer, IDC: GenAI Platform, IDC ... applications.…" at bounding box center [761, 392] width 1522 height 784
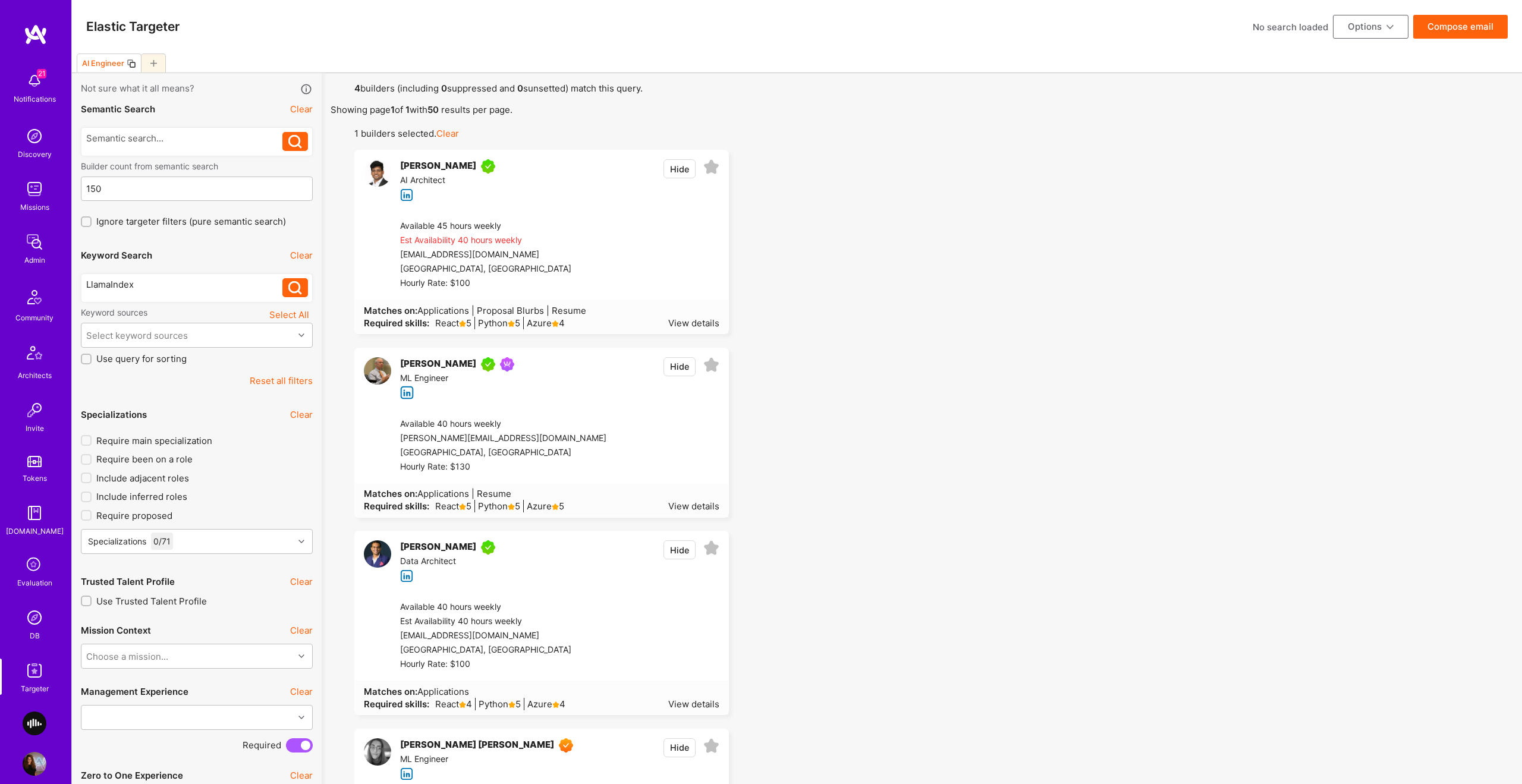
click at [715, 168] on icon at bounding box center [711, 167] width 16 height 16
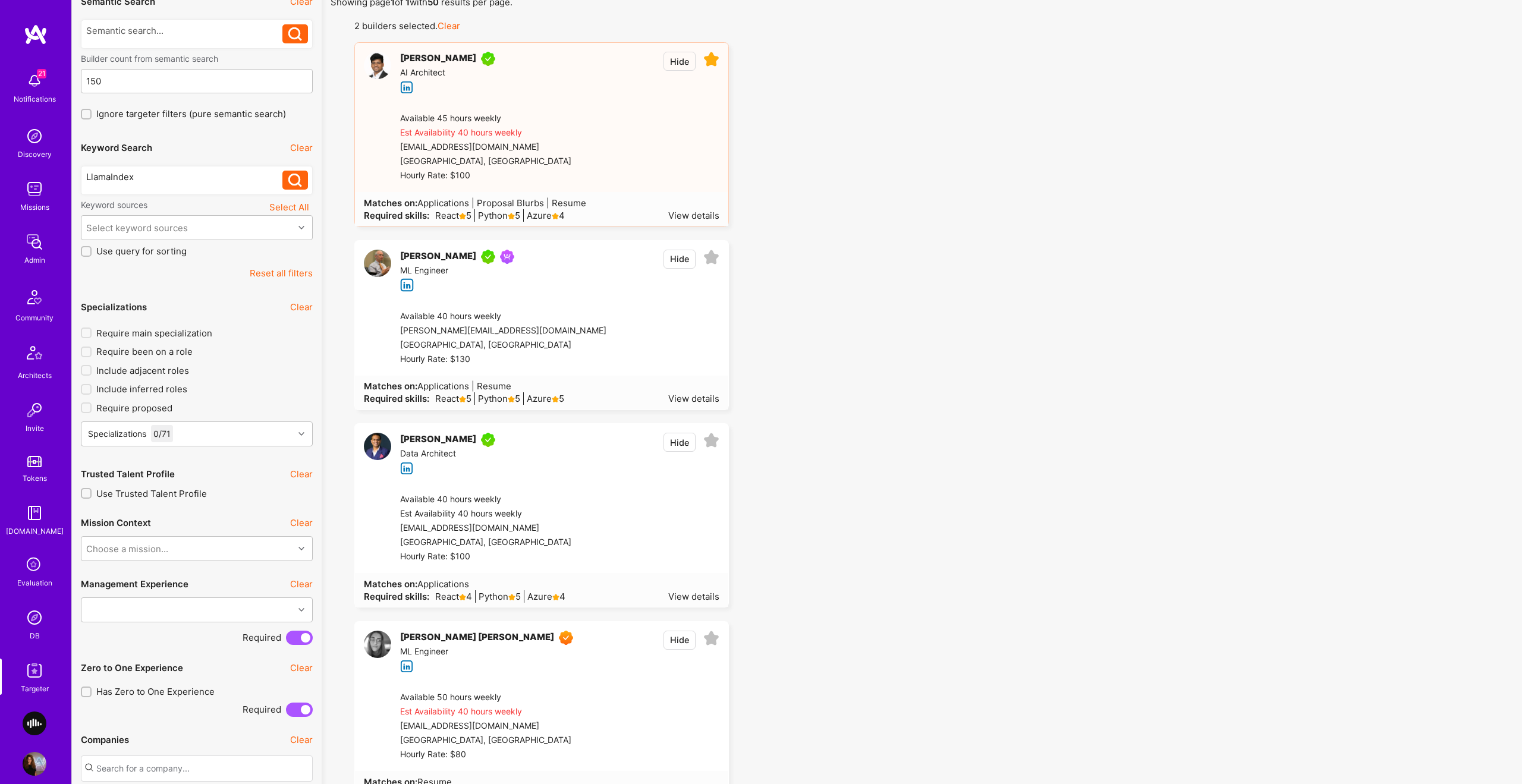
click at [710, 257] on icon at bounding box center [711, 257] width 16 height 16
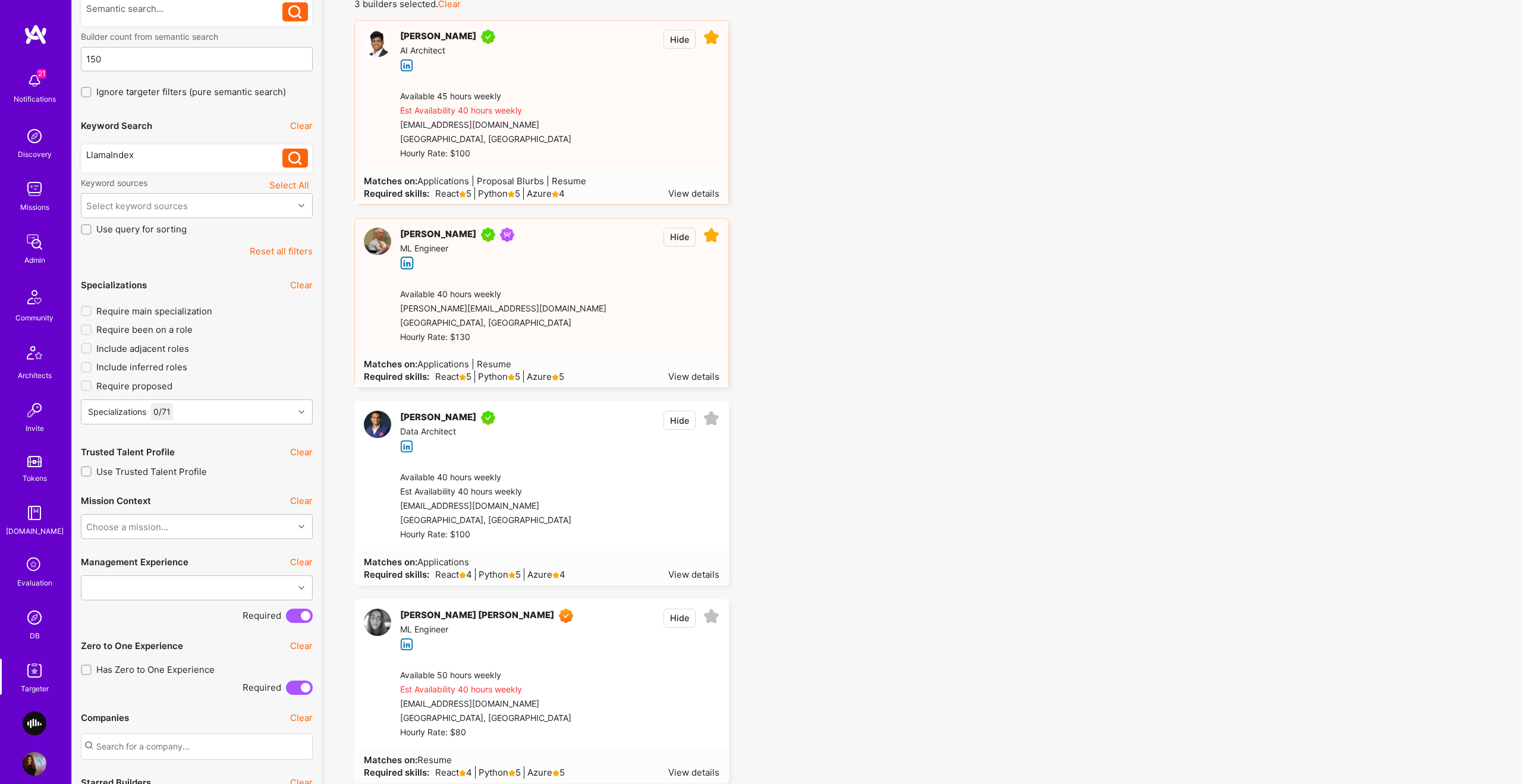
scroll to position [127, 0]
click at [675, 384] on div "View details" at bounding box center [694, 378] width 51 height 12
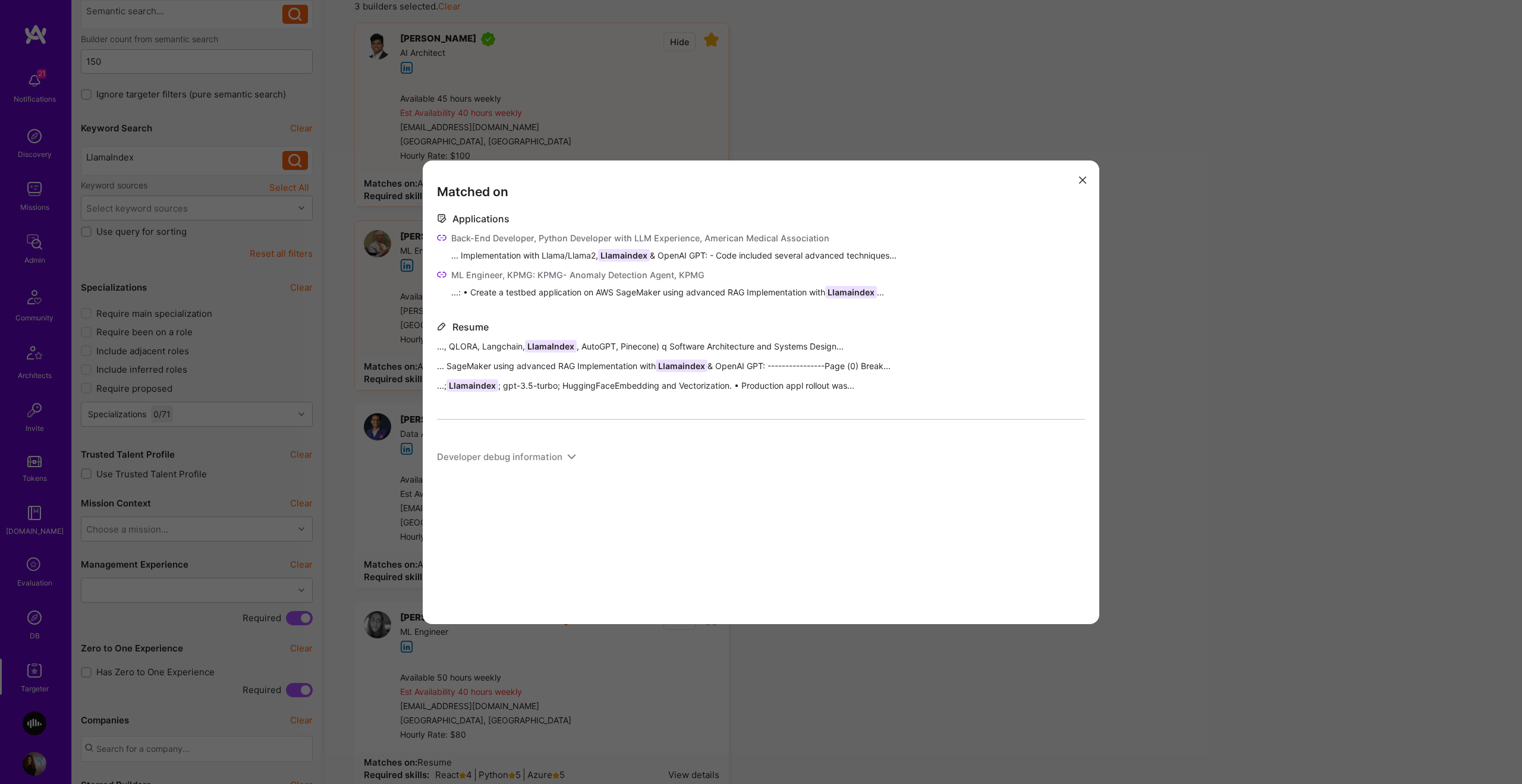
click at [893, 102] on div "Matched on Applications Back-End Developer, Python Developer with LLM Experienc…" at bounding box center [761, 392] width 1522 height 784
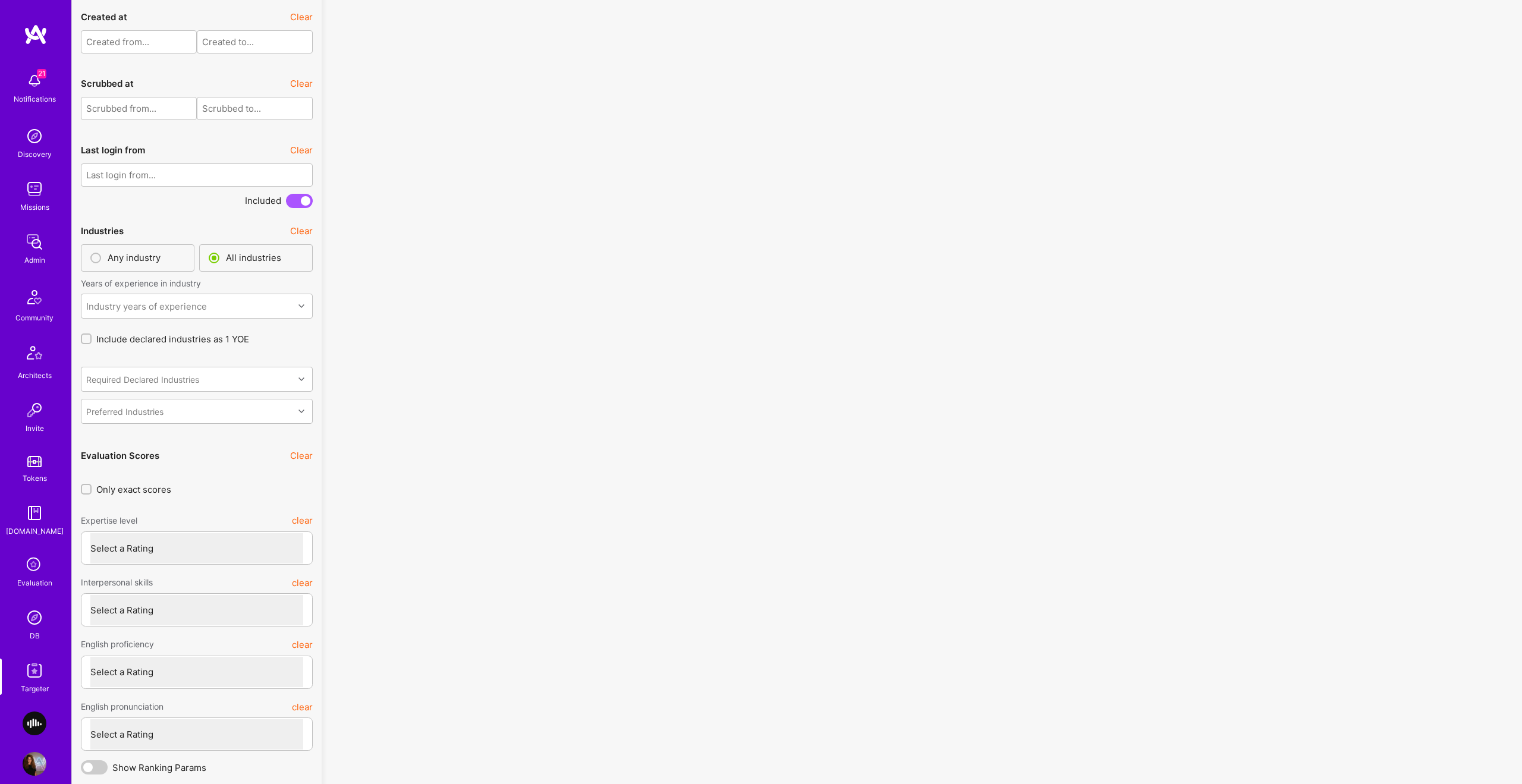
scroll to position [2817, 0]
click at [199, 374] on div "Required Declared Industries" at bounding box center [187, 379] width 212 height 23
type input "g"
type input "hea"
click at [138, 413] on div "Healthcare" at bounding box center [197, 410] width 218 height 12
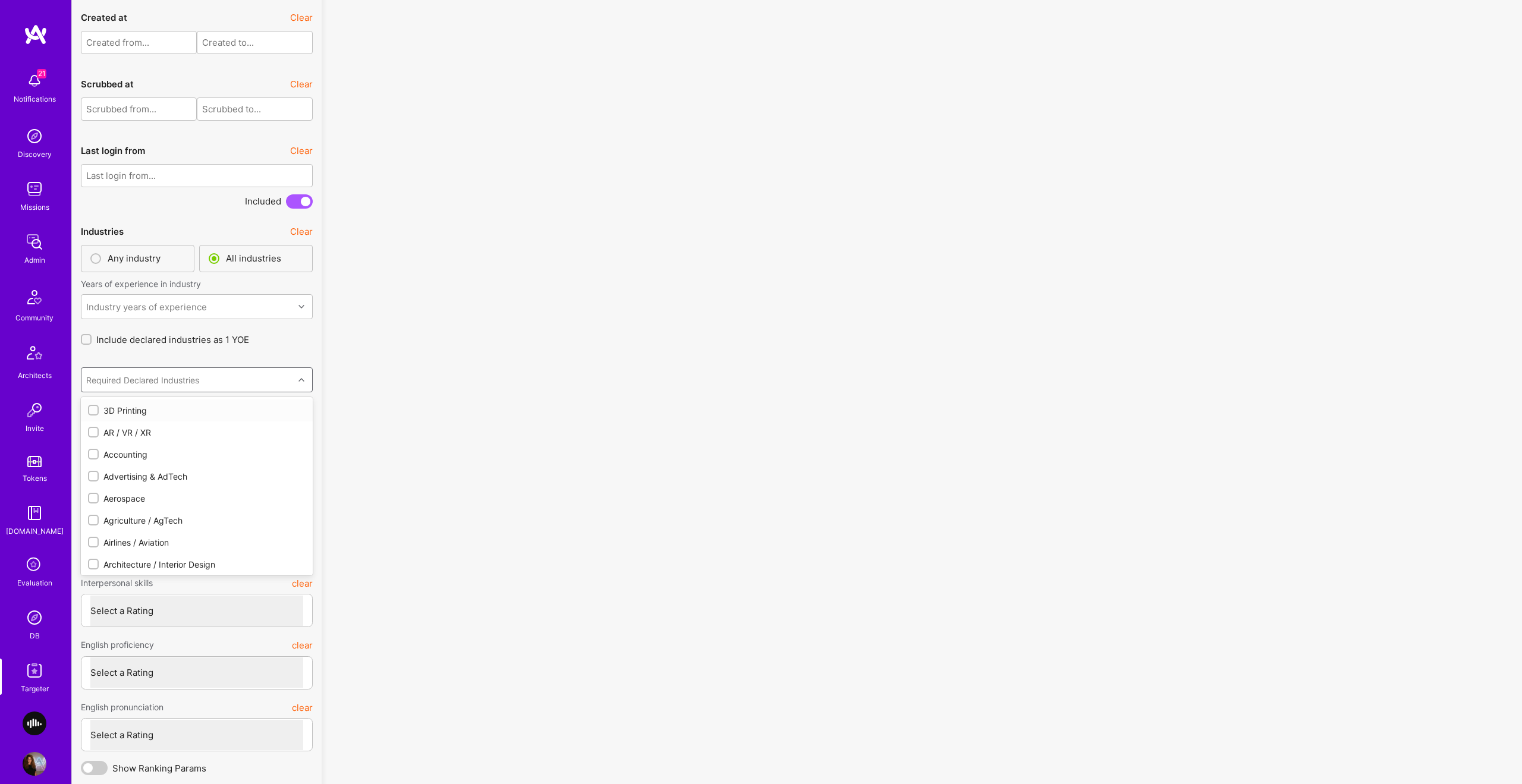
checkbox input "true"
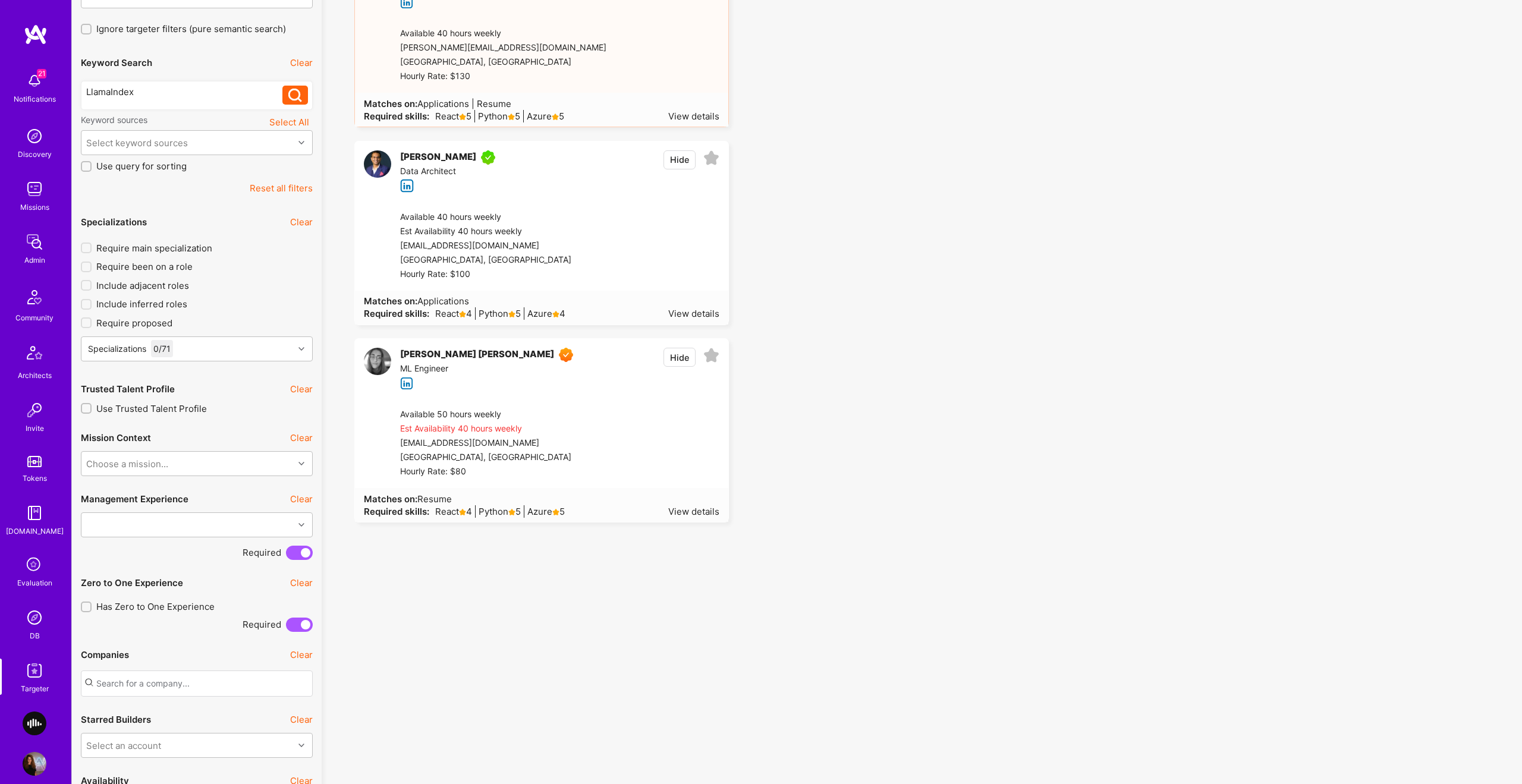
scroll to position [195, 0]
click at [705, 515] on div "View details" at bounding box center [694, 509] width 51 height 12
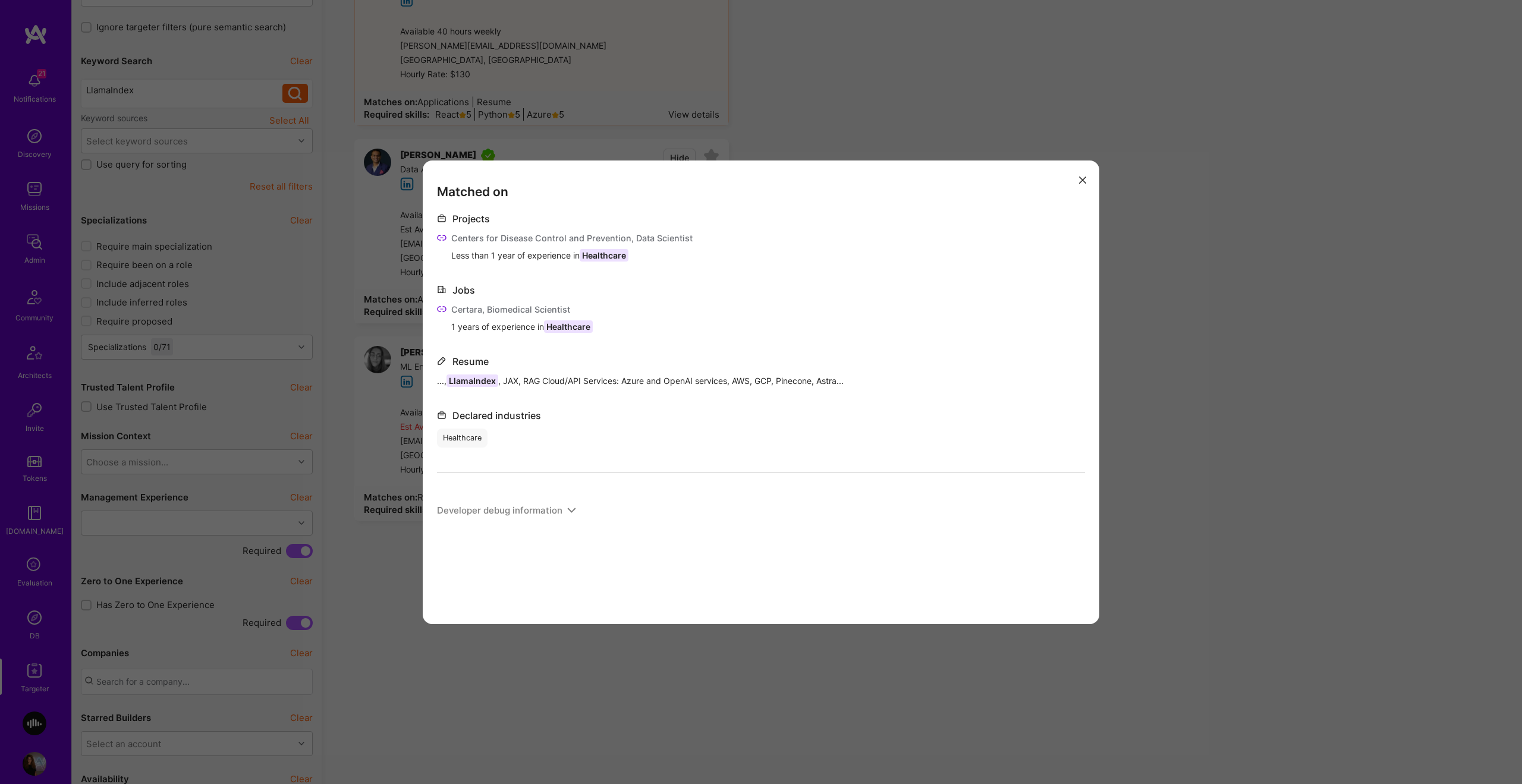
click at [1281, 399] on div "Matched on Projects Centers for Disease Control and Prevention, Data Scientist …" at bounding box center [761, 392] width 1522 height 784
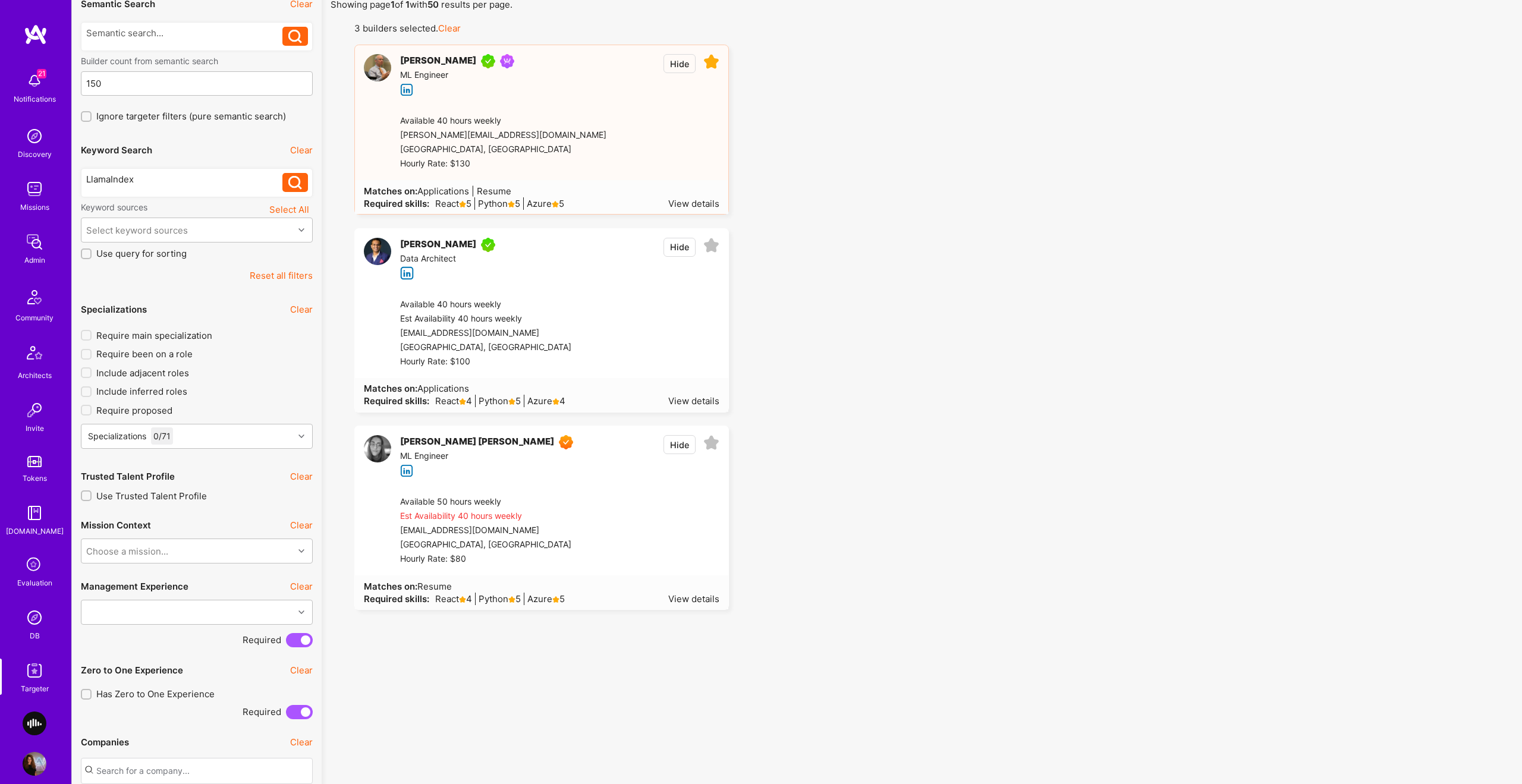
scroll to position [0, 0]
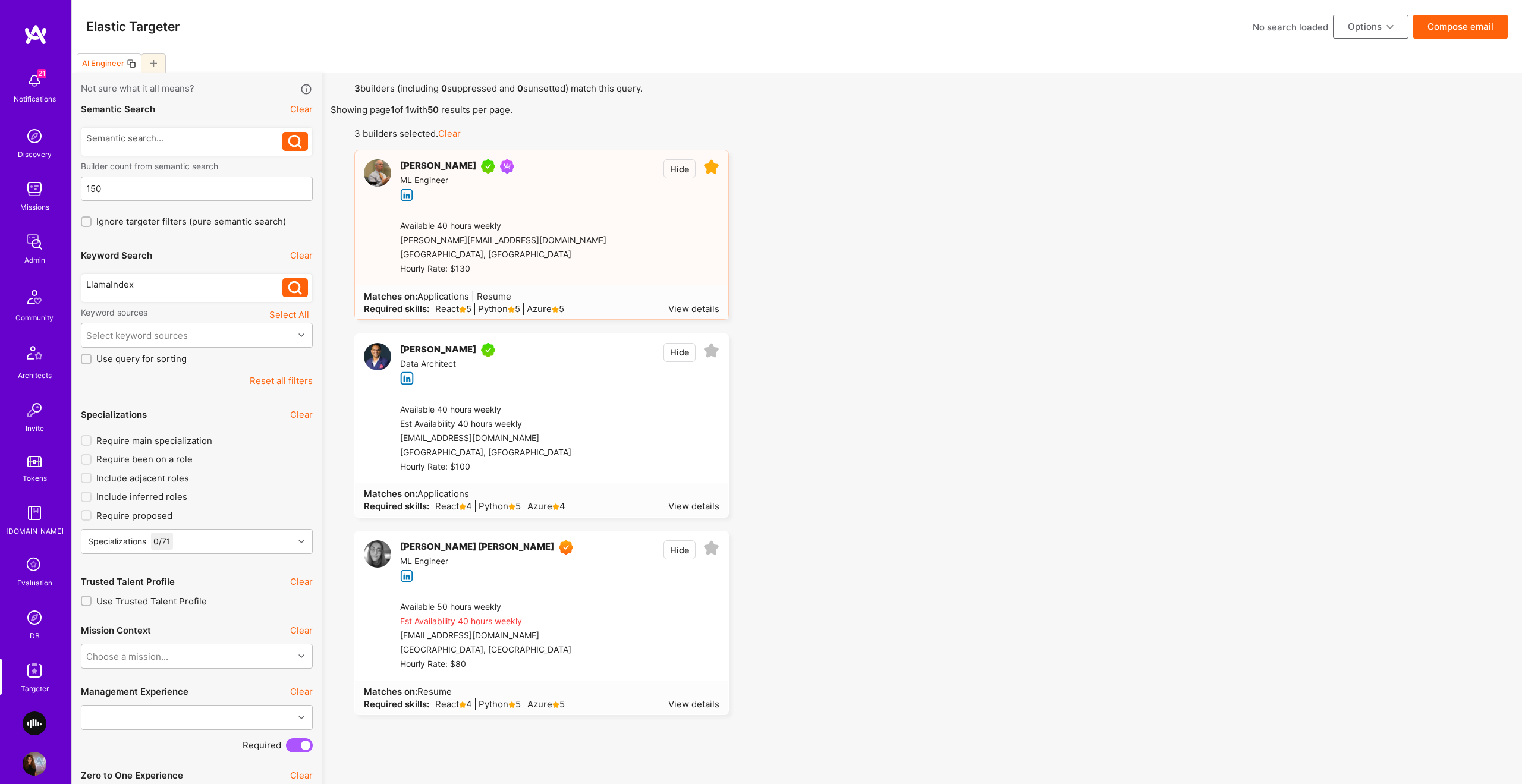
click at [1384, 32] on button "Options" at bounding box center [1370, 26] width 76 height 23
click at [1355, 84] on button "Create team proposal" at bounding box center [1354, 84] width 109 height 30
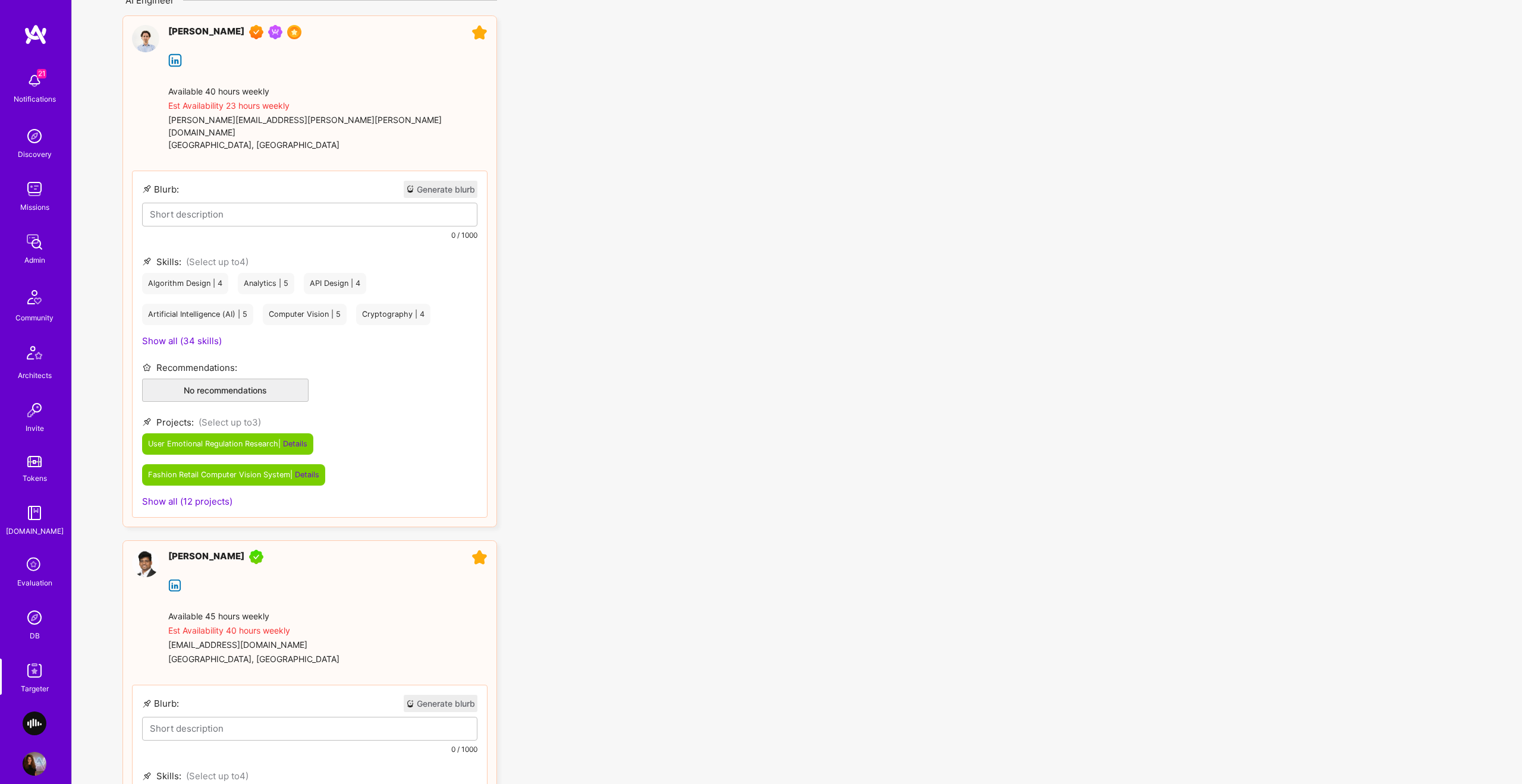
scroll to position [129, 0]
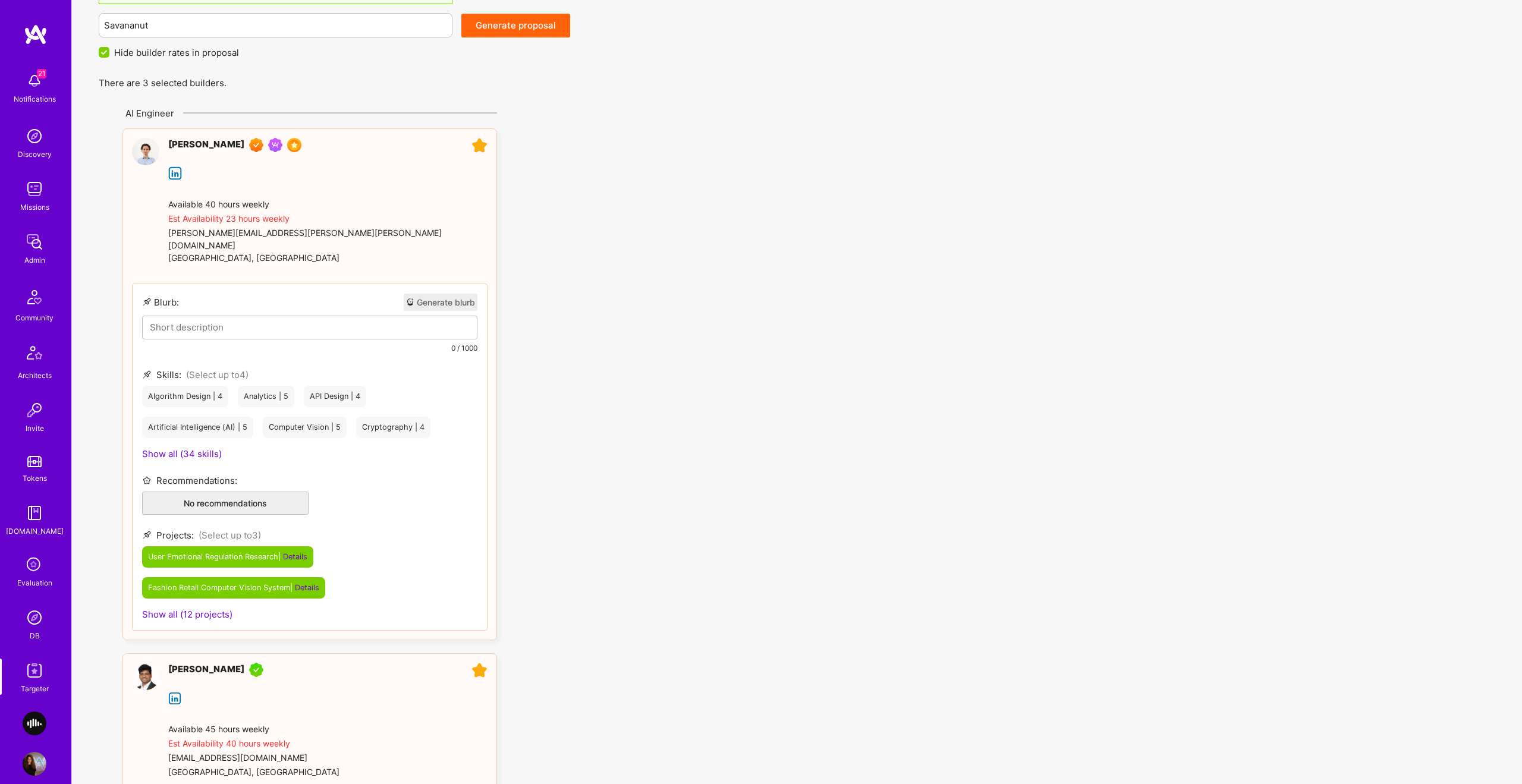
click at [482, 141] on icon at bounding box center [479, 145] width 16 height 16
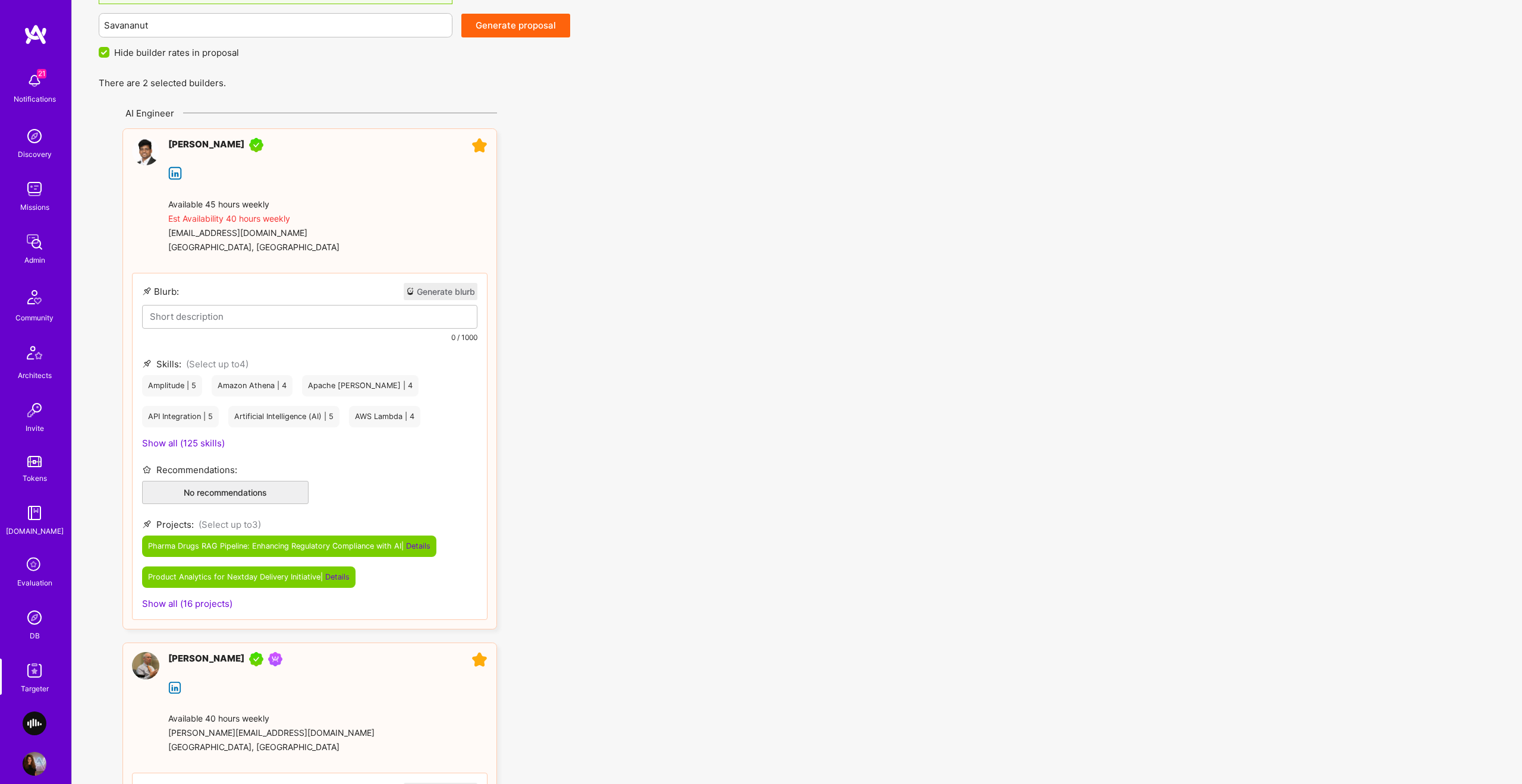
click at [423, 291] on button "Generate blurb" at bounding box center [440, 291] width 74 height 17
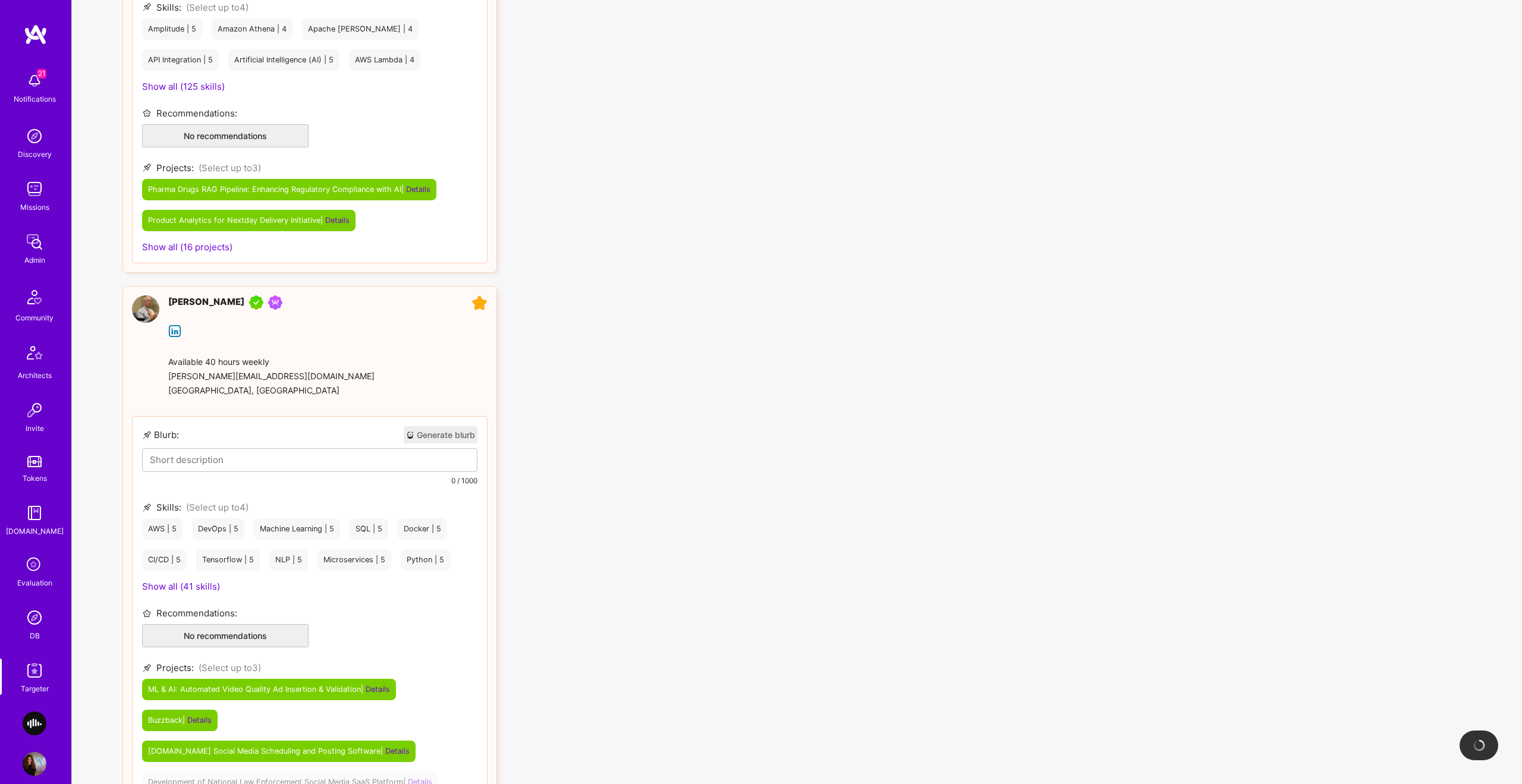
scroll to position [601, 0]
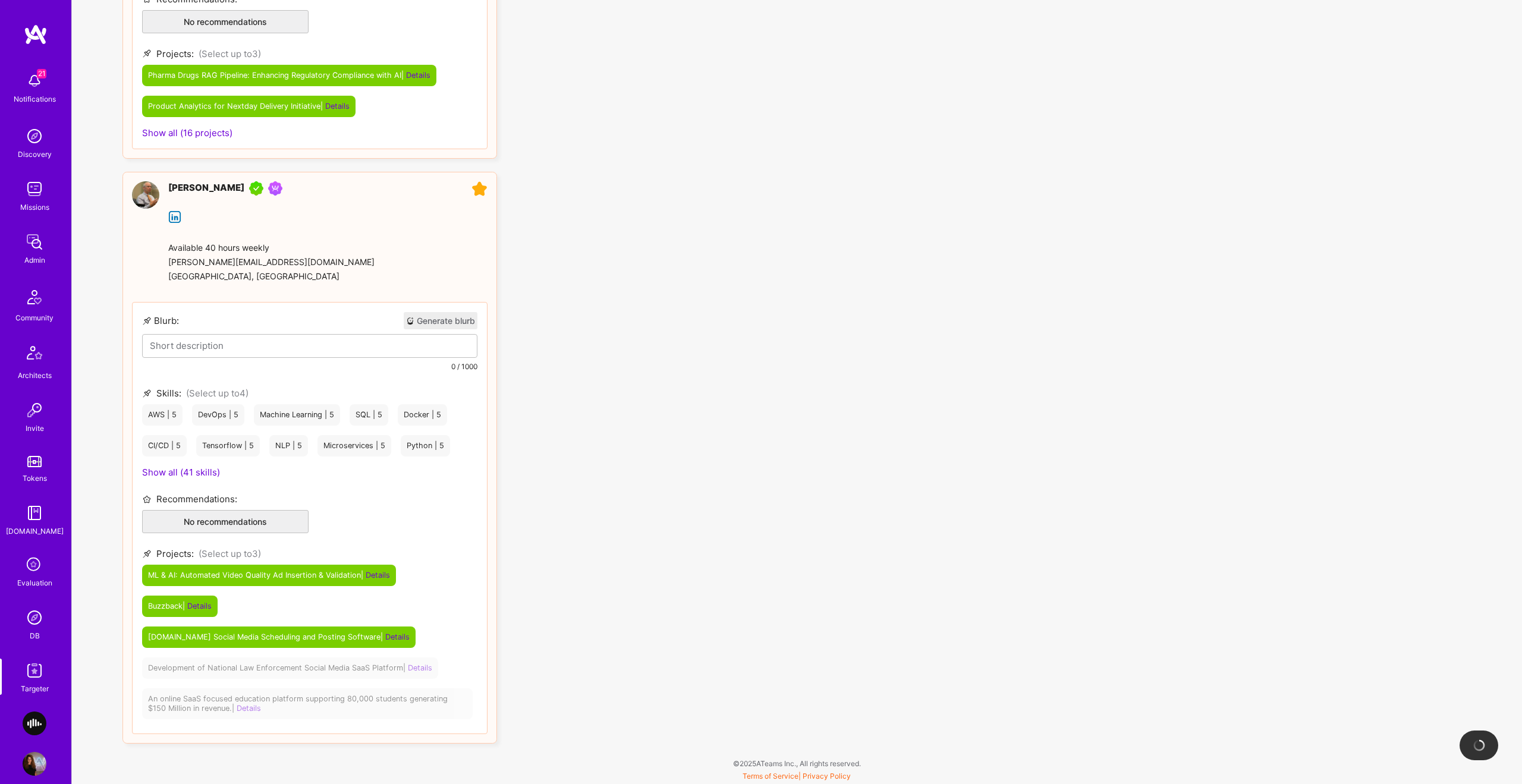
click at [449, 317] on button "Generate blurb" at bounding box center [440, 321] width 74 height 17
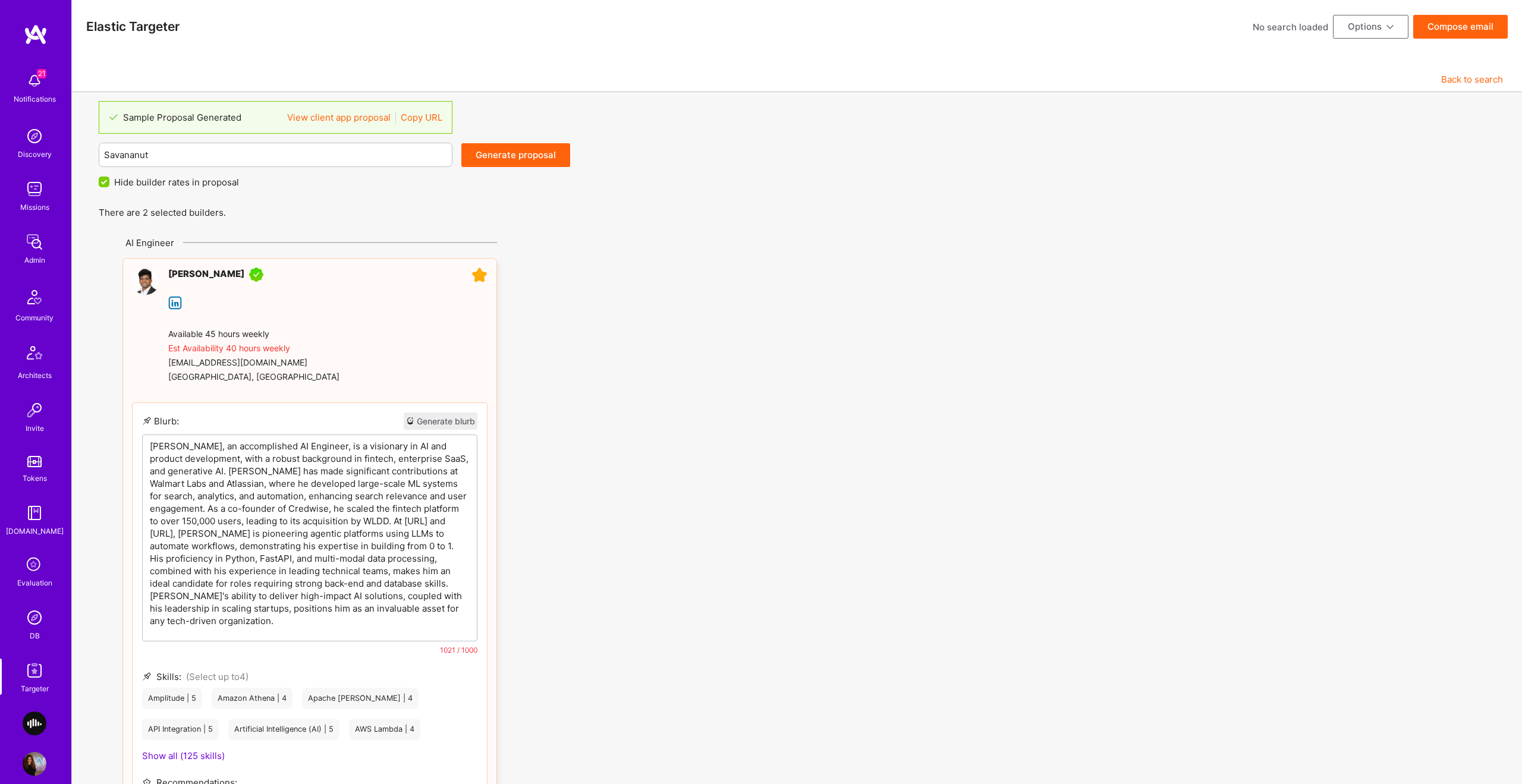
click at [256, 450] on p "[PERSON_NAME], an accomplished AI Engineer, is a visionary in AI and product de…" at bounding box center [310, 533] width 320 height 187
click at [258, 524] on p "[PERSON_NAME], an accomplished AI Engineer, is a visionary in AI and product de…" at bounding box center [310, 533] width 320 height 187
click at [405, 561] on p "[PERSON_NAME], an accomplished AI Engineer, is a visionary in AI and product de…" at bounding box center [310, 533] width 320 height 187
drag, startPoint x: 355, startPoint y: 572, endPoint x: 344, endPoint y: 572, distance: 11.0
click at [353, 572] on p "[PERSON_NAME], an accomplished AI Engineer, is a visionary in AI and product de…" at bounding box center [310, 533] width 320 height 187
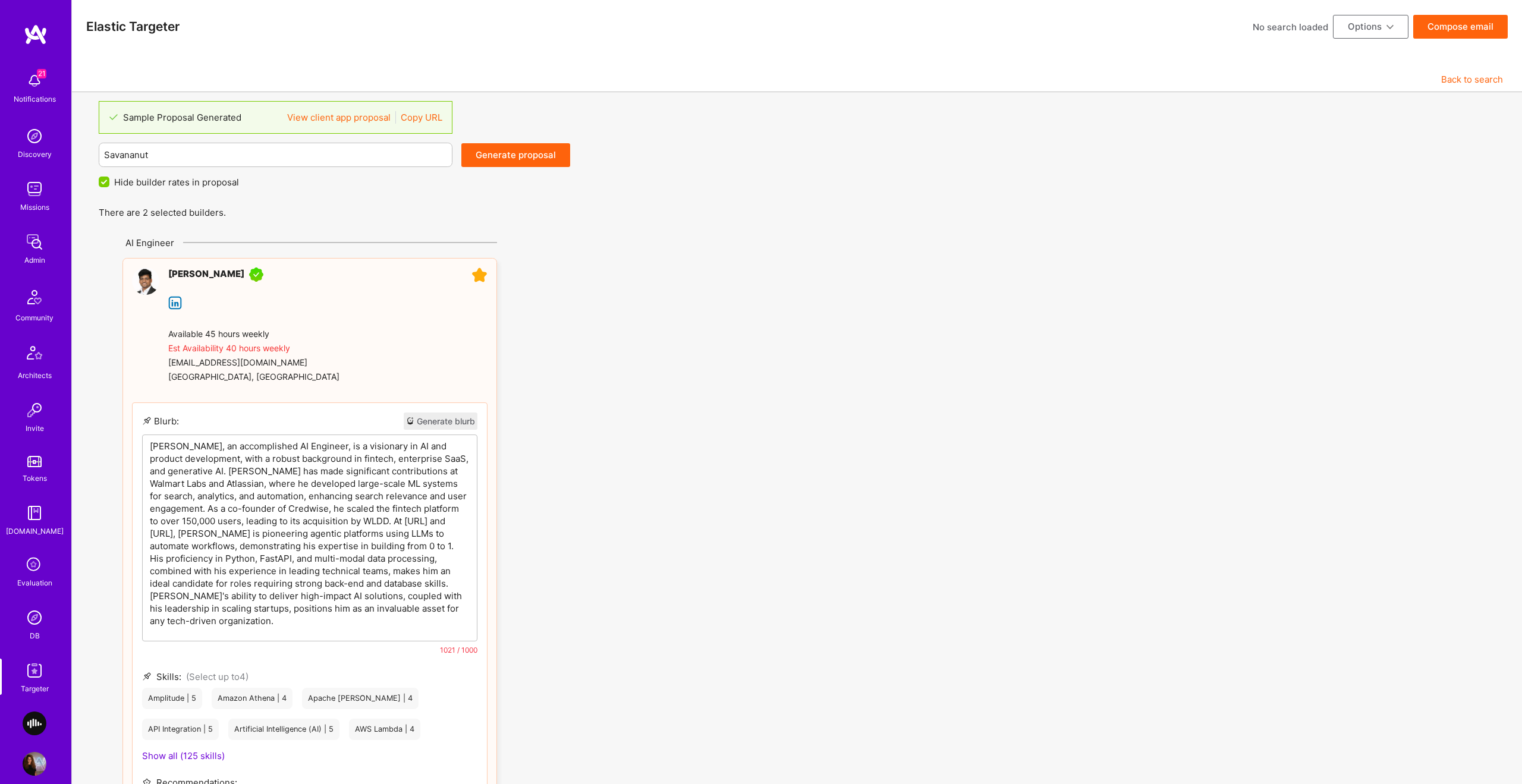
drag, startPoint x: 423, startPoint y: 605, endPoint x: 423, endPoint y: 583, distance: 22.0
click at [424, 603] on p "[PERSON_NAME], an accomplished AI Engineer, is a visionary in AI and product de…" at bounding box center [310, 533] width 320 height 187
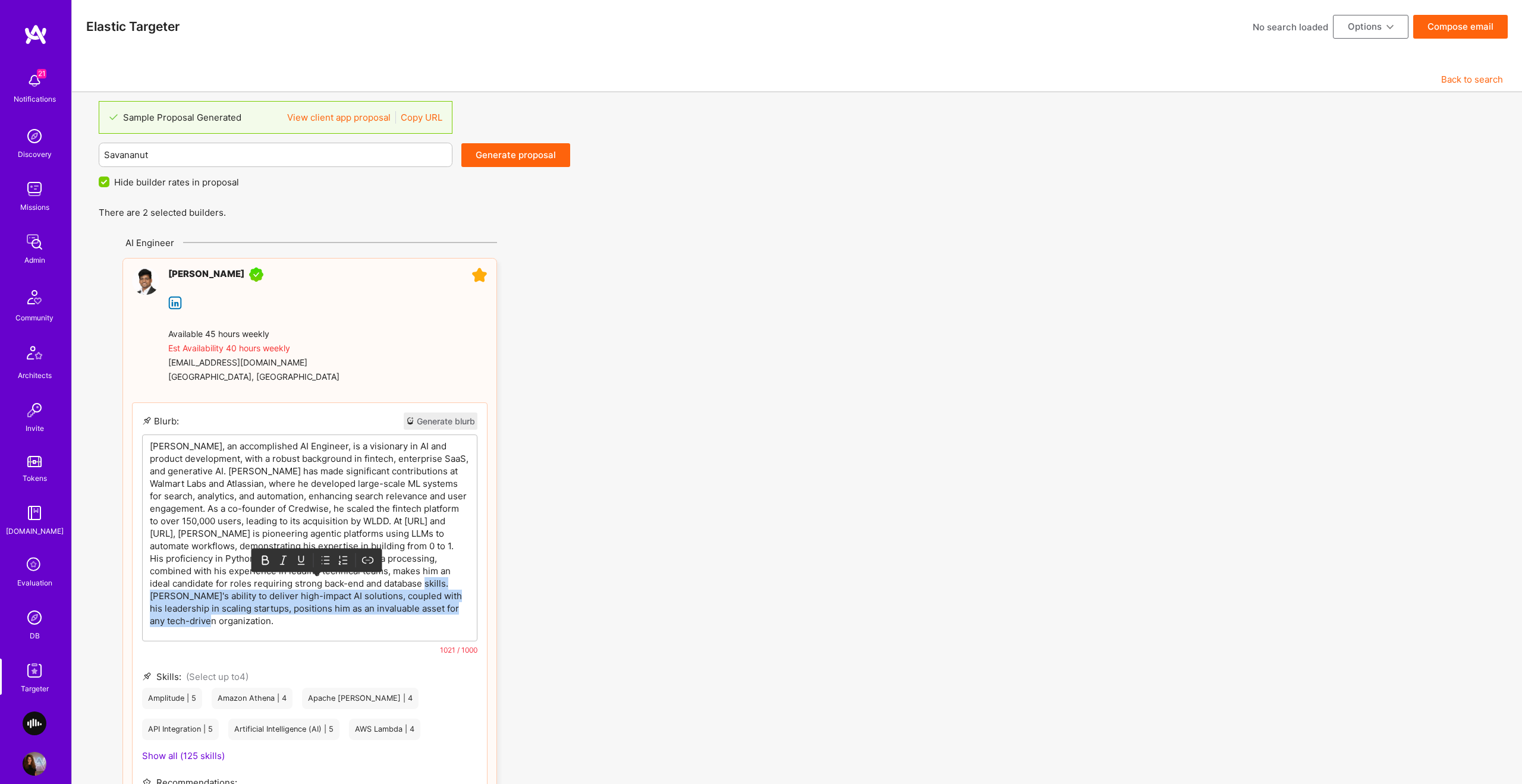
drag, startPoint x: 429, startPoint y: 583, endPoint x: 444, endPoint y: 620, distance: 39.9
click at [444, 620] on p "[PERSON_NAME], an accomplished AI Engineer, is a visionary in AI and product de…" at bounding box center [310, 533] width 320 height 187
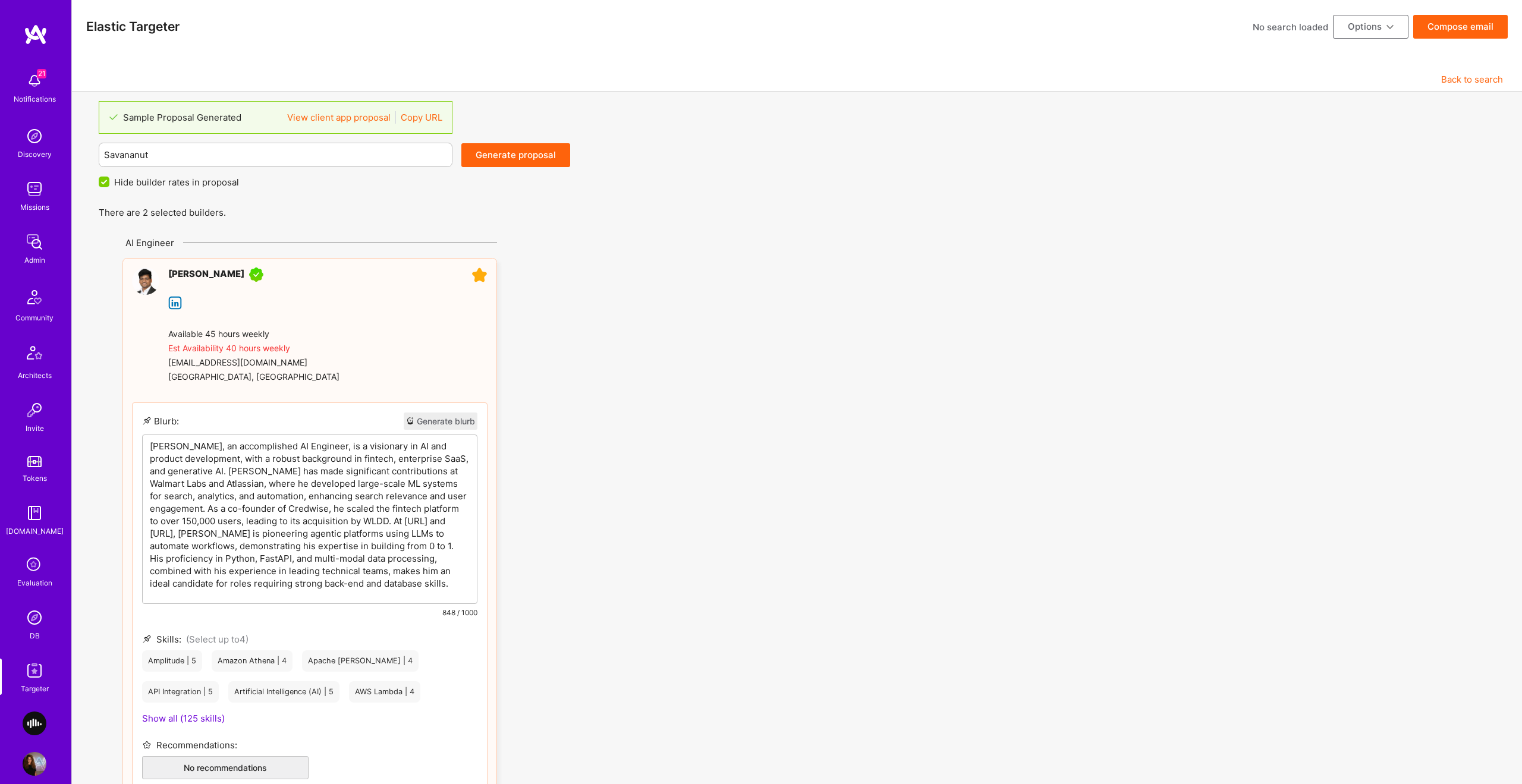
click at [417, 572] on p "[PERSON_NAME], an accomplished AI Engineer, is a visionary in AI and product de…" at bounding box center [310, 515] width 320 height 150
click at [417, 573] on p "[PERSON_NAME], an accomplished AI Engineer, is a visionary in AI and product de…" at bounding box center [310, 515] width 320 height 150
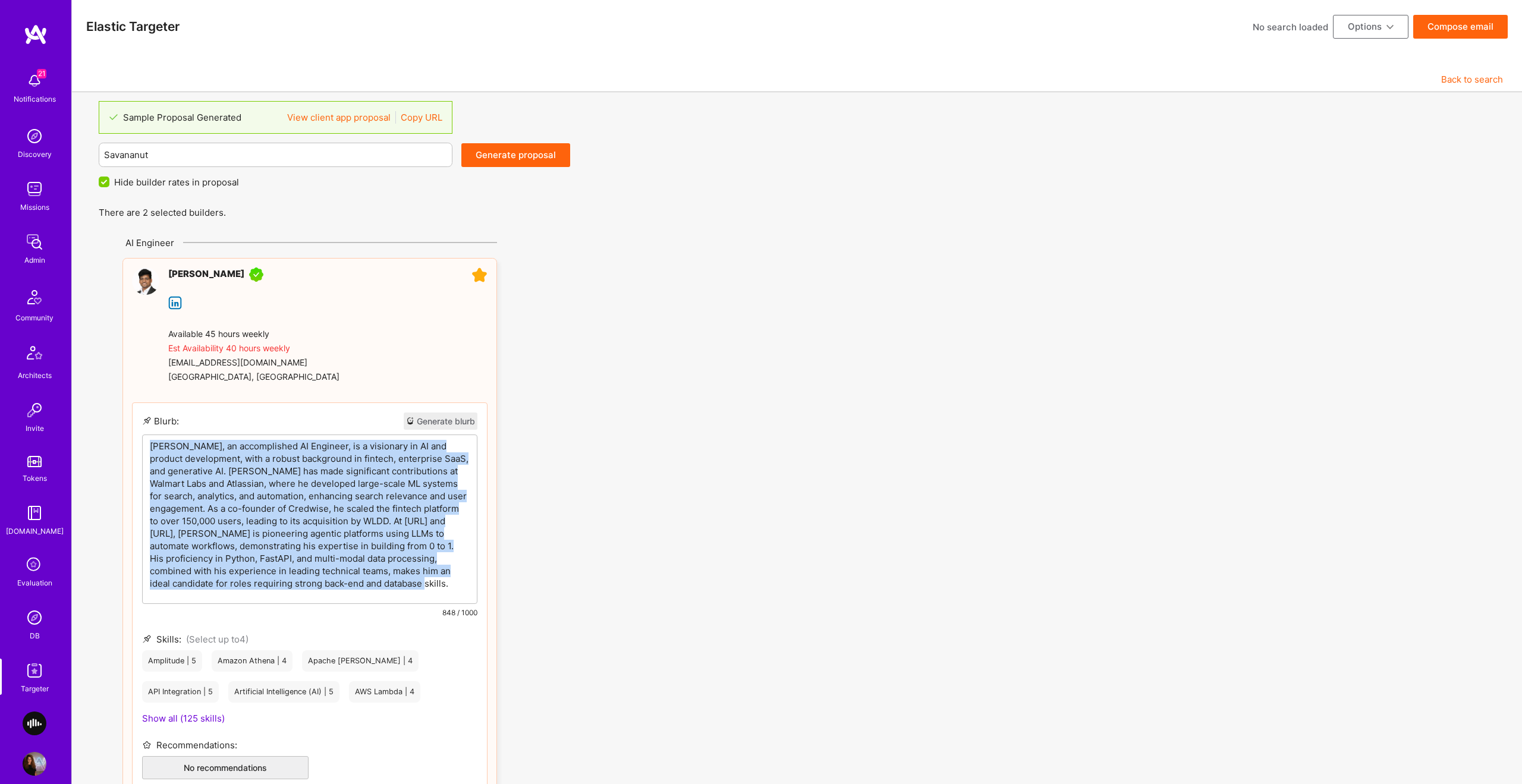
click at [417, 573] on p "[PERSON_NAME], an accomplished AI Engineer, is a visionary in AI and product de…" at bounding box center [310, 515] width 320 height 150
click at [426, 574] on p "[PERSON_NAME], an accomplished AI Engineer, is a visionary in AI and product de…" at bounding box center [310, 515] width 320 height 150
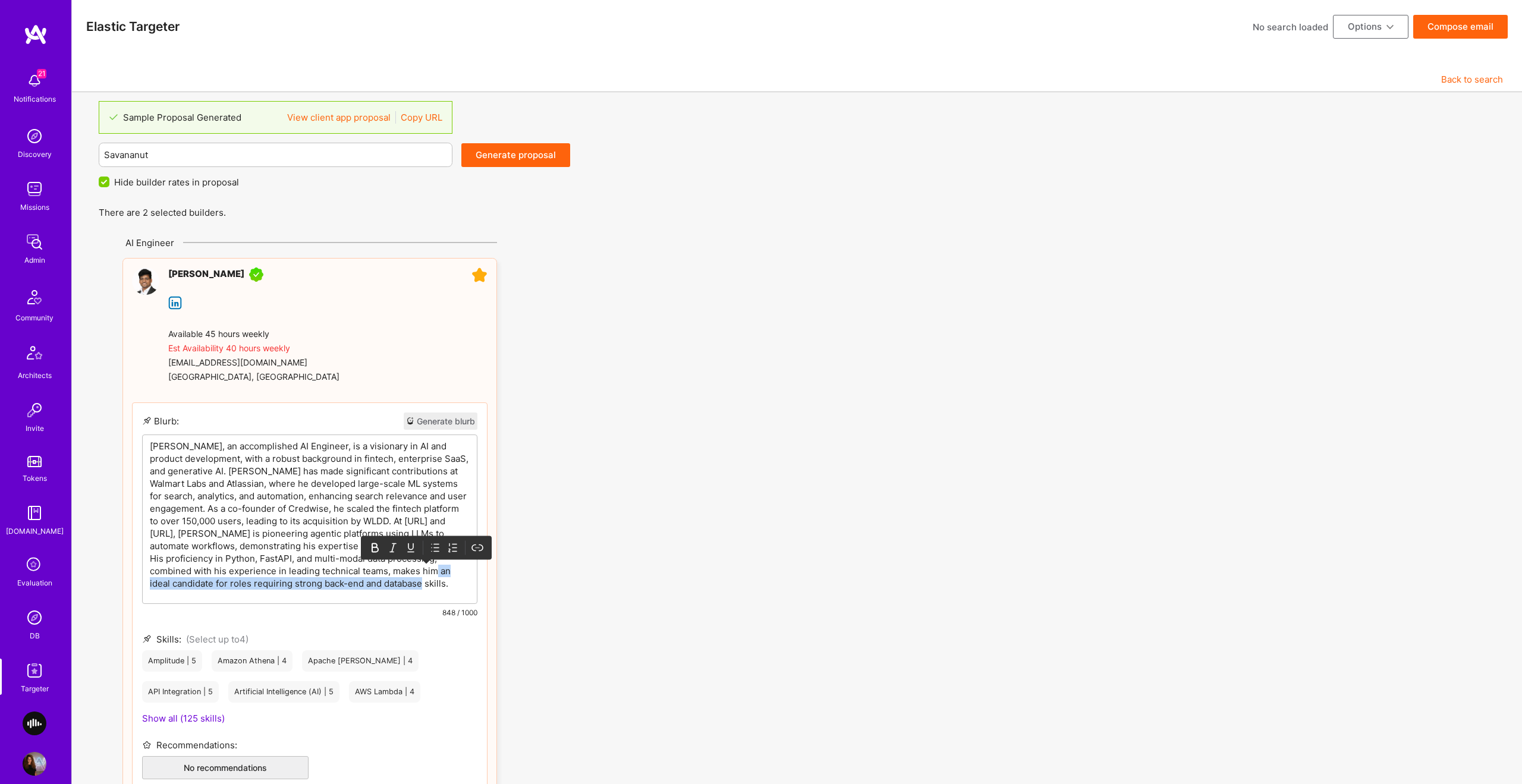
click at [429, 572] on p "[PERSON_NAME], an accomplished AI Engineer, is a visionary in AI and product de…" at bounding box center [310, 515] width 320 height 150
drag, startPoint x: 424, startPoint y: 571, endPoint x: 400, endPoint y: 573, distance: 24.1
click at [400, 573] on p "[PERSON_NAME], an accomplished AI Engineer, is a visionary in AI and product de…" at bounding box center [310, 515] width 320 height 150
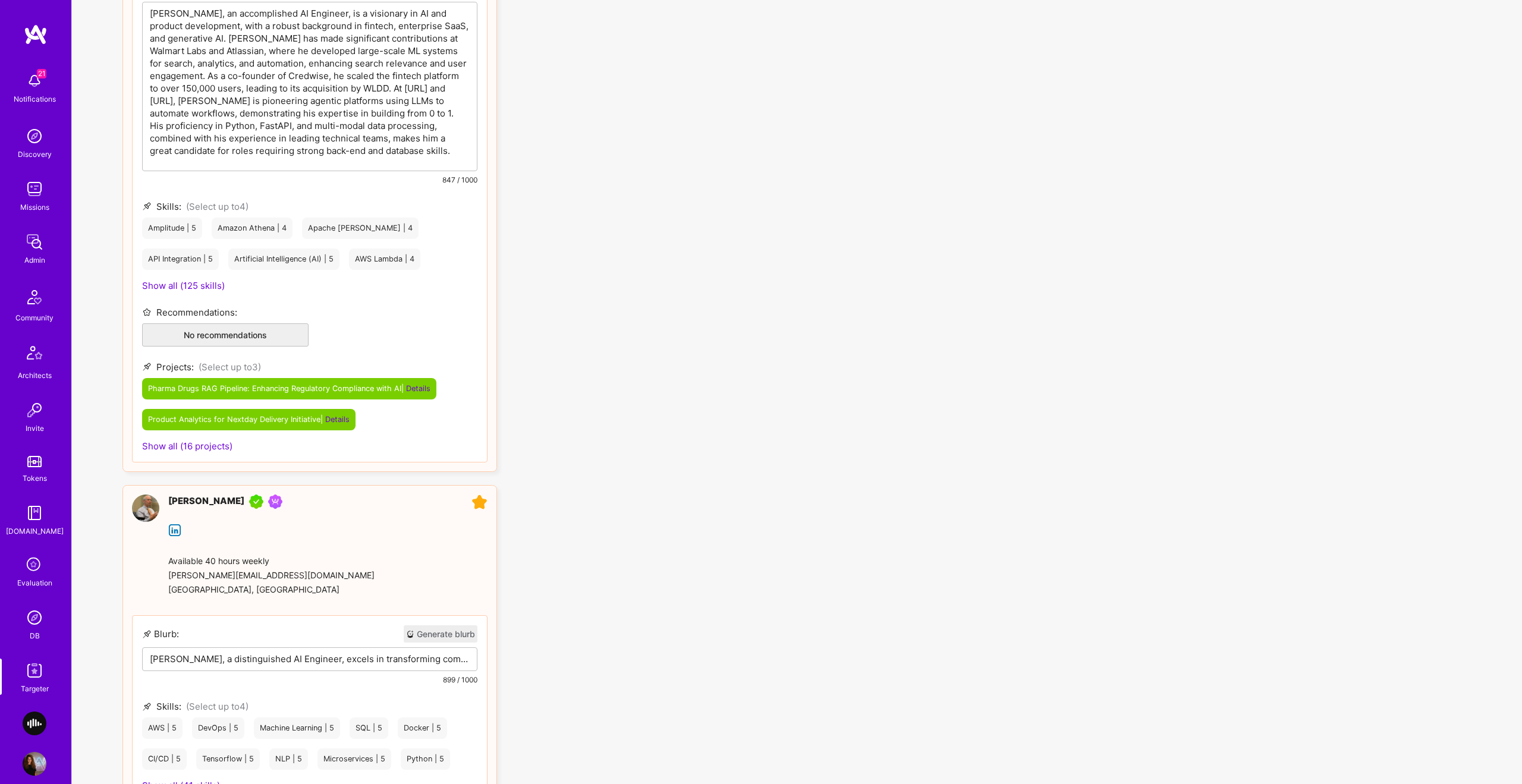
scroll to position [579, 0]
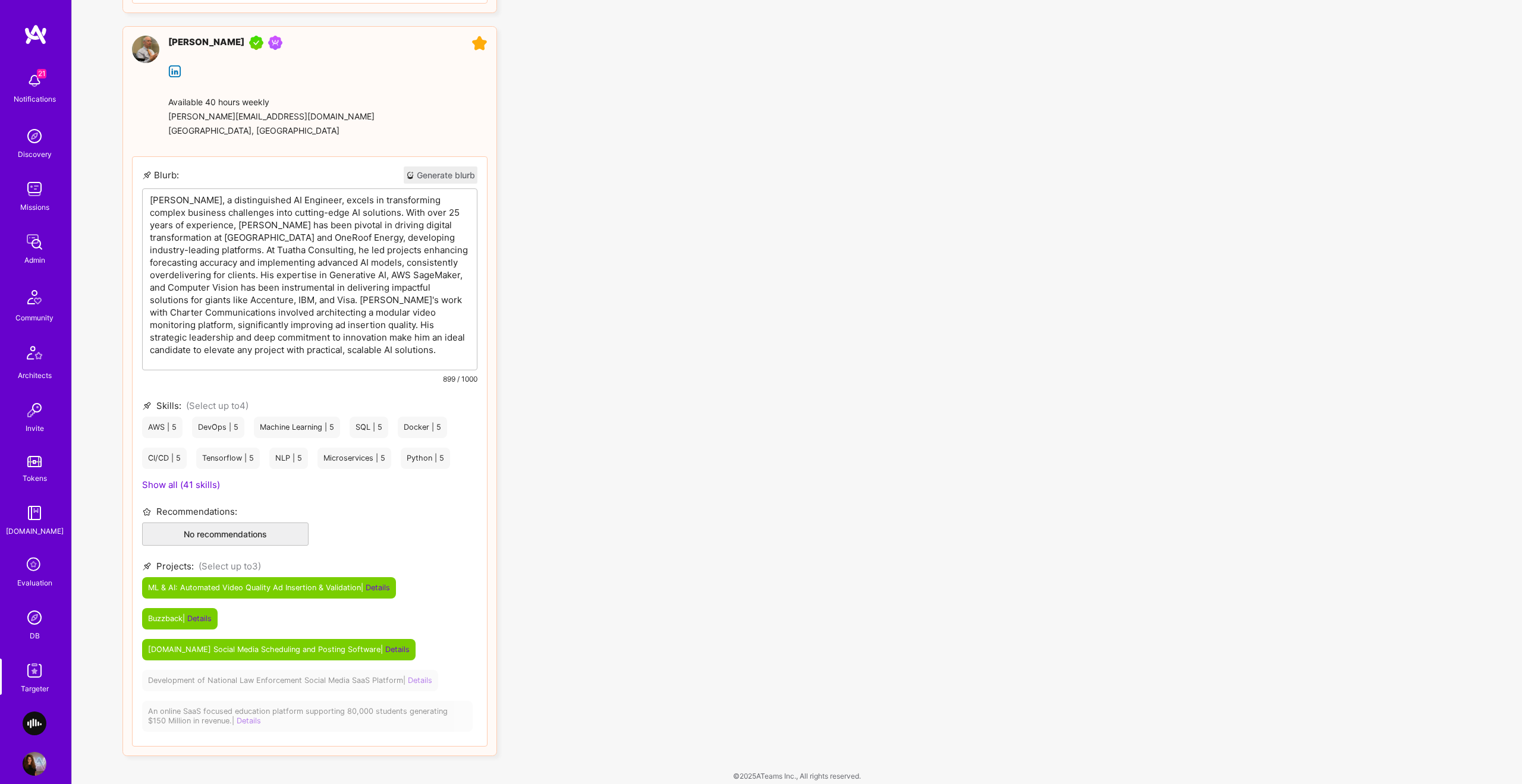
click at [232, 347] on p "[PERSON_NAME], a distinguished AI Engineer, excels in transforming complex busi…" at bounding box center [310, 274] width 320 height 162
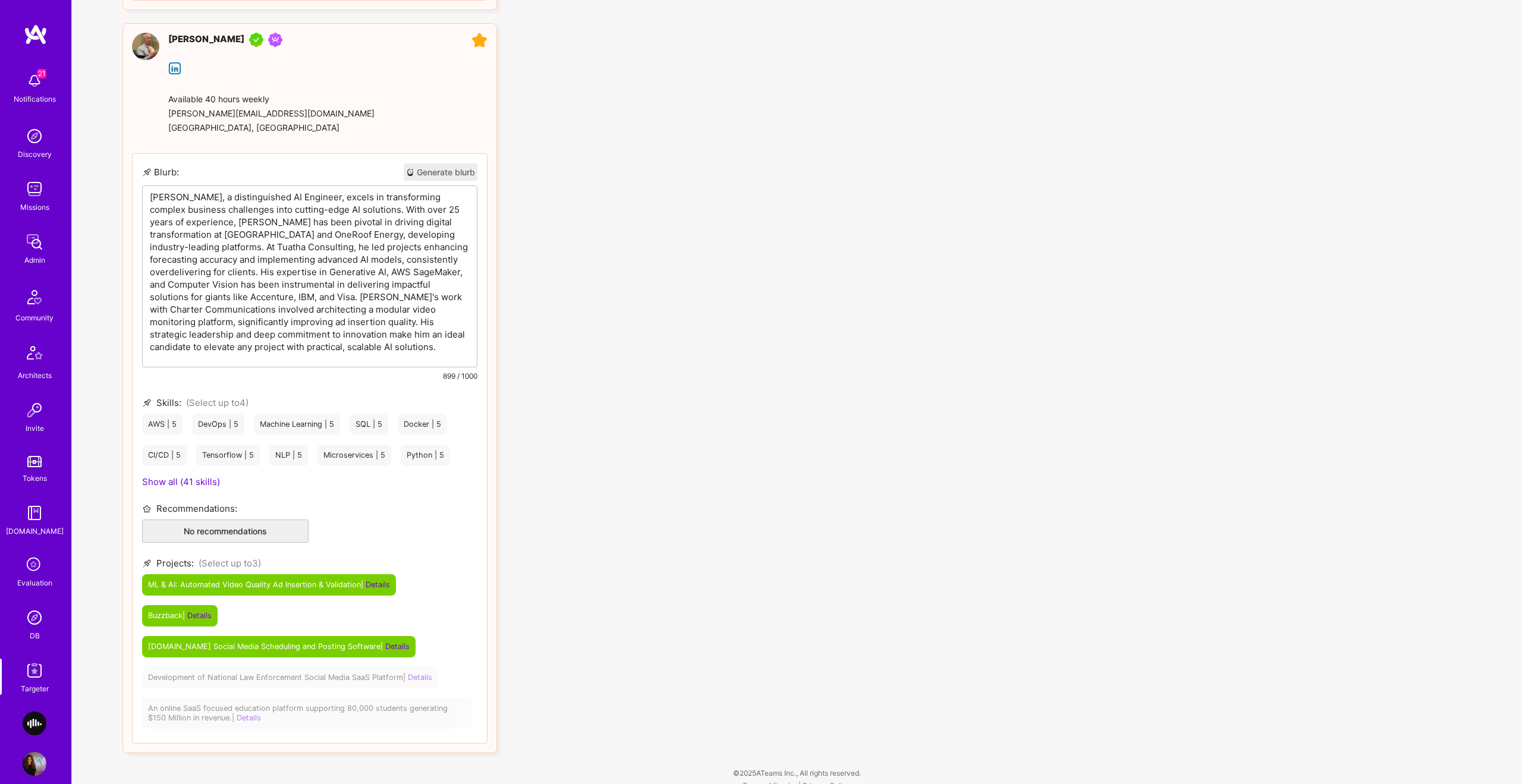
click at [200, 199] on p "[PERSON_NAME], a distinguished AI Engineer, excels in transforming complex busi…" at bounding box center [310, 271] width 320 height 162
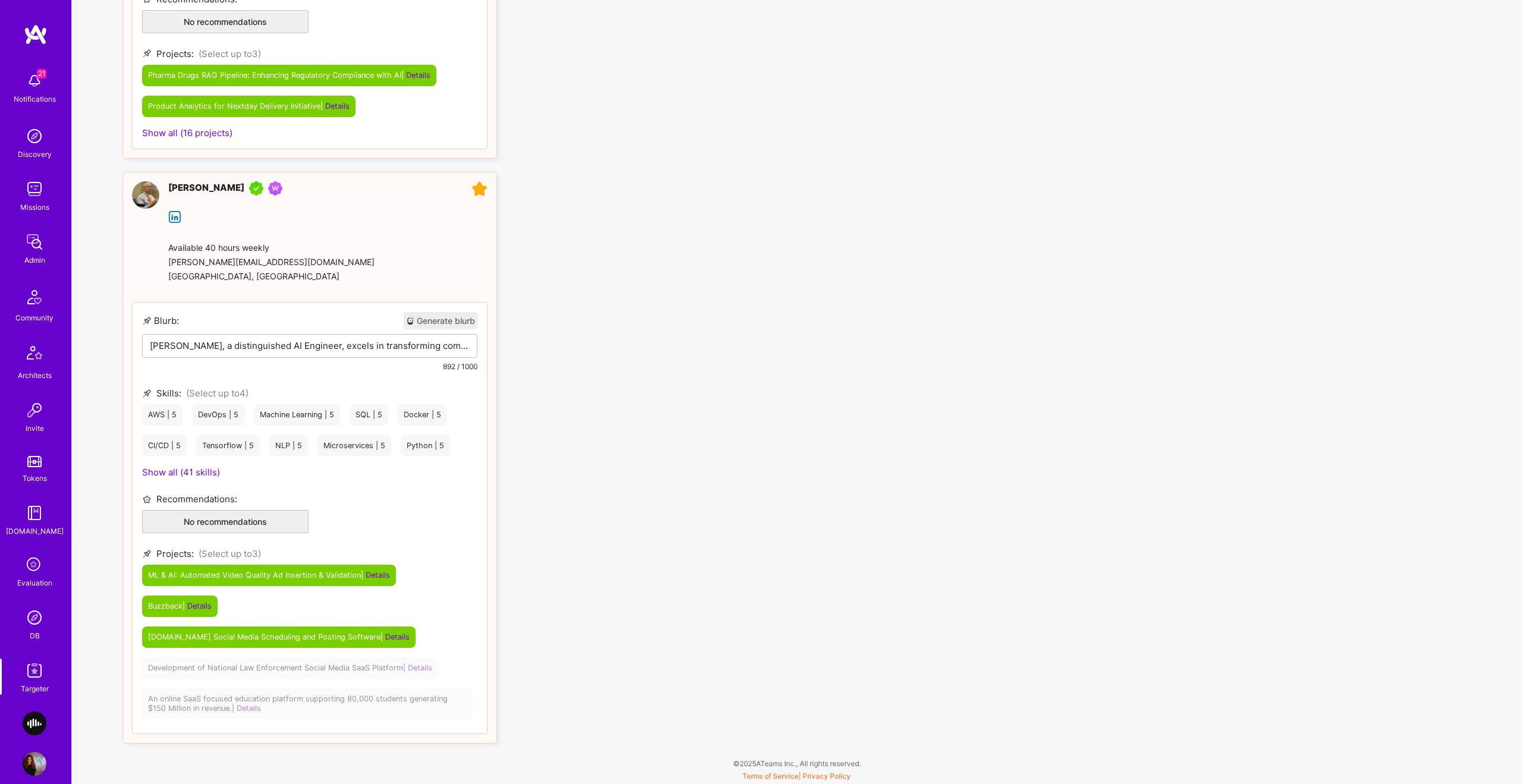
scroll to position [601, 0]
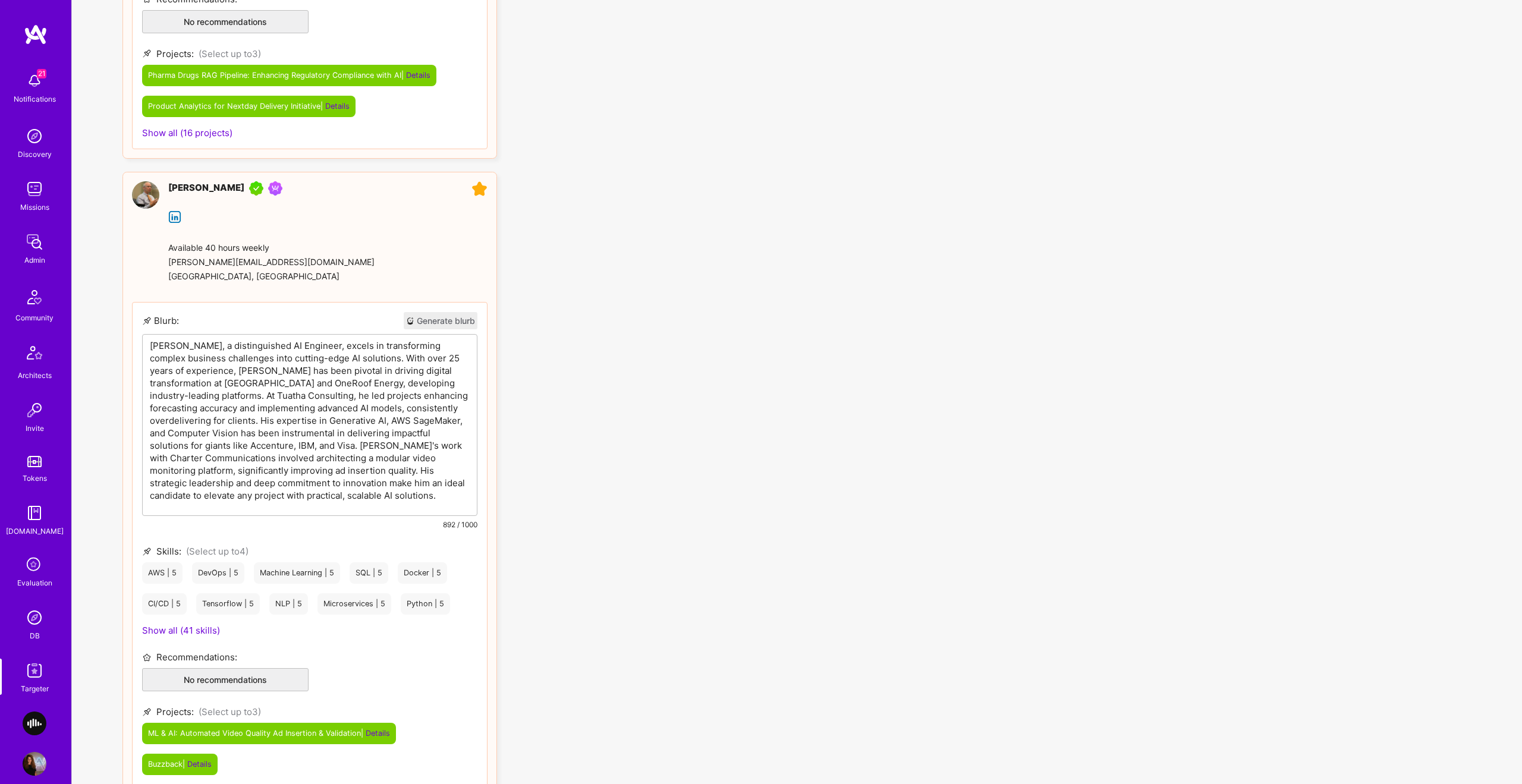
click at [375, 344] on p "[PERSON_NAME], a distinguished AI Engineer, excels in transforming complex busi…" at bounding box center [310, 420] width 320 height 162
click at [399, 368] on p "[PERSON_NAME], a distinguished AI Engineer, excels in transforming complex busi…" at bounding box center [310, 420] width 320 height 162
click at [183, 395] on p "[PERSON_NAME], a distinguished AI Engineer, excels in transforming complex busi…" at bounding box center [310, 420] width 320 height 162
click at [282, 395] on p "[PERSON_NAME], a distinguished AI Engineer, excels in transforming complex busi…" at bounding box center [310, 420] width 320 height 162
click at [314, 423] on p "[PERSON_NAME], a distinguished AI Engineer, excels in transforming complex busi…" at bounding box center [310, 420] width 320 height 162
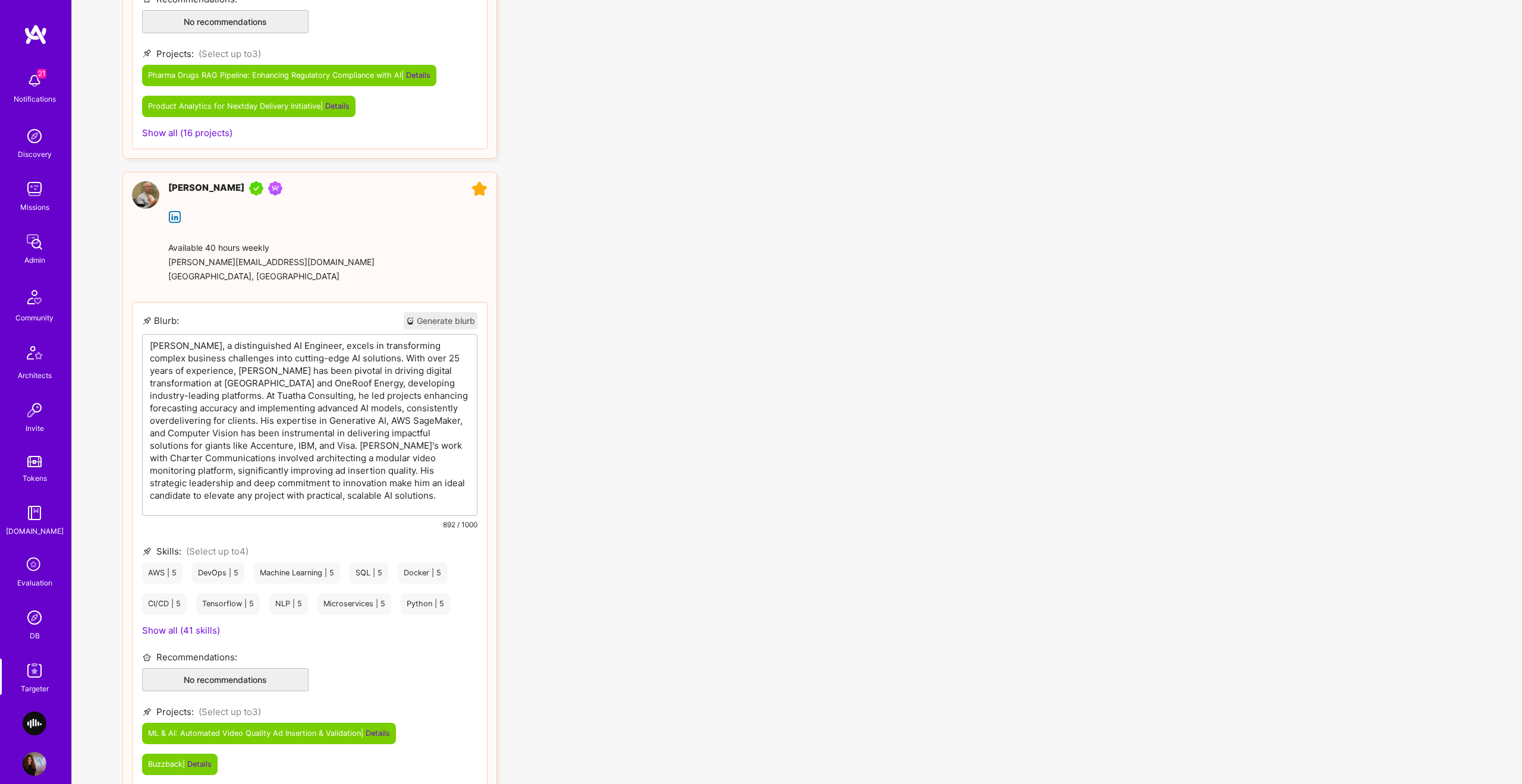
drag, startPoint x: 441, startPoint y: 436, endPoint x: 225, endPoint y: 471, distance: 218.8
click at [441, 436] on p "[PERSON_NAME], a distinguished AI Engineer, excels in transforming complex busi…" at bounding box center [310, 420] width 320 height 162
click at [349, 441] on p "[PERSON_NAME], a distinguished AI Engineer, excels in transforming complex busi…" at bounding box center [310, 420] width 320 height 162
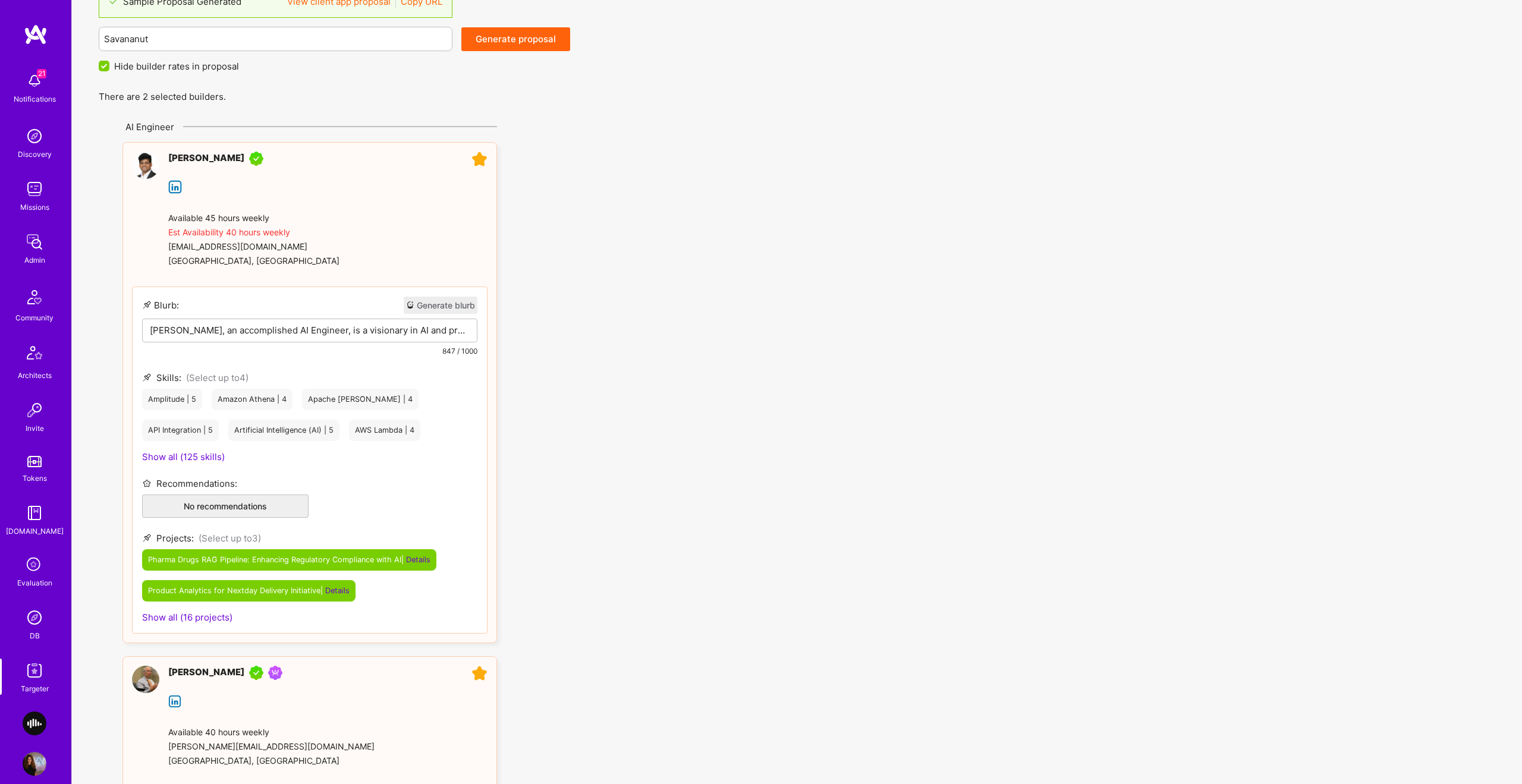
scroll to position [0, 0]
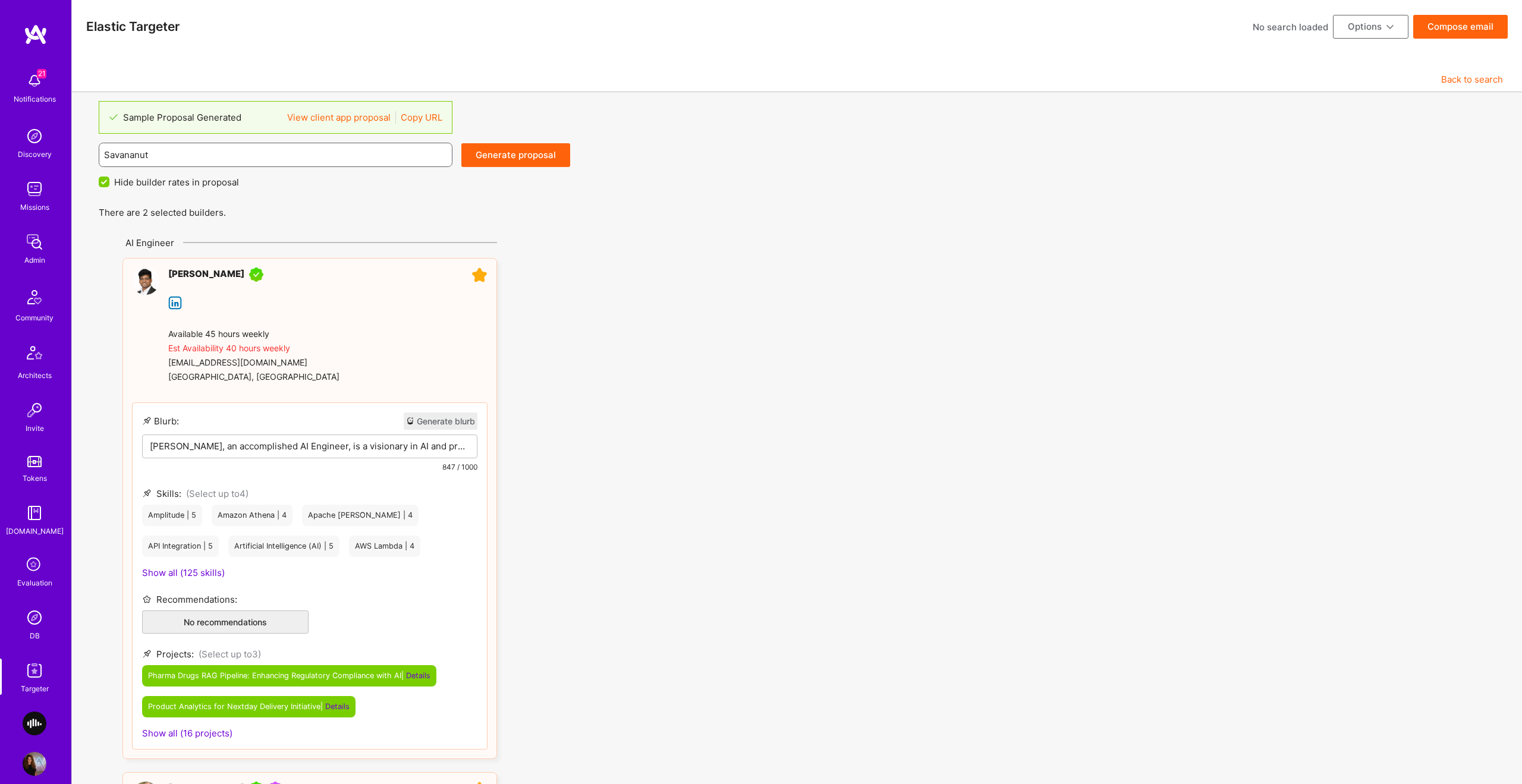
click at [168, 157] on input "Savananut" at bounding box center [275, 154] width 344 height 30
click at [121, 181] on span "Hide builder rates in proposal" at bounding box center [176, 181] width 124 height 12
click at [110, 181] on input "Hide builder rates in proposal" at bounding box center [105, 181] width 10 height 10
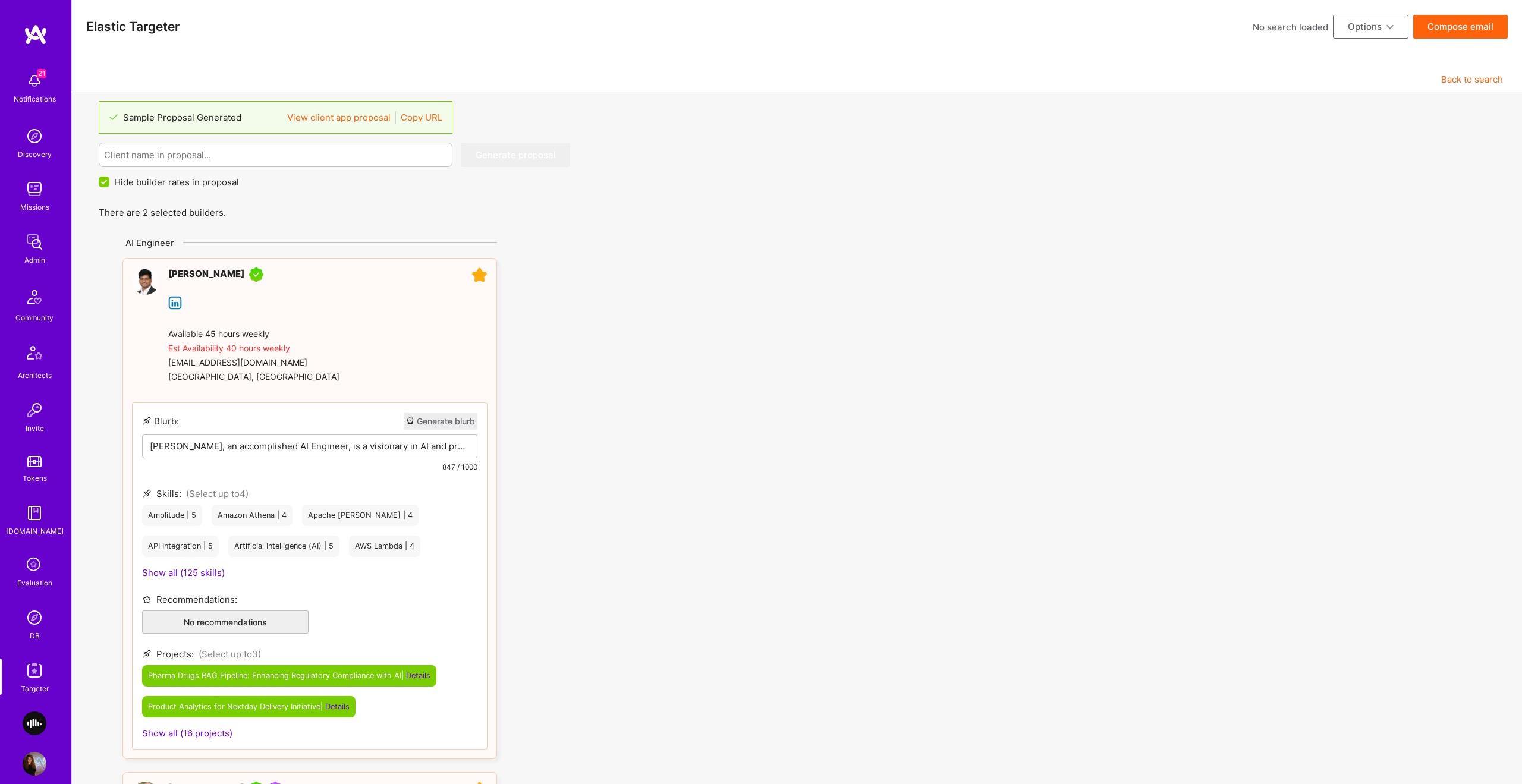
checkbox input "false"
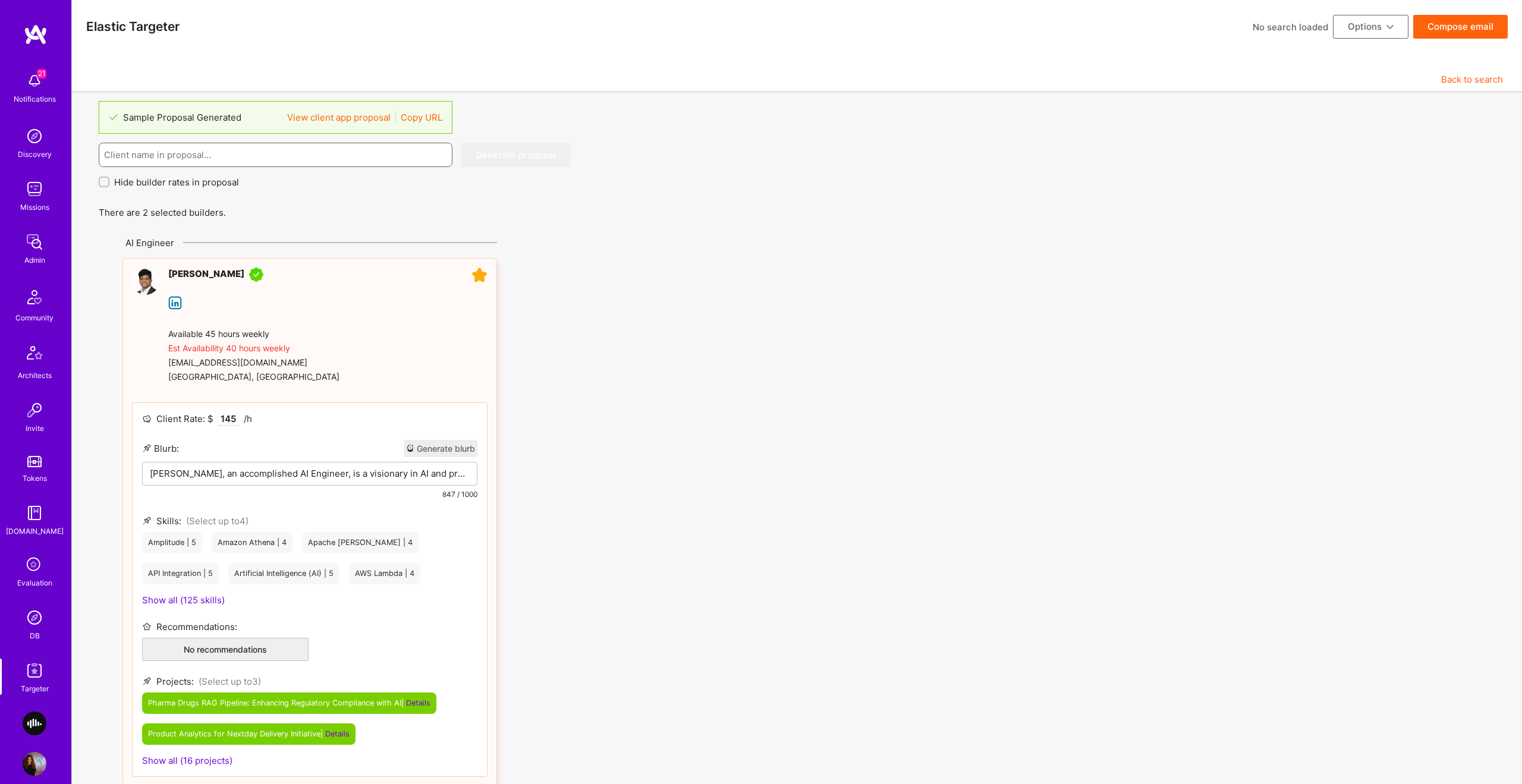
click at [144, 153] on input at bounding box center [275, 154] width 344 height 30
paste input "[URL]"
type input "[URL]"
click at [494, 159] on button "Generate proposal" at bounding box center [516, 154] width 109 height 23
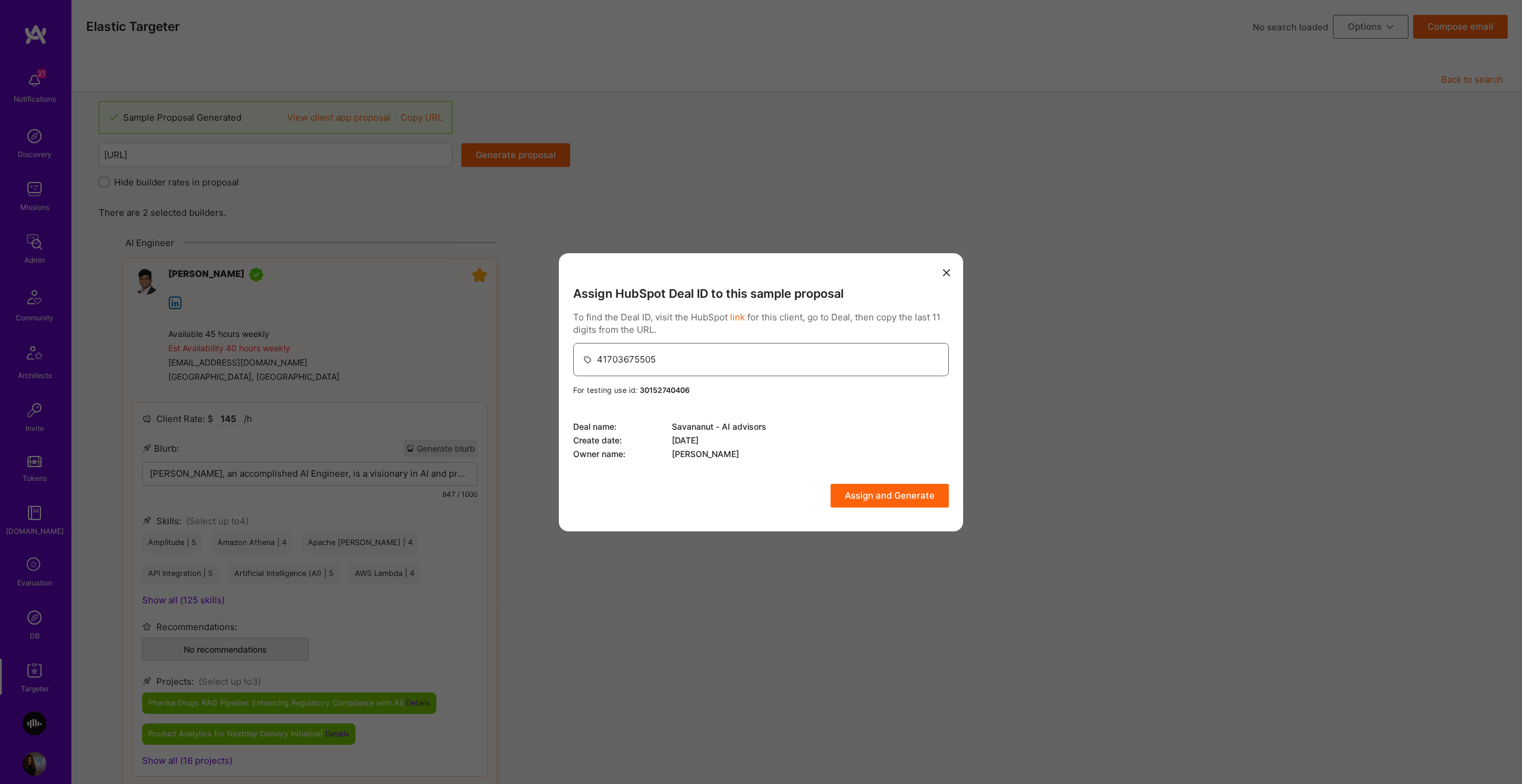
click input "41703675505"
paste input "953796416"
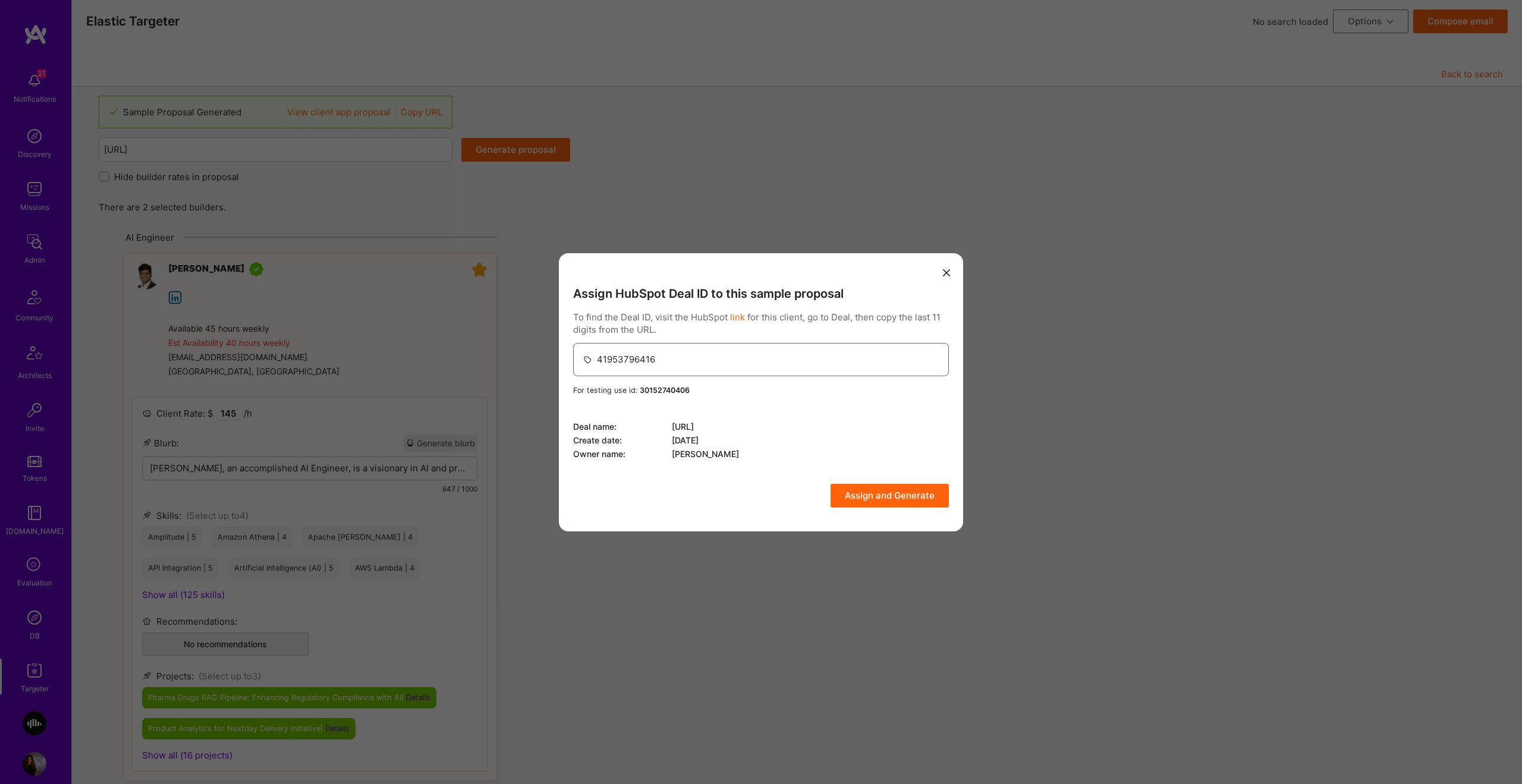
type input "41953796416"
click button "Assign and Generate"
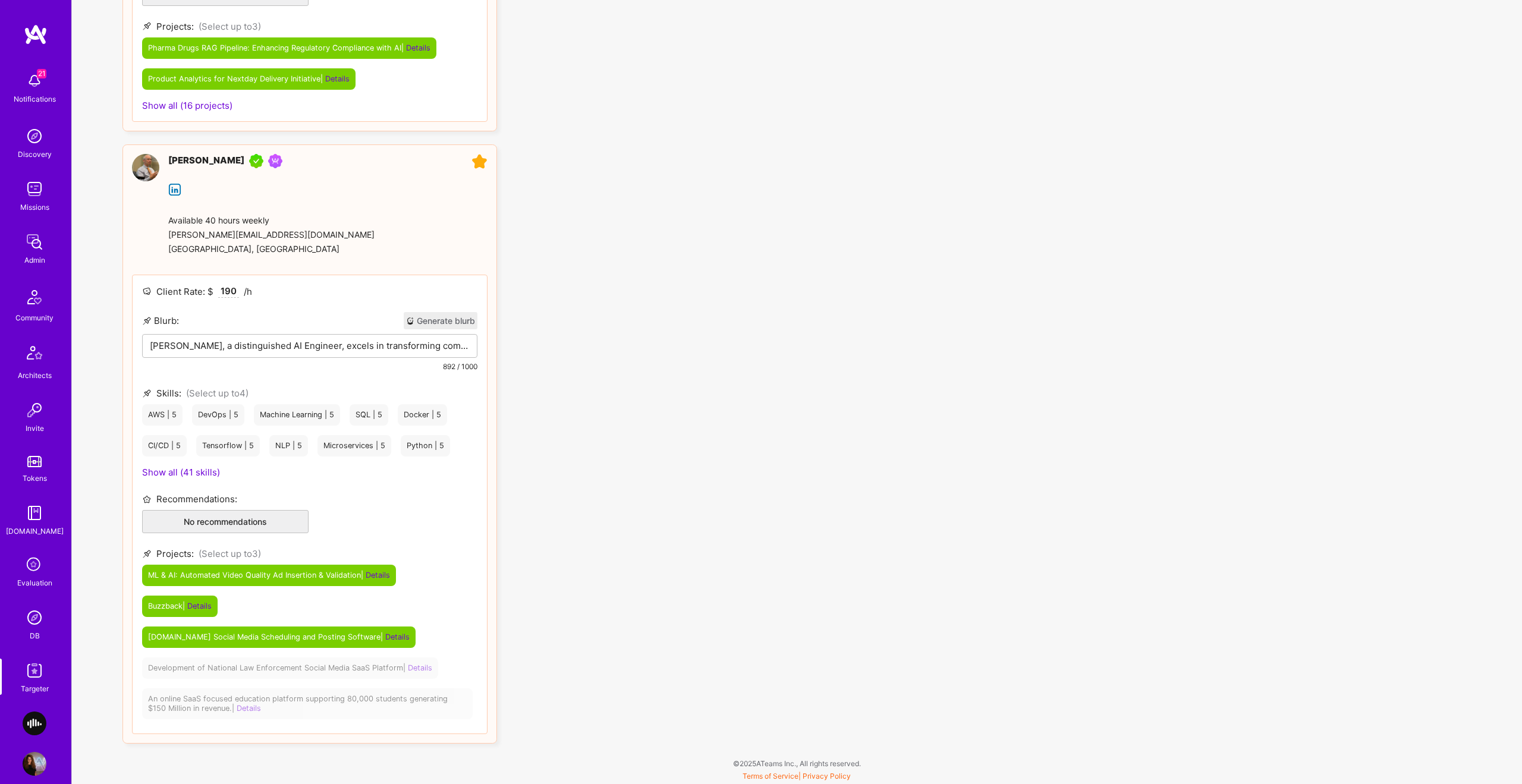
scroll to position [655, 0]
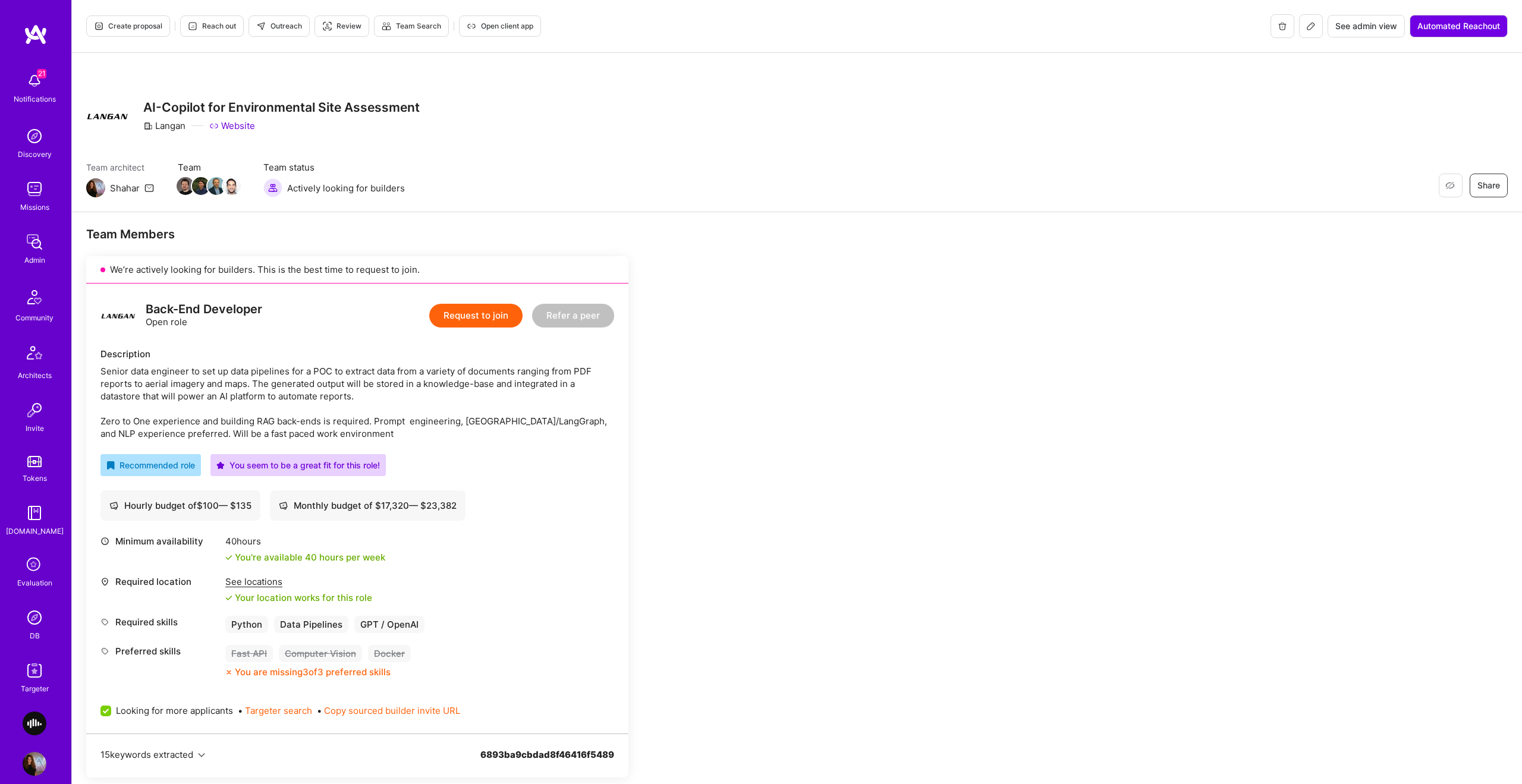
scroll to position [537, 0]
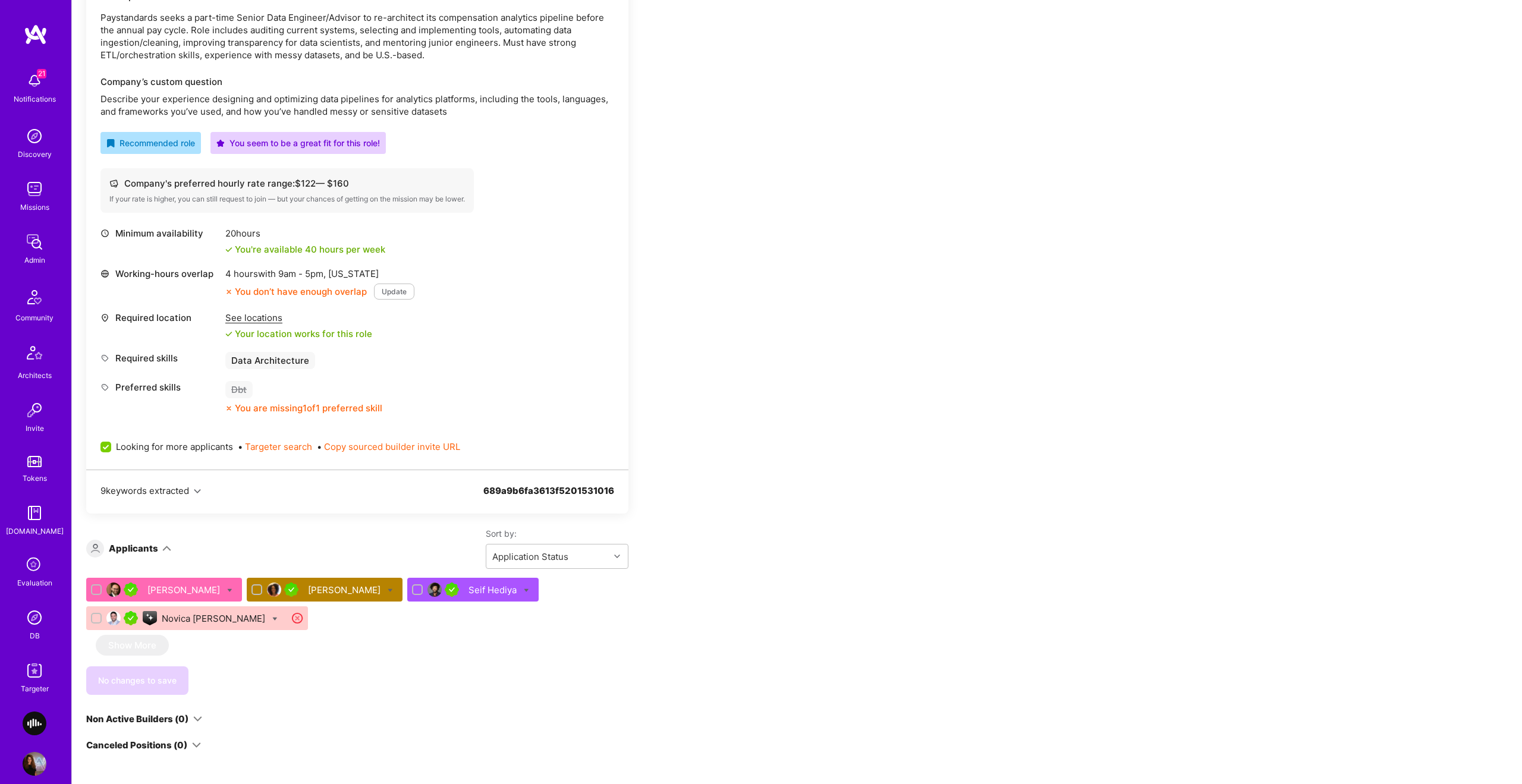
scroll to position [865, 0]
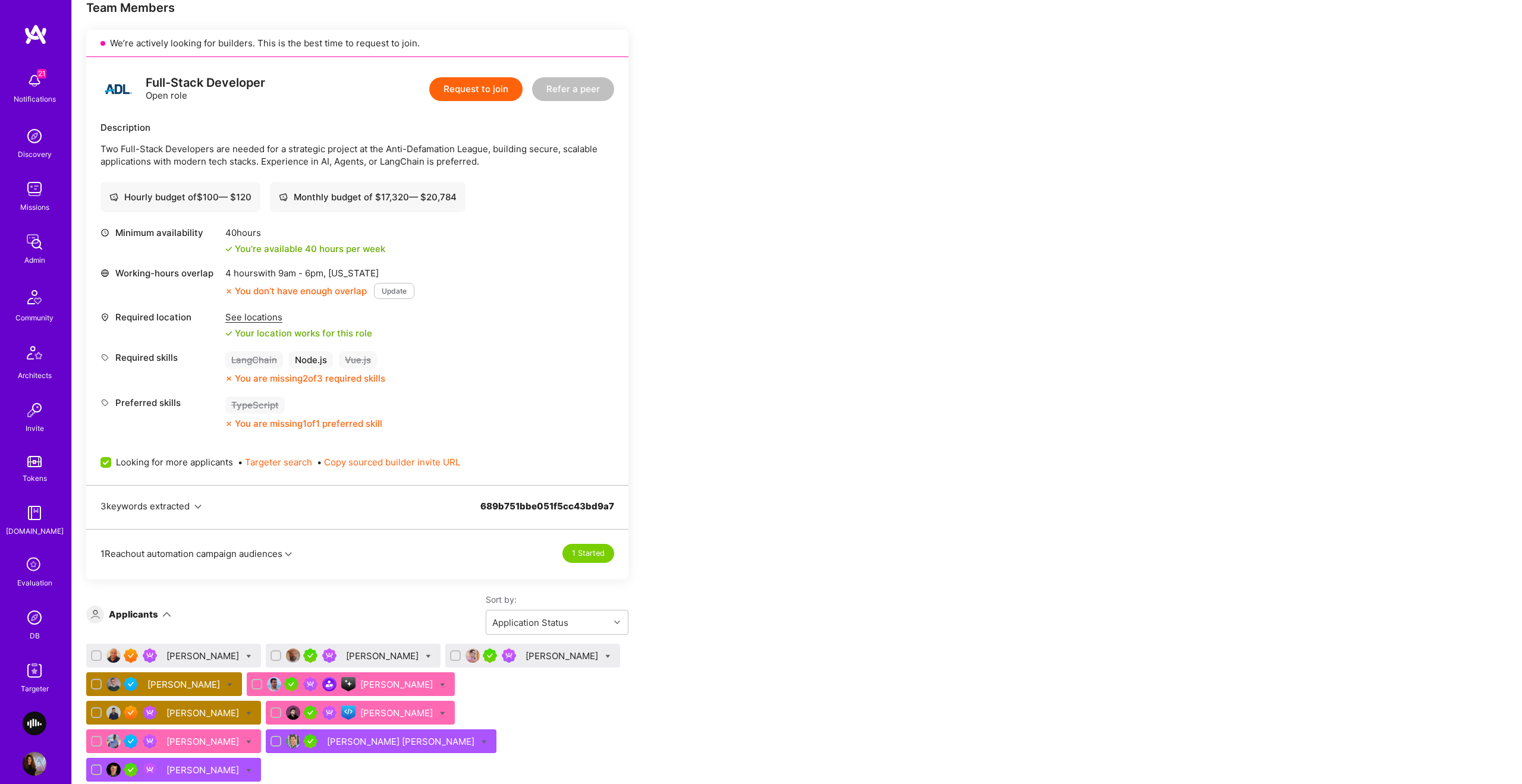
scroll to position [196, 0]
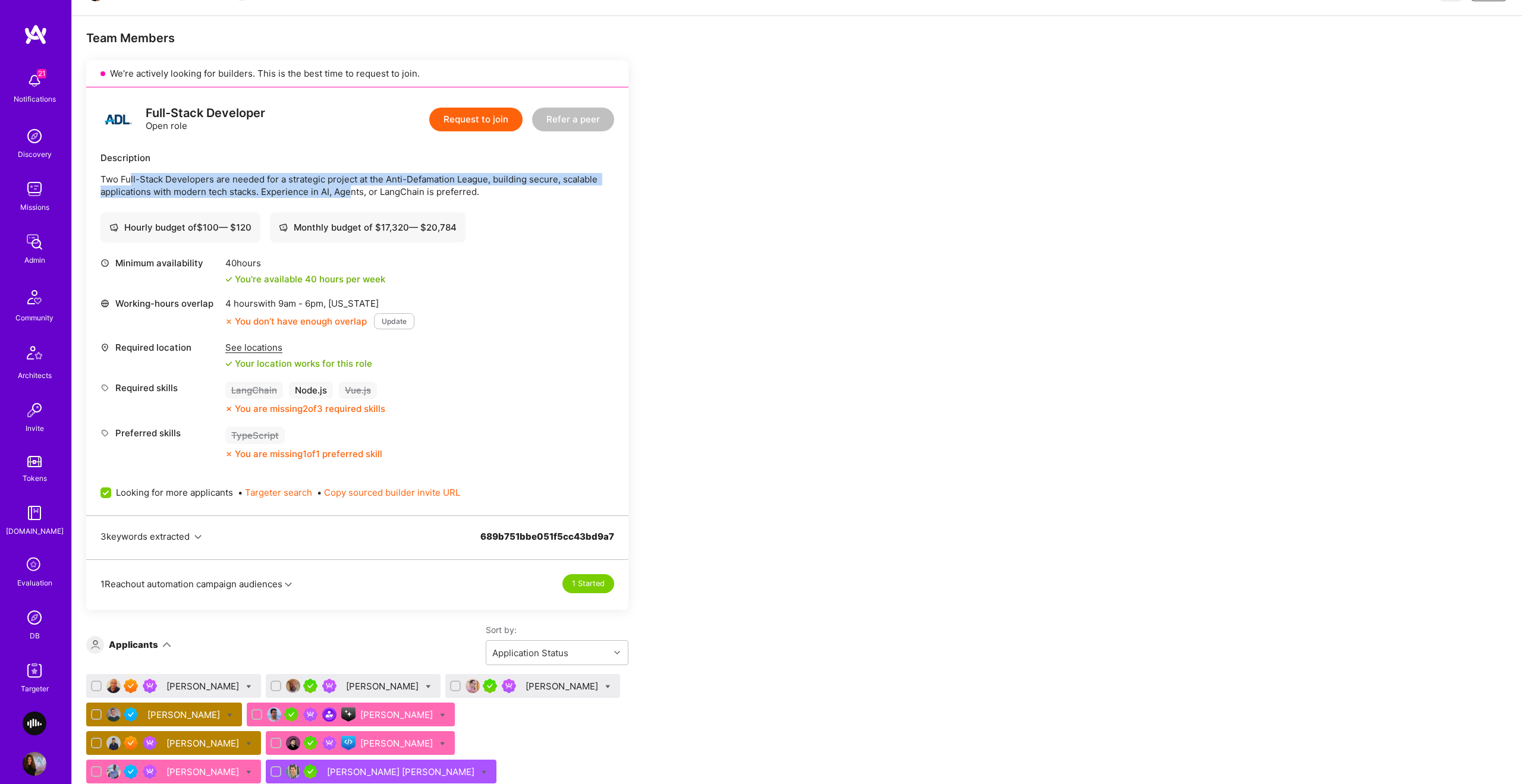
drag, startPoint x: 138, startPoint y: 181, endPoint x: 352, endPoint y: 189, distance: 214.1
click at [352, 189] on p "Two Full-Stack Developers are needed for a strategic project at the Anti-Defama…" at bounding box center [357, 185] width 514 height 25
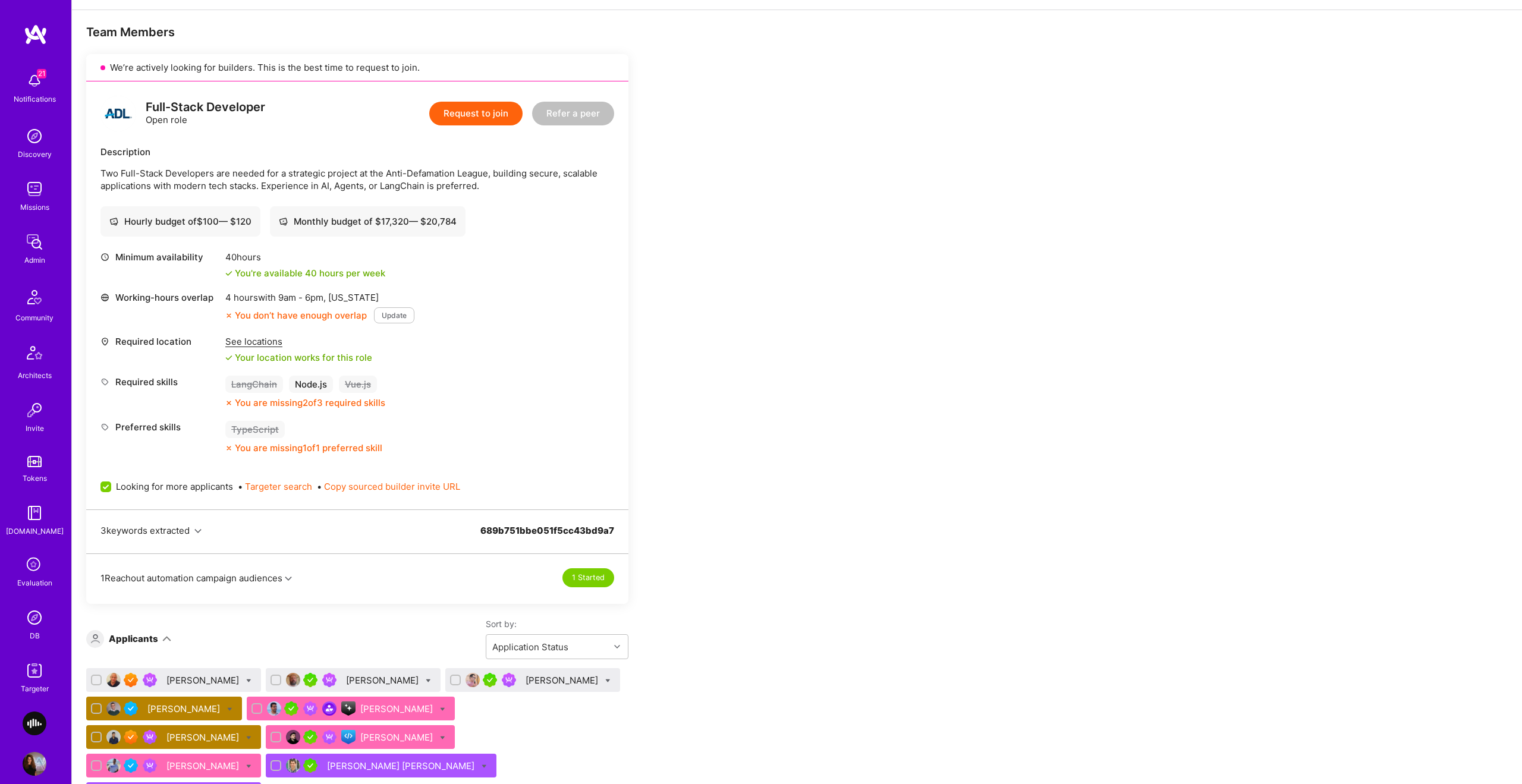
click at [476, 188] on p "Two Full-Stack Developers are needed for a strategic project at the Anti-Defama…" at bounding box center [357, 180] width 514 height 25
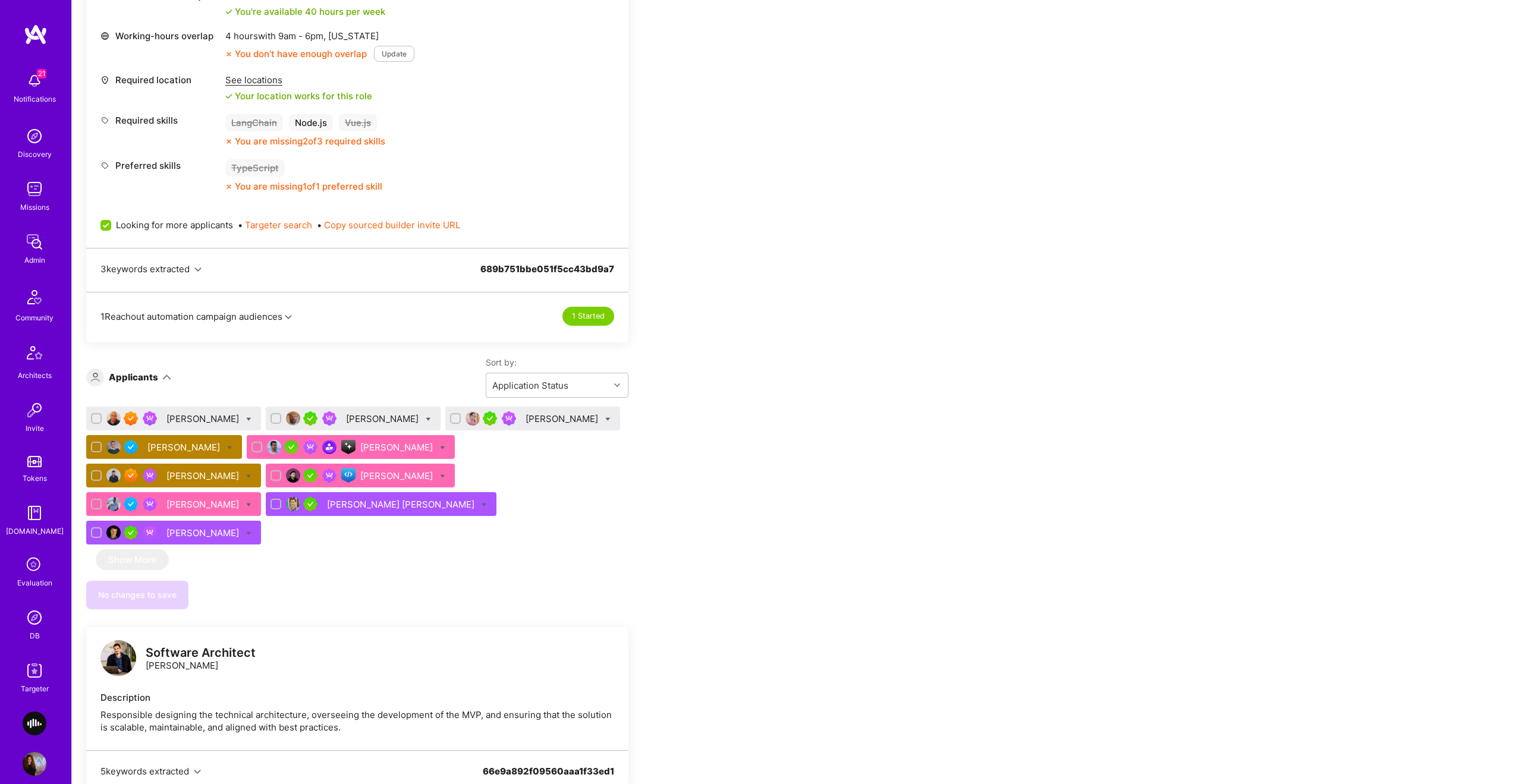
scroll to position [15, 0]
click at [35, 607] on img at bounding box center [34, 603] width 23 height 23
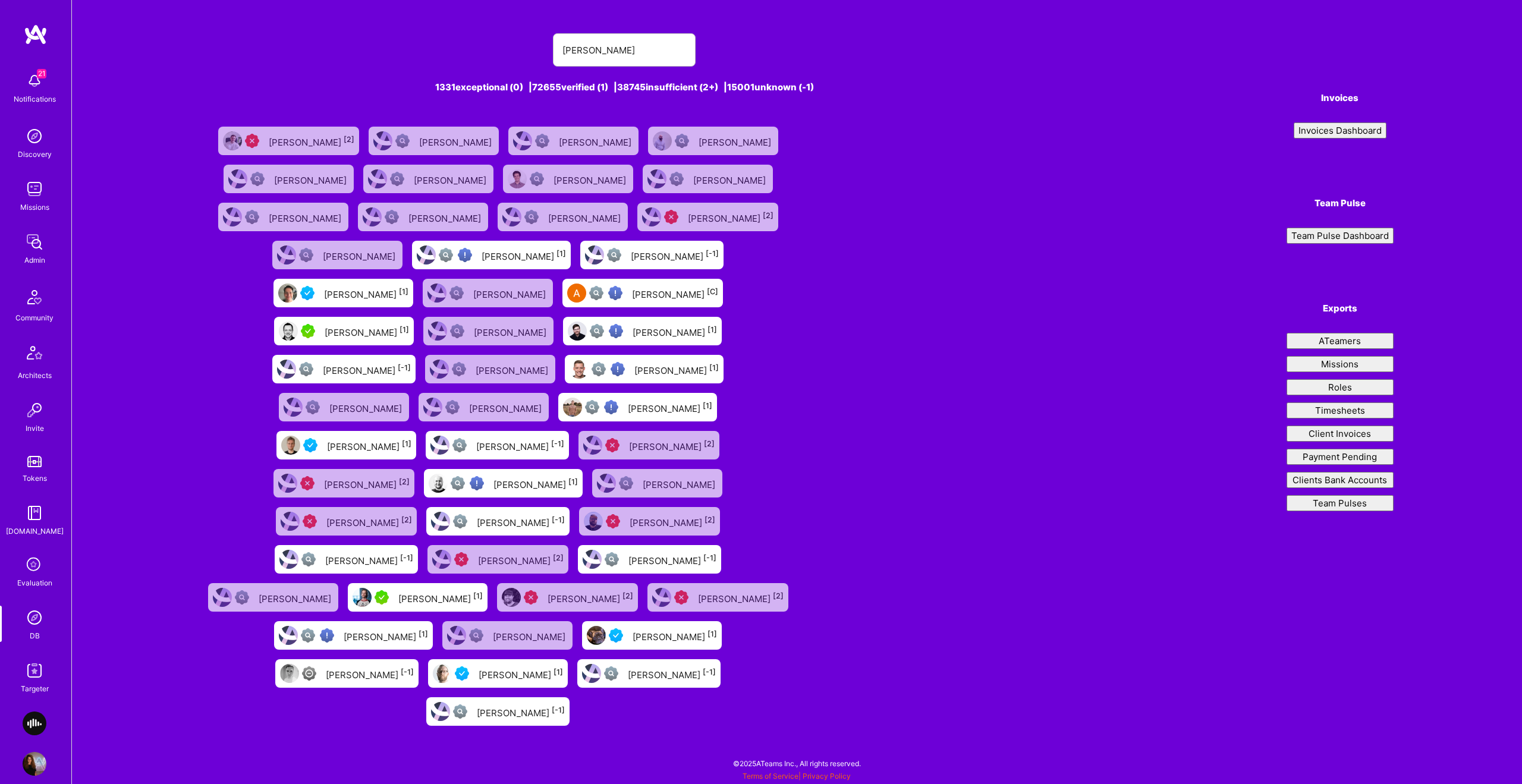
type input "[PERSON_NAME]"
